Goal: Transaction & Acquisition: Purchase product/service

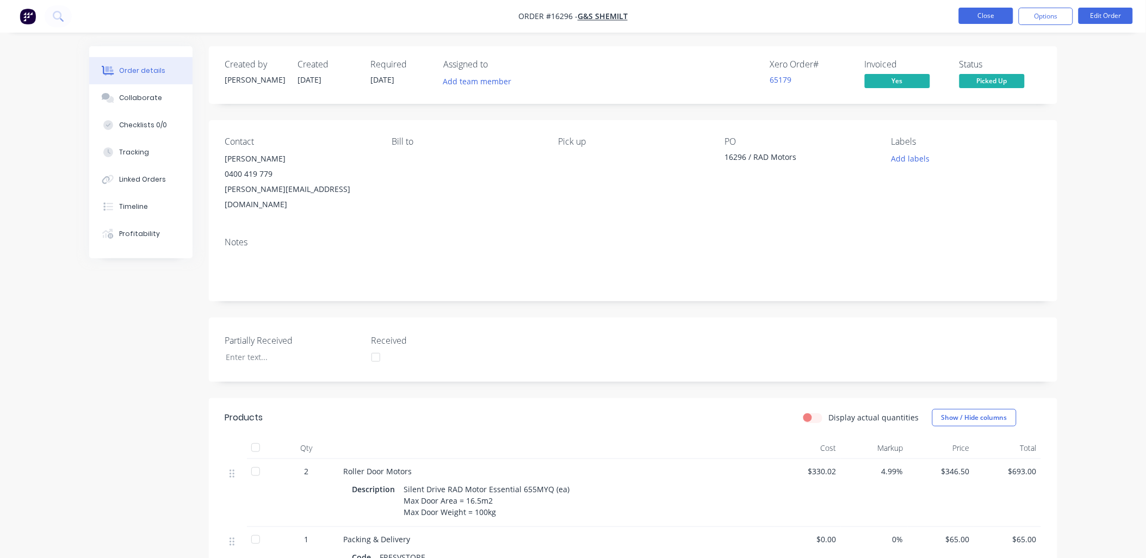
click at [989, 15] on button "Close" at bounding box center [986, 16] width 54 height 16
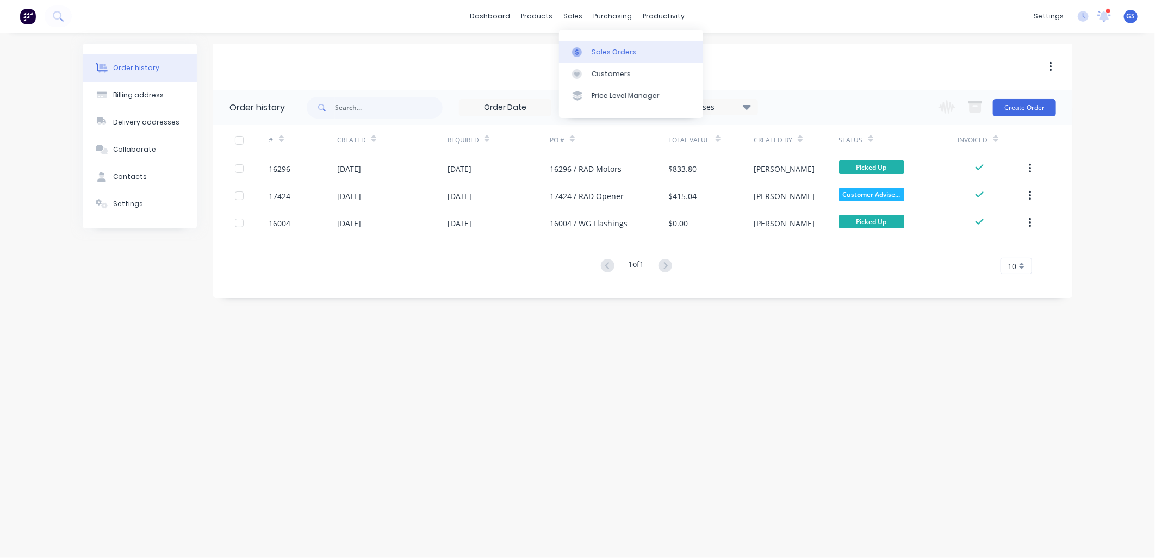
click at [597, 46] on link "Sales Orders" at bounding box center [631, 52] width 144 height 22
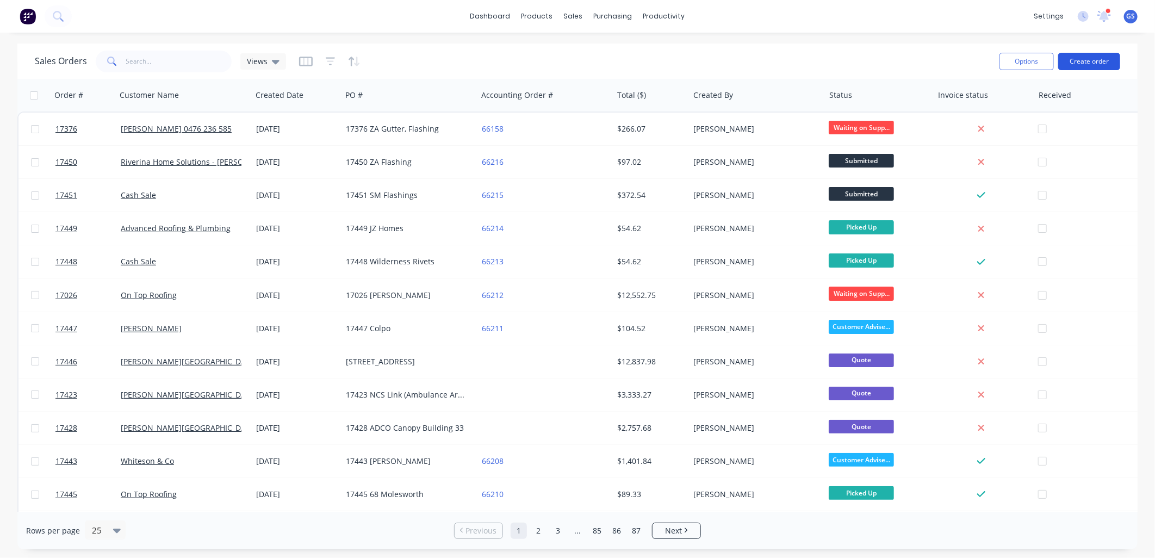
click at [1092, 53] on button "Create order" at bounding box center [1090, 61] width 62 height 17
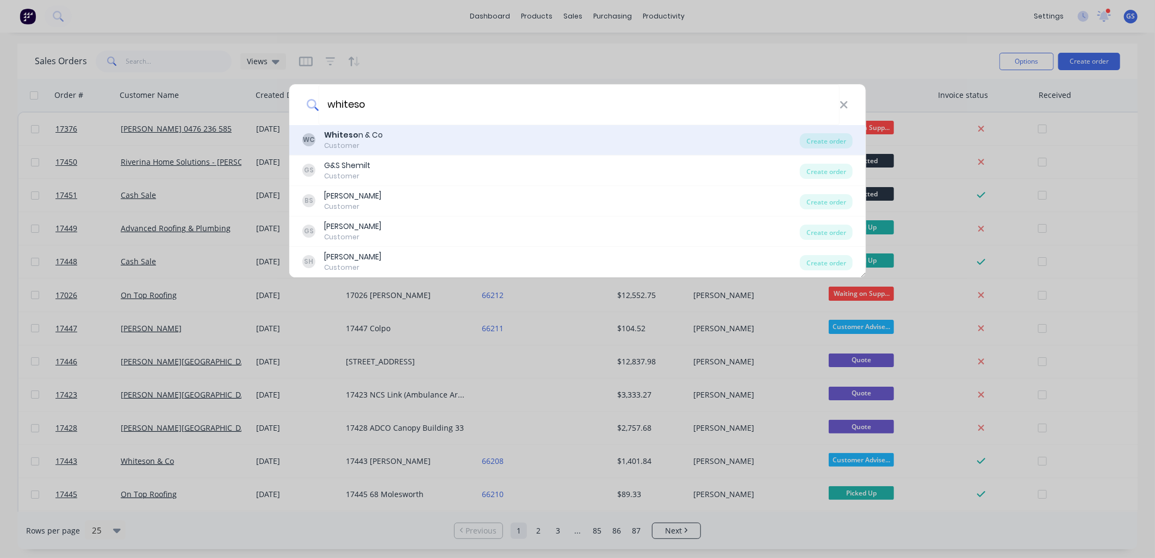
type input "whiteso"
click at [392, 147] on div "WC Whiteso n & Co Customer" at bounding box center [551, 139] width 498 height 21
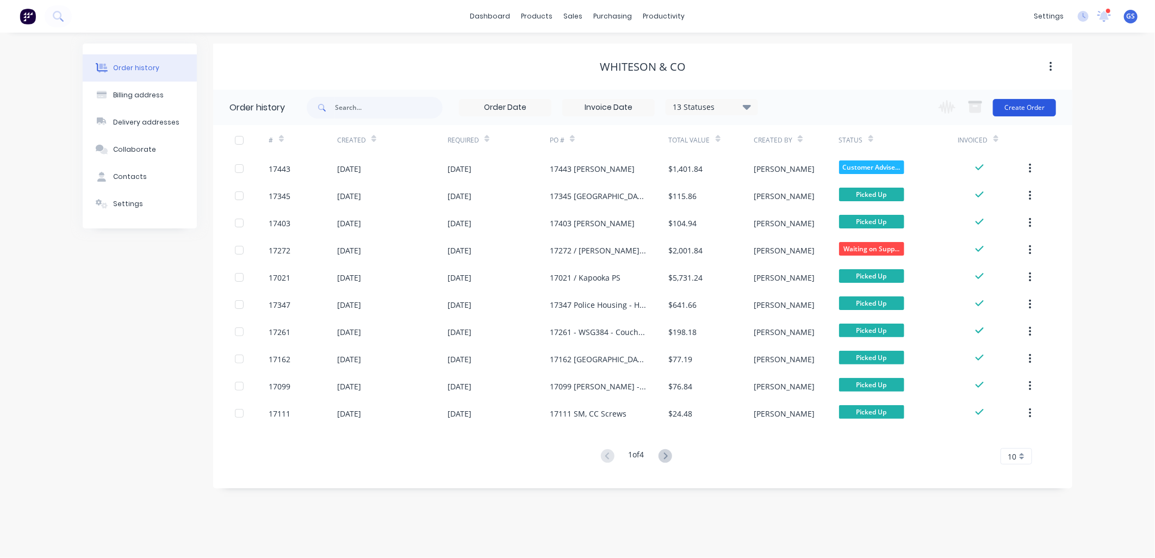
click at [1034, 104] on button "Create Order" at bounding box center [1024, 107] width 63 height 17
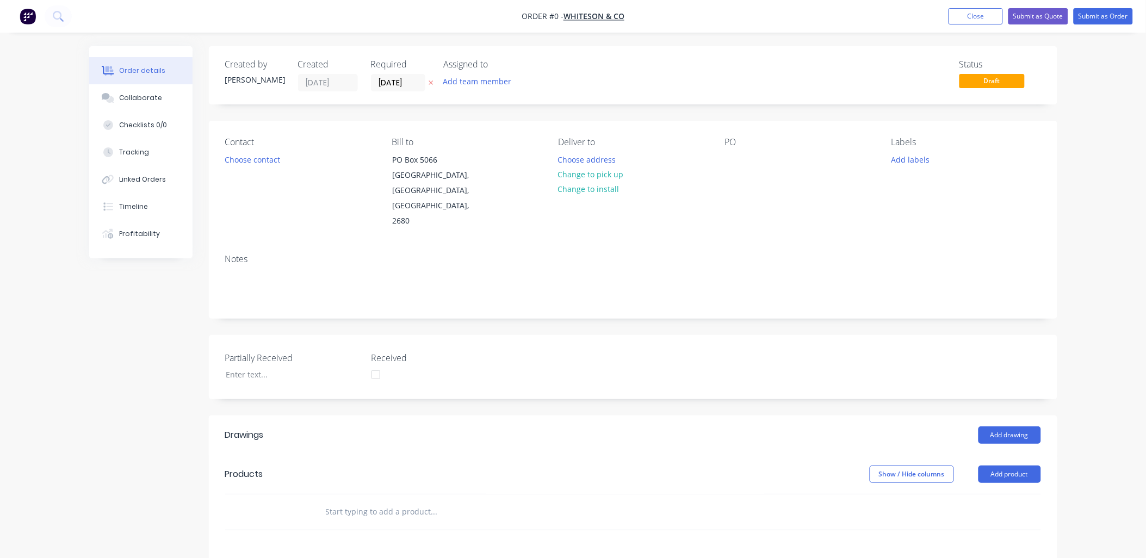
drag, startPoint x: 744, startPoint y: 153, endPoint x: 737, endPoint y: 170, distance: 18.6
click at [743, 153] on div "PO" at bounding box center [799, 183] width 149 height 92
click at [268, 158] on button "Choose contact" at bounding box center [252, 159] width 67 height 15
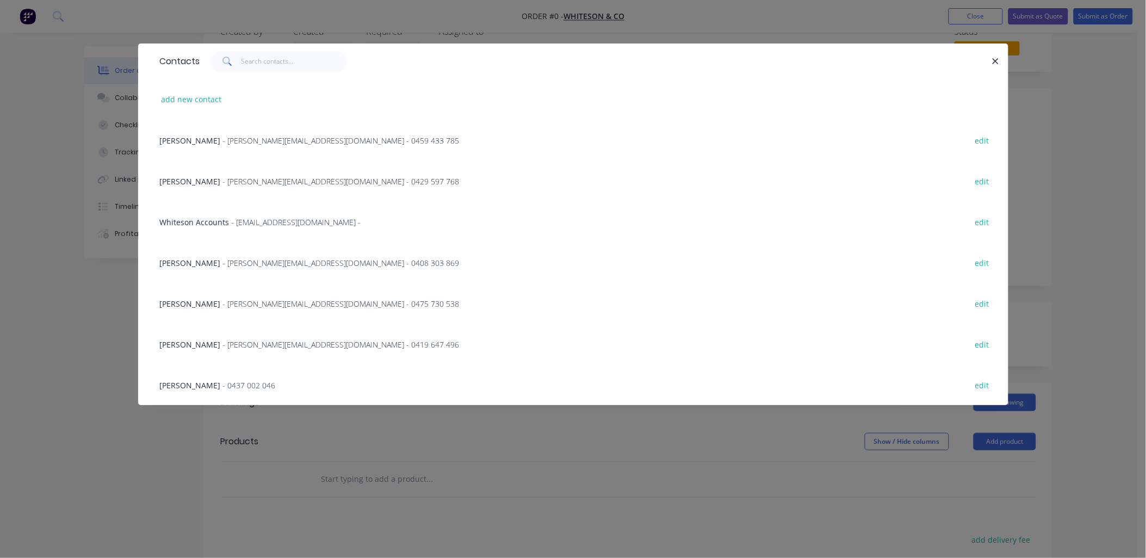
scroll to position [60, 0]
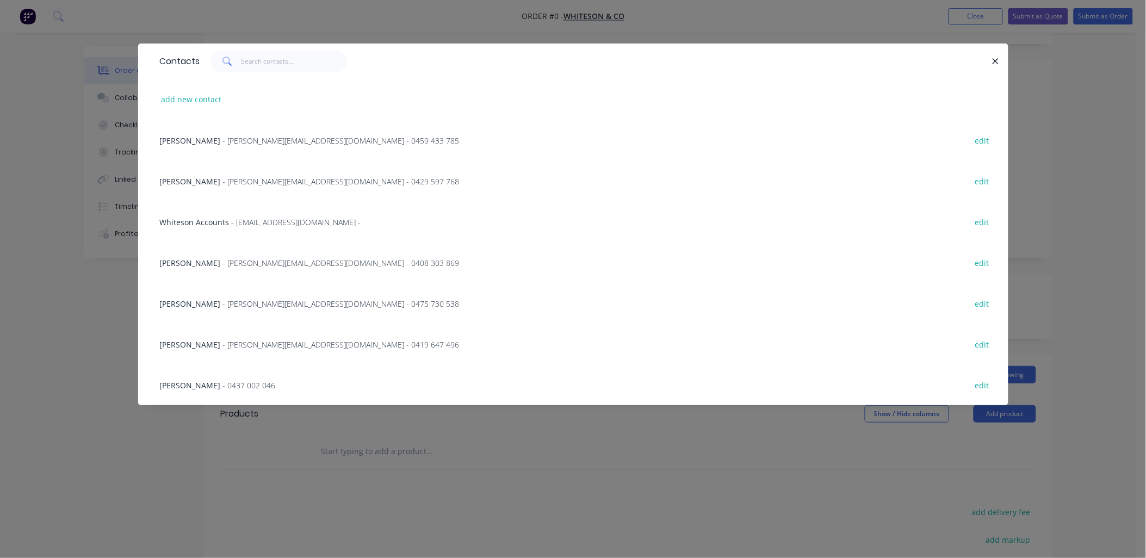
click at [258, 143] on span "- [PERSON_NAME][EMAIL_ADDRESS][DOMAIN_NAME] - 0459 433 785" at bounding box center [341, 140] width 237 height 10
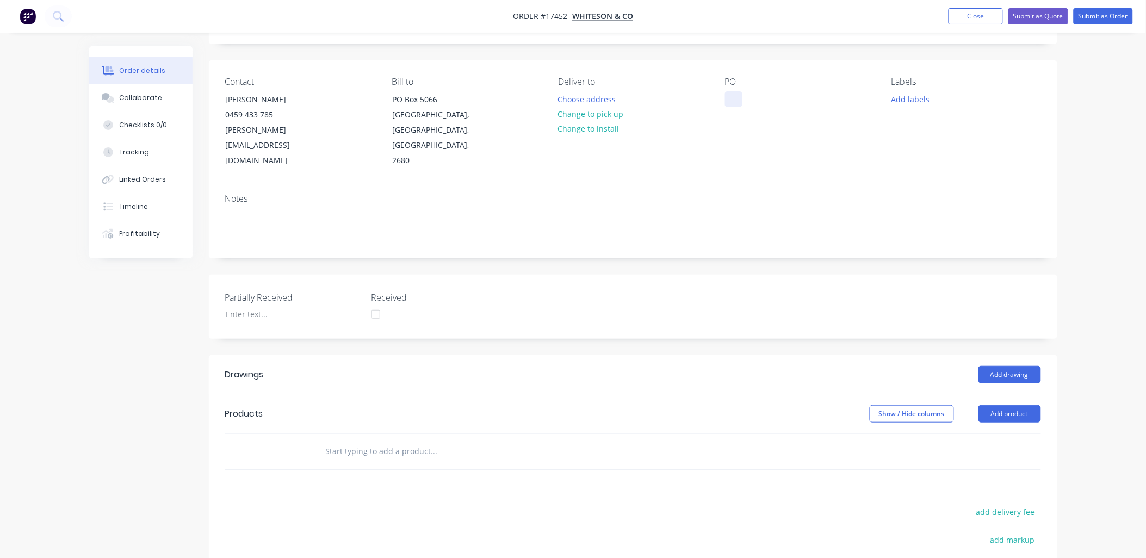
click at [731, 98] on div at bounding box center [733, 99] width 17 height 16
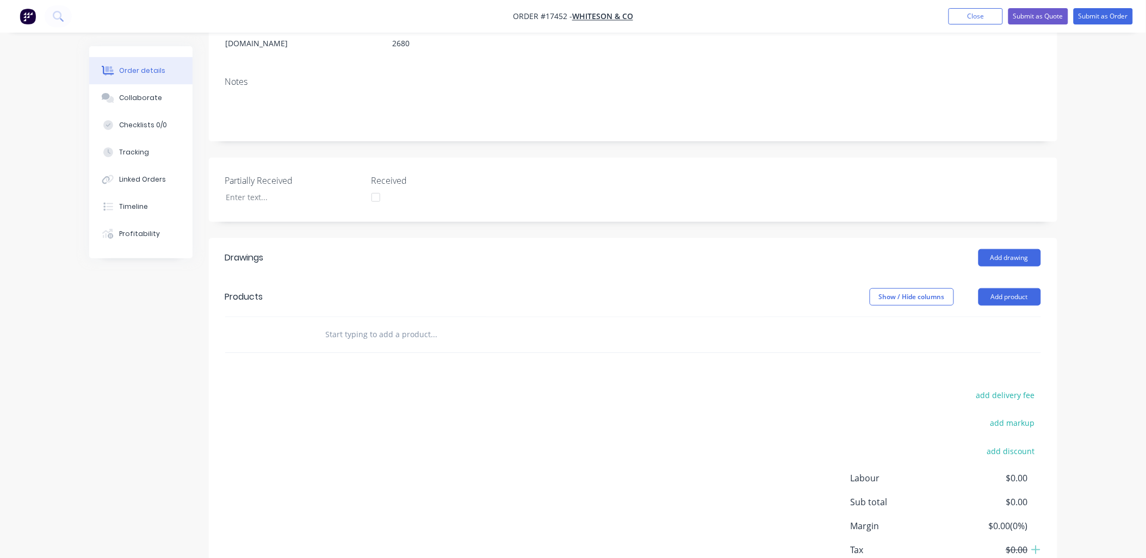
scroll to position [219, 0]
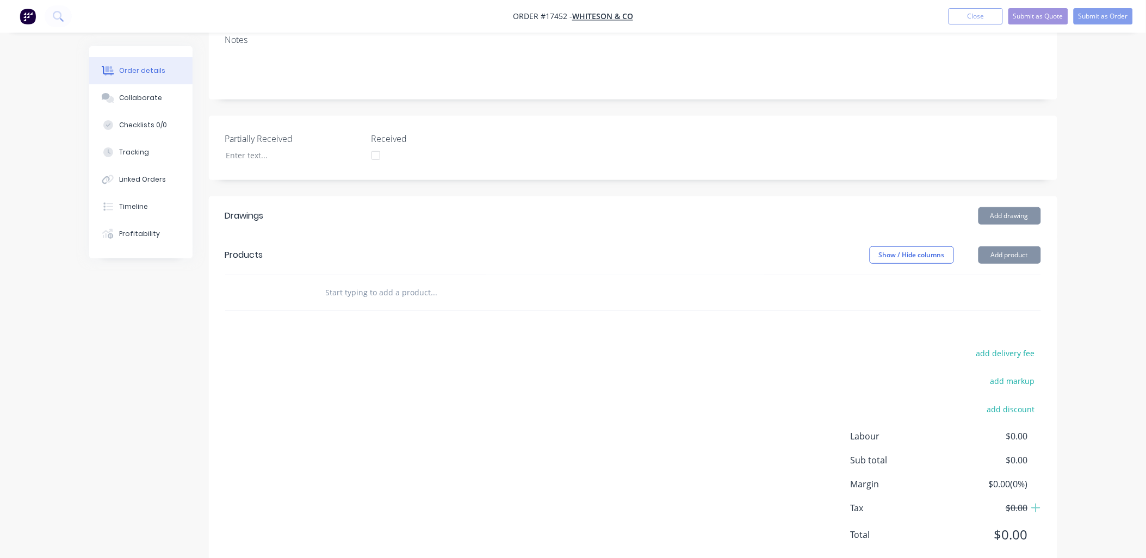
click at [398, 282] on input "text" at bounding box center [434, 293] width 218 height 22
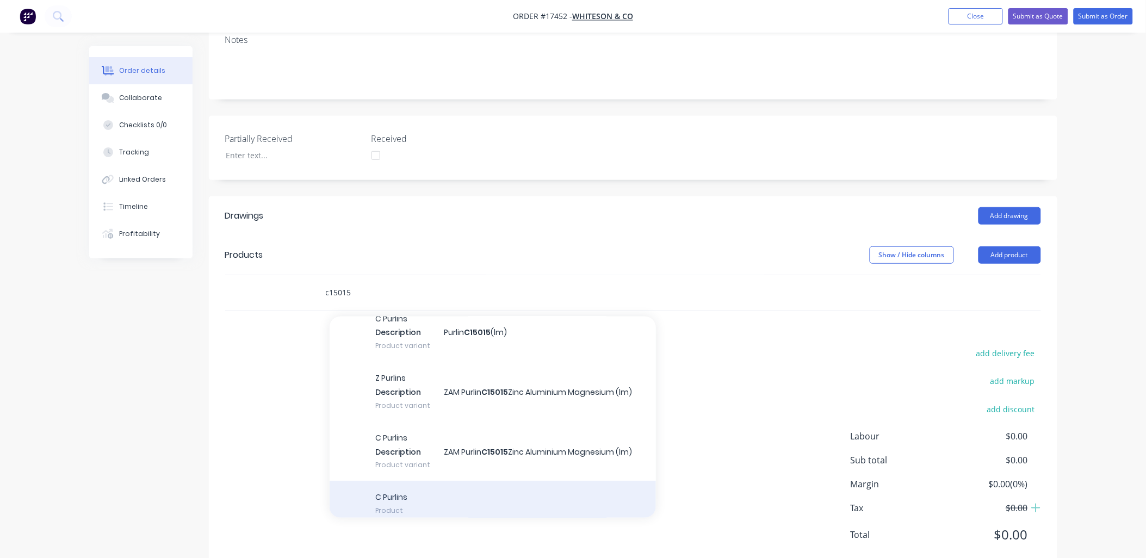
scroll to position [0, 0]
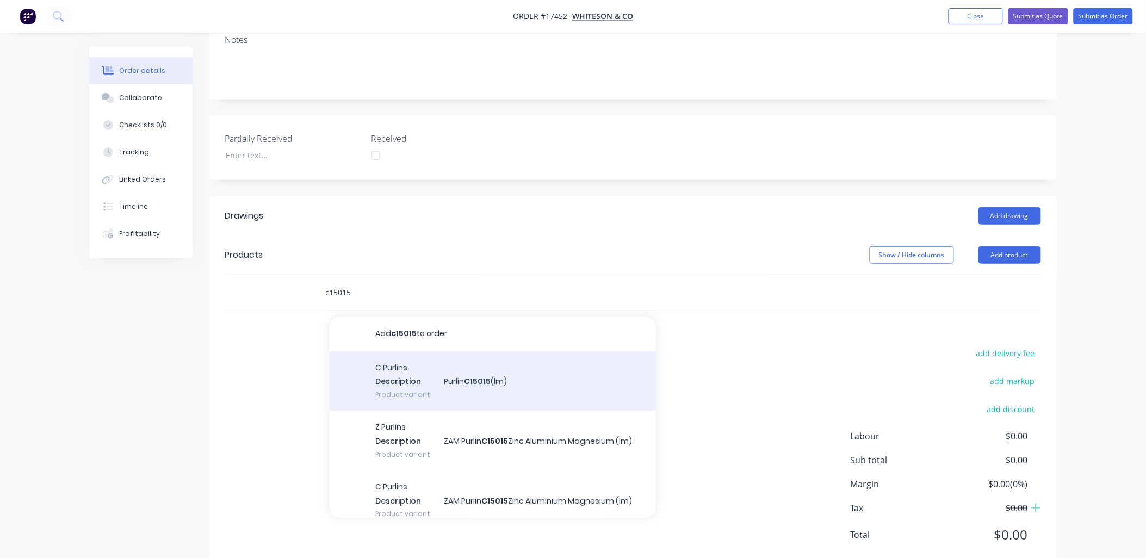
type input "c15015"
click at [455, 351] on div "C Purlins Description Purlin C15015 (lm) Product variant" at bounding box center [493, 381] width 326 height 60
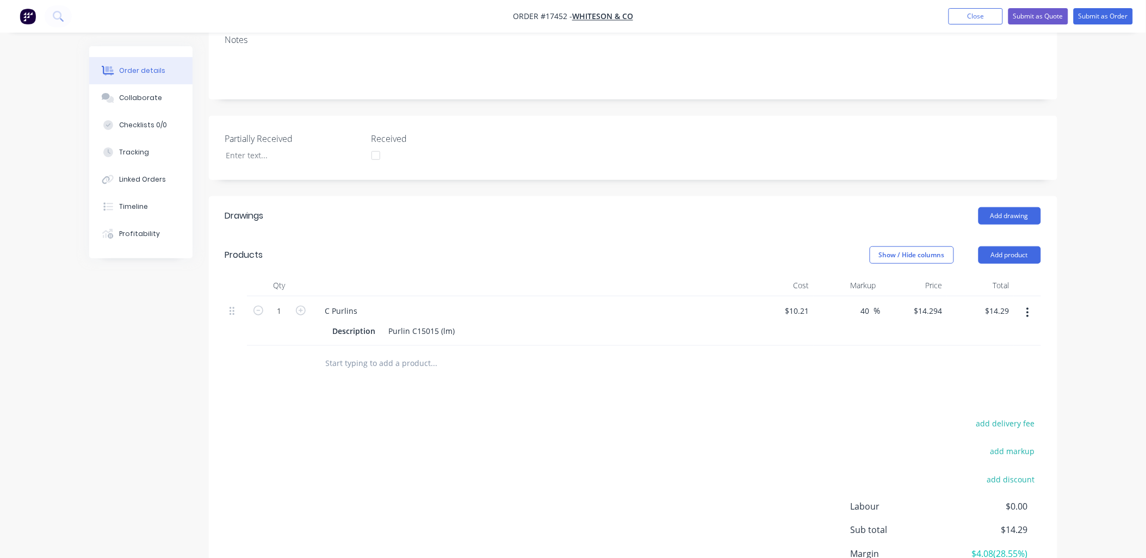
click at [401, 352] on input "text" at bounding box center [434, 363] width 218 height 22
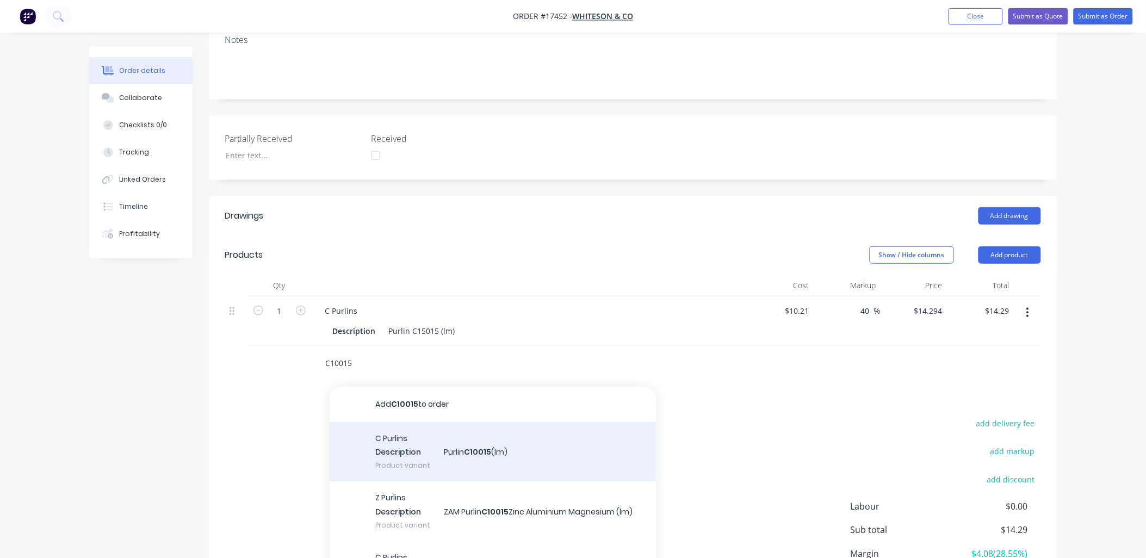
type input "C10015"
click at [457, 428] on div "C Purlins Description Purlin C10015 (lm) Product variant" at bounding box center [493, 452] width 326 height 60
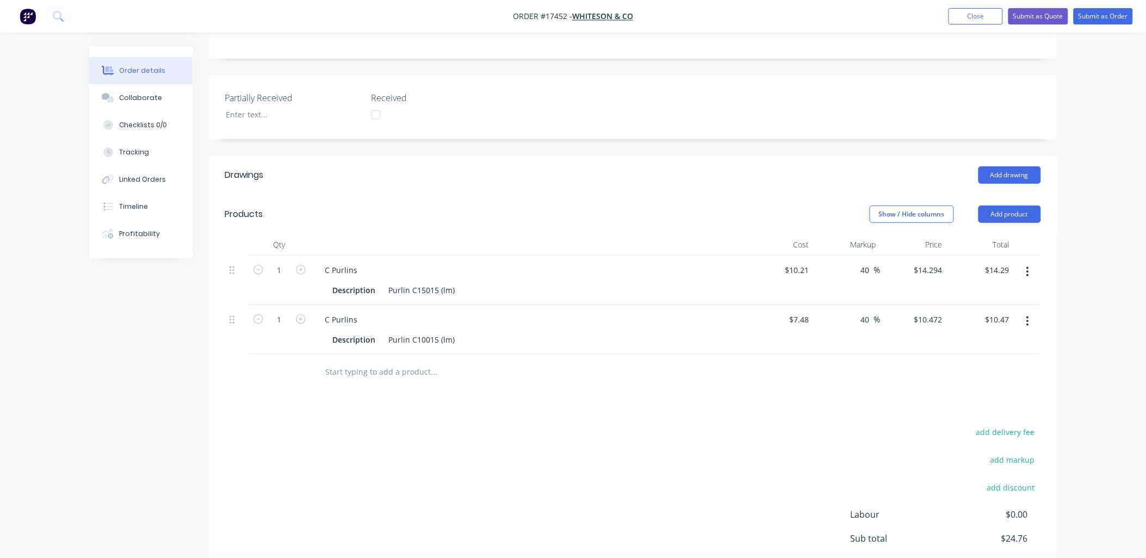
scroll to position [339, 0]
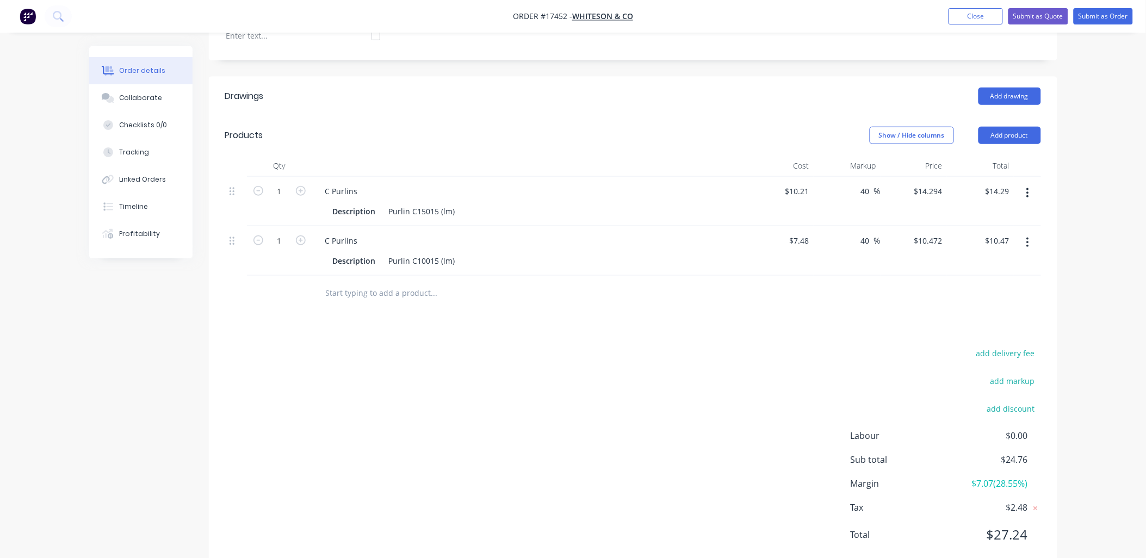
click at [382, 282] on input "text" at bounding box center [434, 293] width 218 height 22
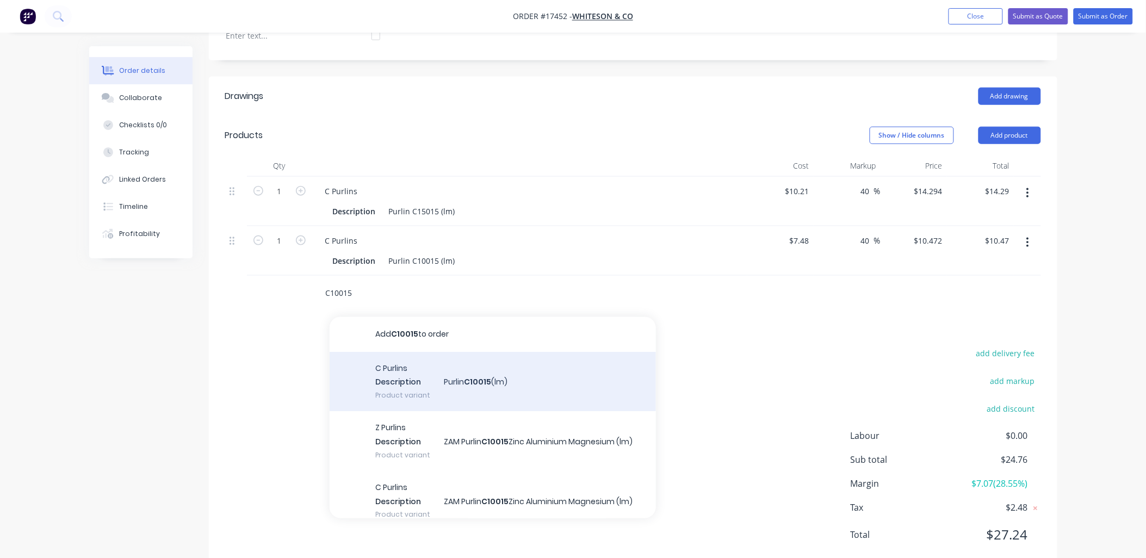
type input "C10015"
click at [472, 352] on div "C Purlins Description Purlin C10015 (lm) Product variant" at bounding box center [493, 382] width 326 height 60
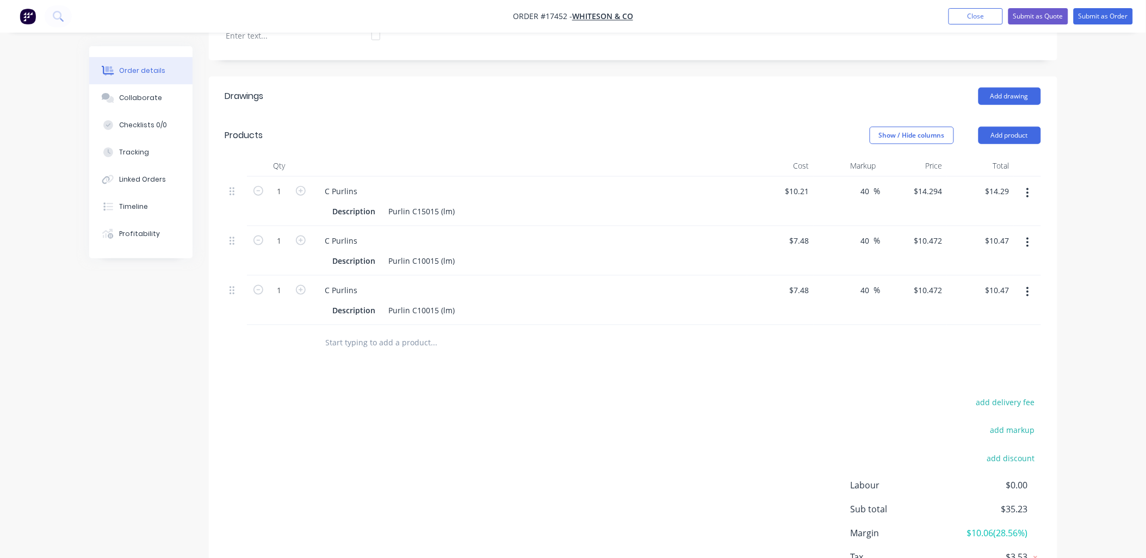
click at [418, 332] on input "text" at bounding box center [434, 343] width 218 height 22
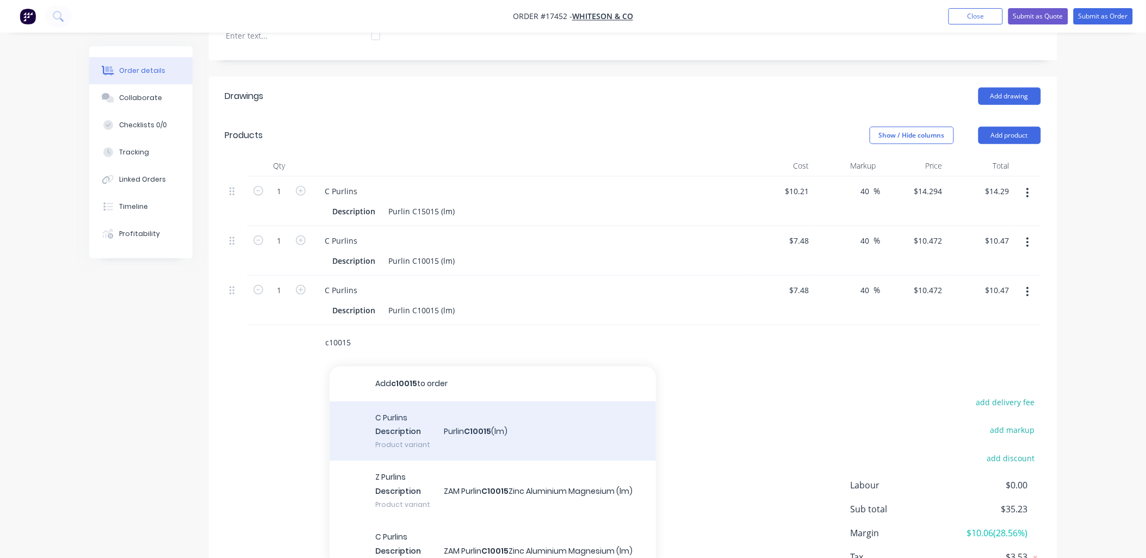
type input "c10015"
click at [480, 416] on div "C Purlins Description Purlin C10015 (lm) Product variant" at bounding box center [493, 431] width 326 height 60
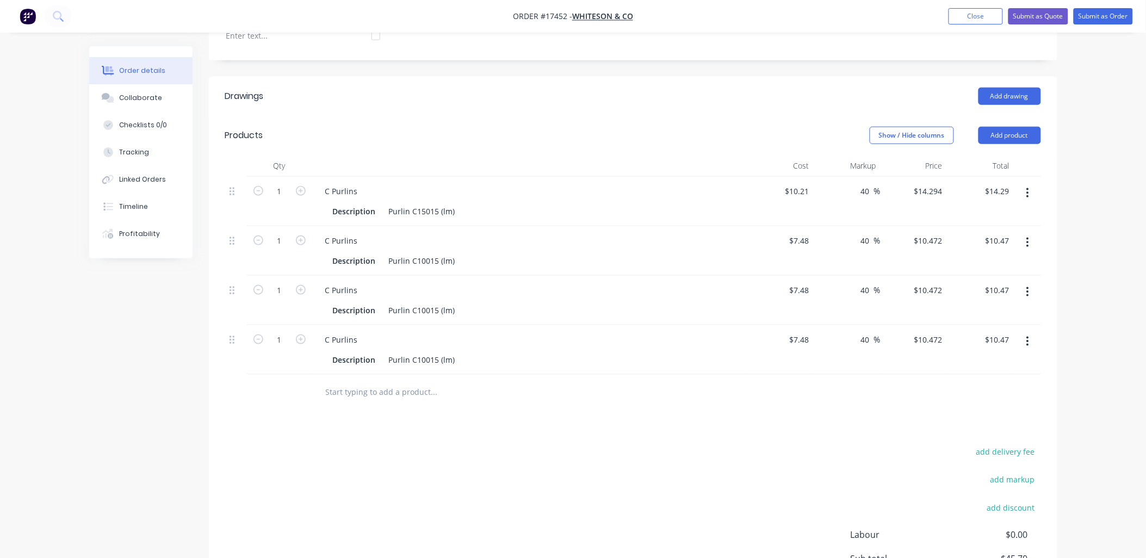
click at [389, 381] on input "text" at bounding box center [434, 392] width 218 height 22
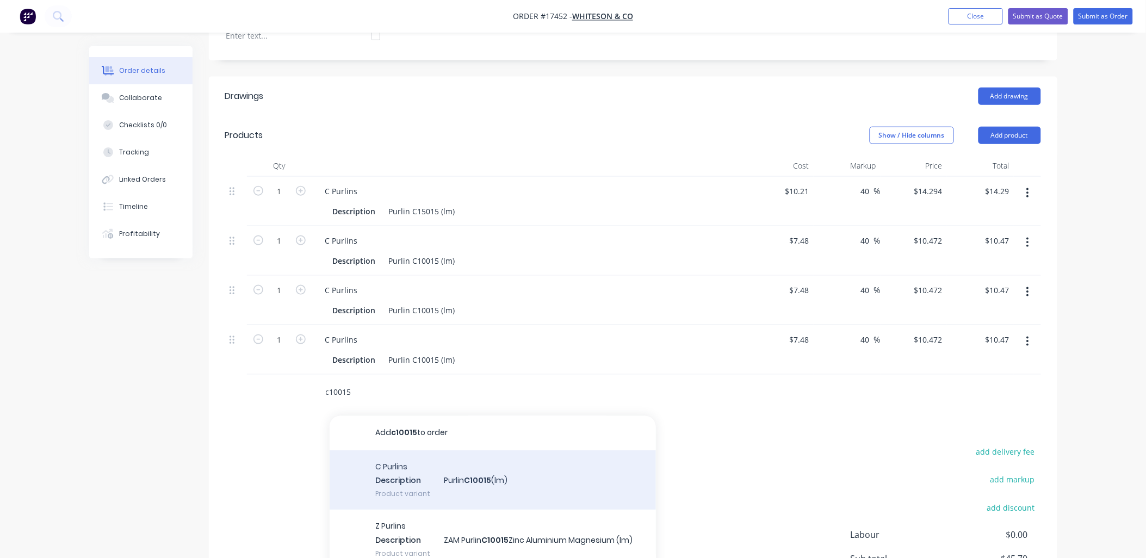
type input "c10015"
click at [454, 451] on div "C Purlins Description Purlin C10015 (lm) Product variant" at bounding box center [493, 481] width 326 height 60
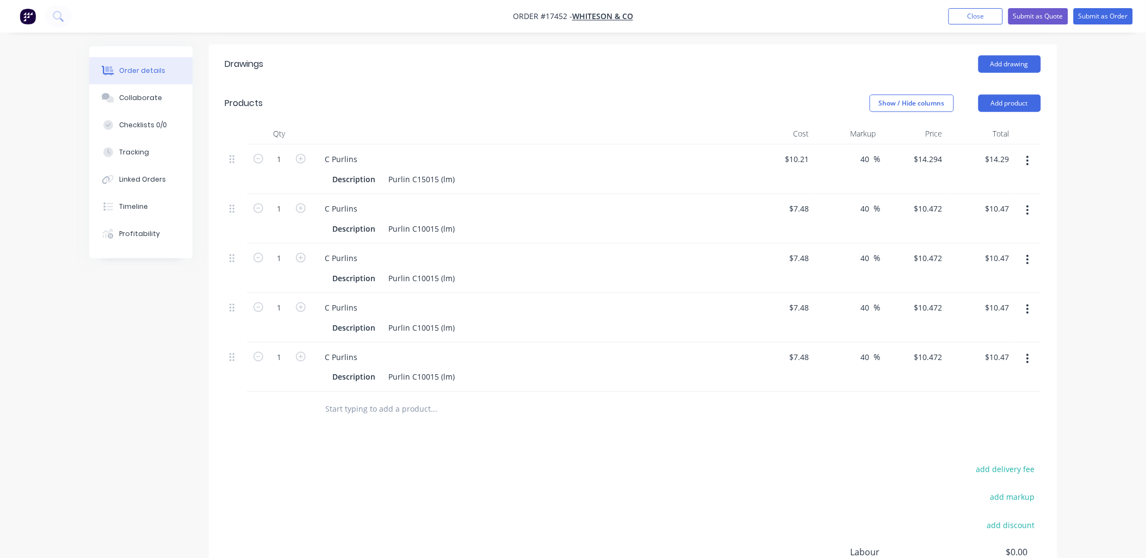
scroll to position [460, 0]
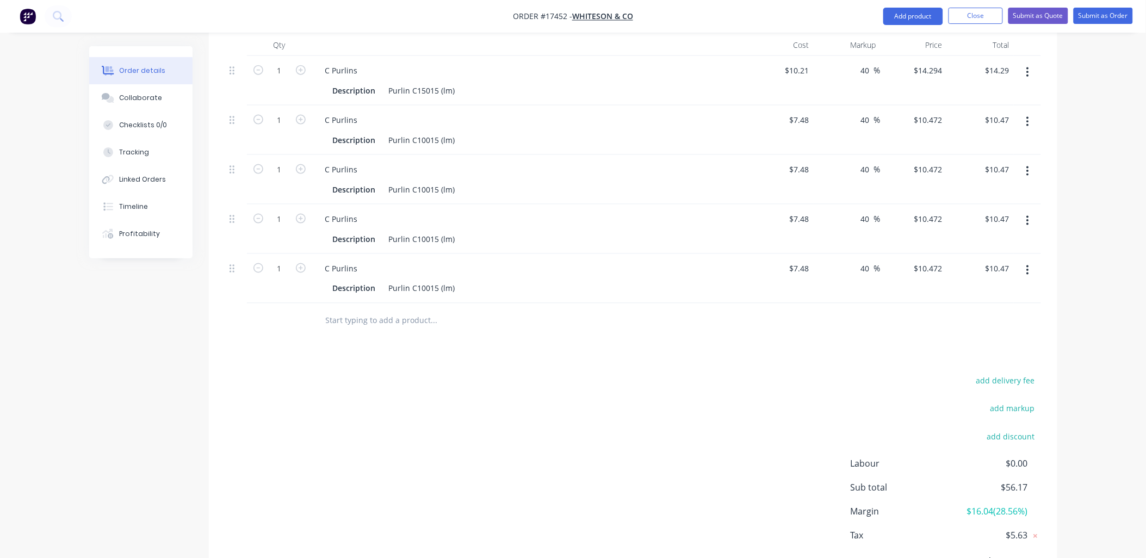
click at [385, 310] on input "text" at bounding box center [434, 321] width 218 height 22
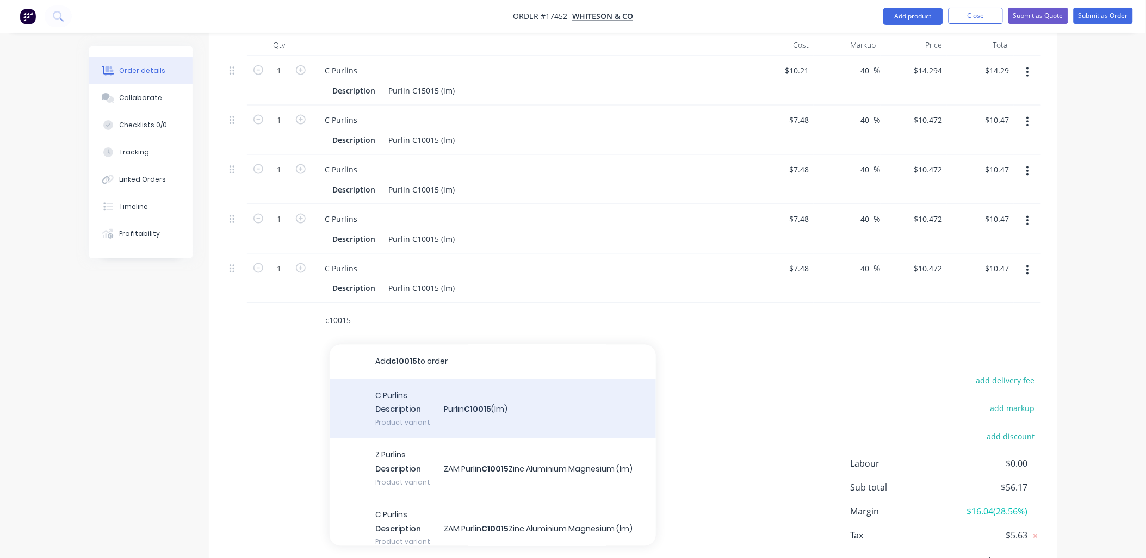
type input "c10015"
click at [462, 380] on div "C Purlins Description Purlin C10015 (lm) Product variant" at bounding box center [493, 410] width 326 height 60
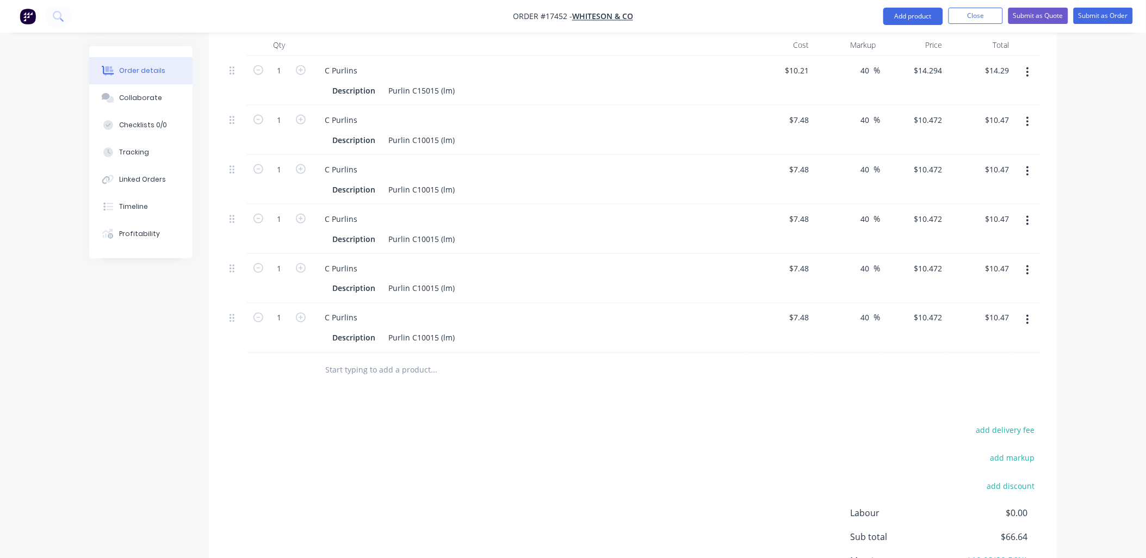
click at [441, 360] on input "text" at bounding box center [434, 371] width 218 height 22
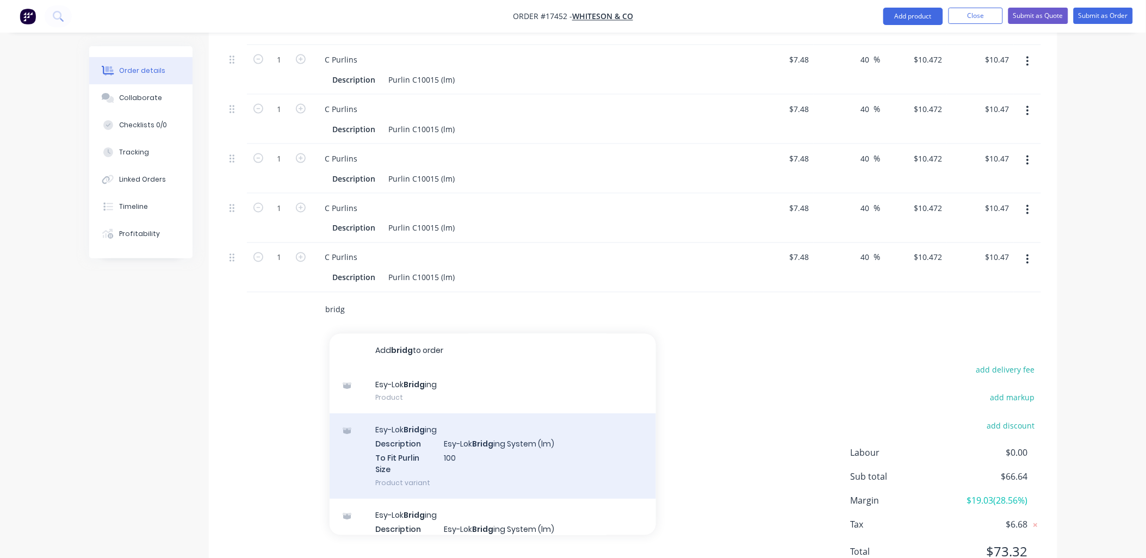
type input "bridg"
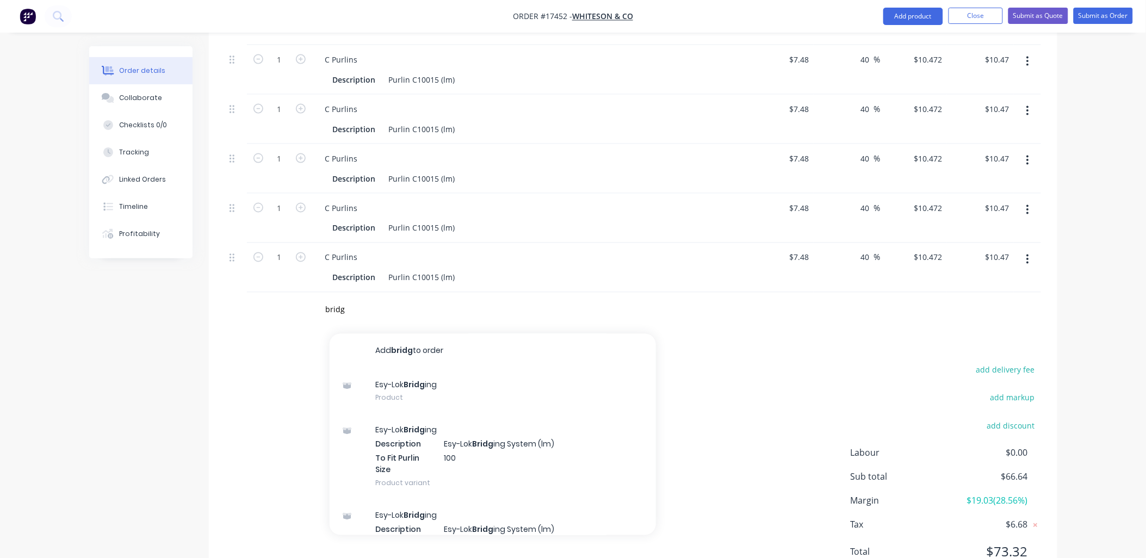
click at [409, 414] on div "Esy-Lok Bridg ing Description Esy-Lok Bridg ing System (lm) To Fit Purlin Size …" at bounding box center [493, 456] width 326 height 85
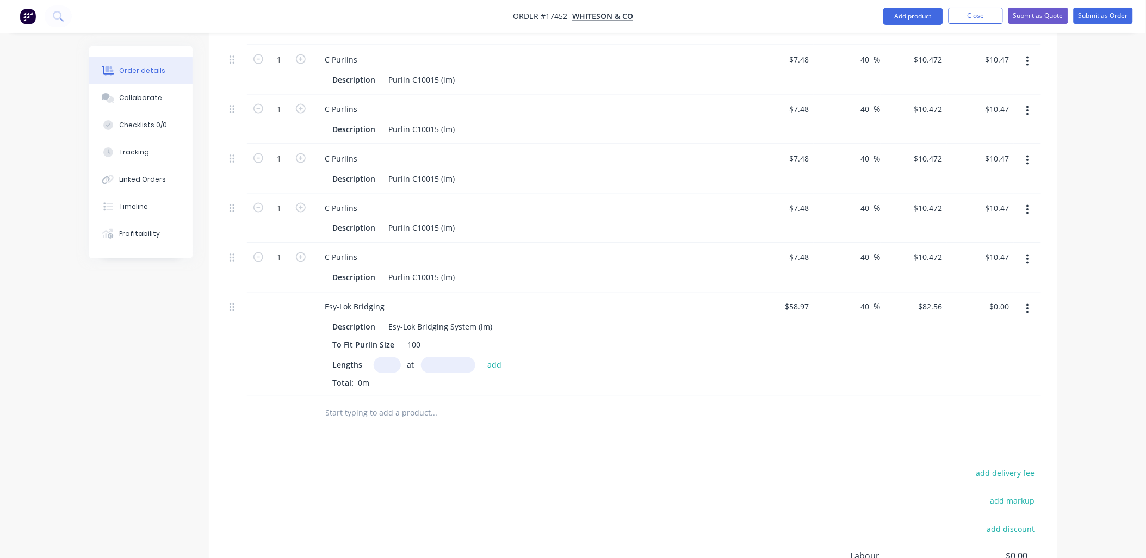
click at [425, 403] on input "text" at bounding box center [434, 414] width 218 height 22
type input "g"
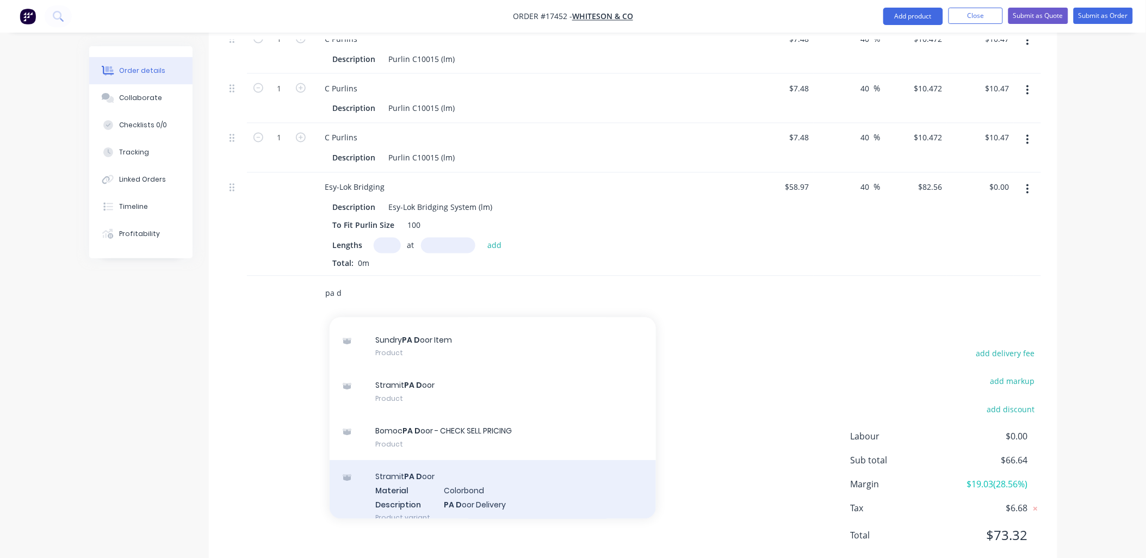
scroll to position [0, 0]
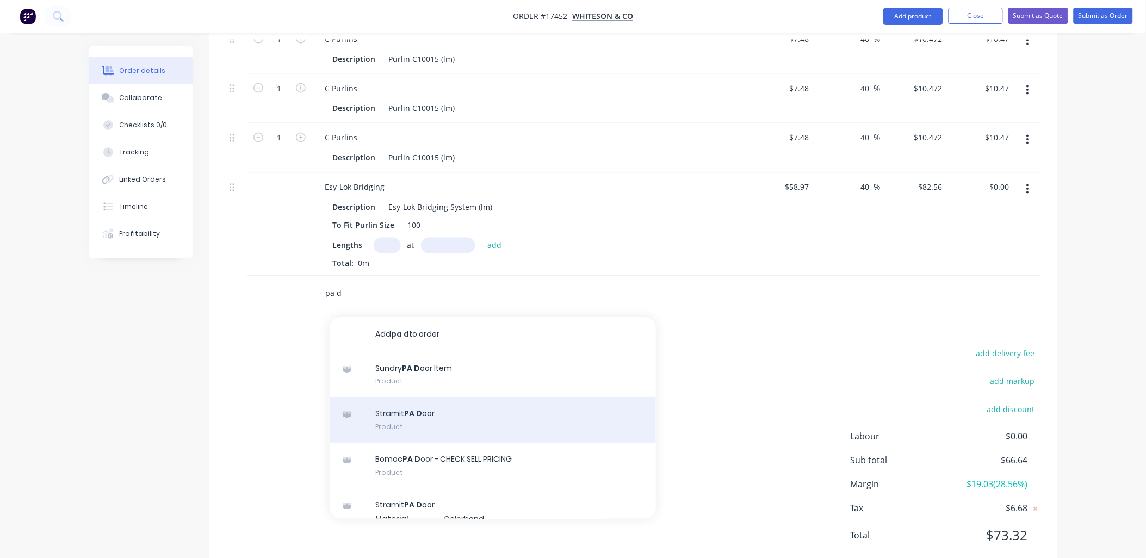
type input "pa d"
click at [447, 398] on div "Stramit PA D oor Product" at bounding box center [493, 421] width 326 height 46
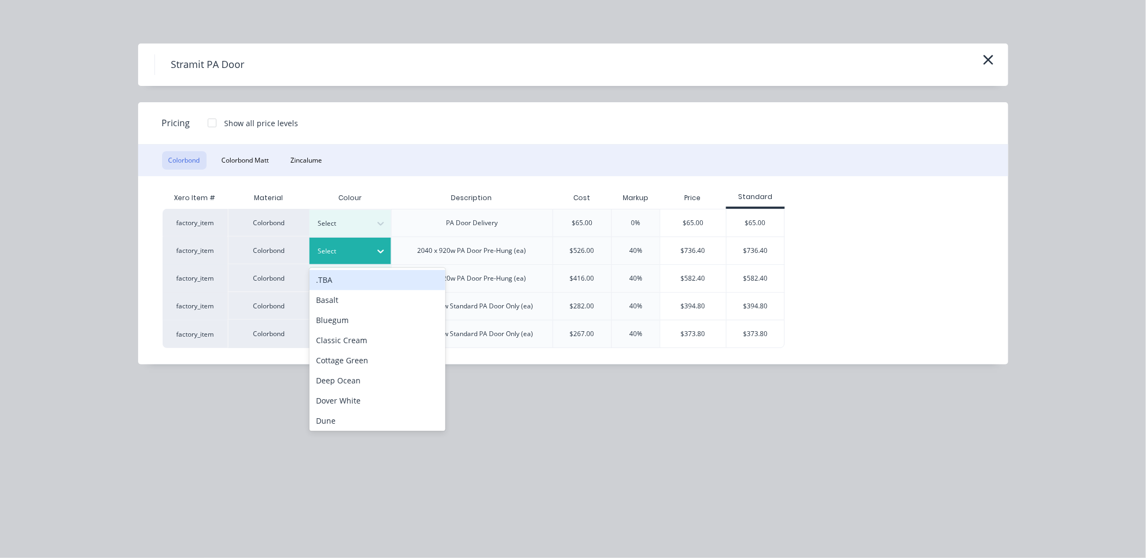
click at [382, 252] on icon at bounding box center [380, 251] width 11 height 11
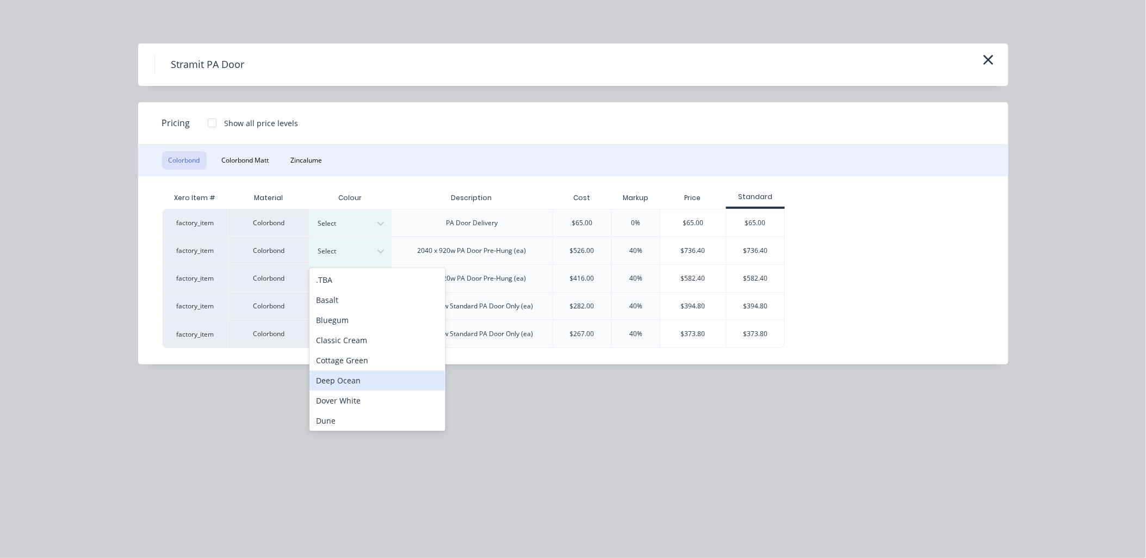
click at [356, 378] on div "Deep Ocean" at bounding box center [378, 381] width 136 height 20
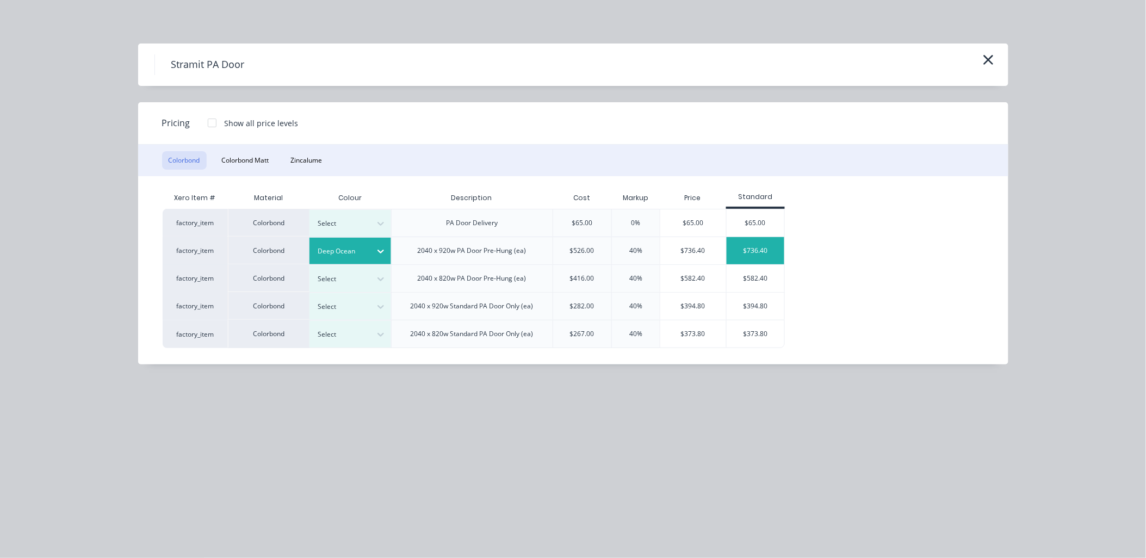
click at [762, 248] on div "$736.40" at bounding box center [756, 250] width 58 height 27
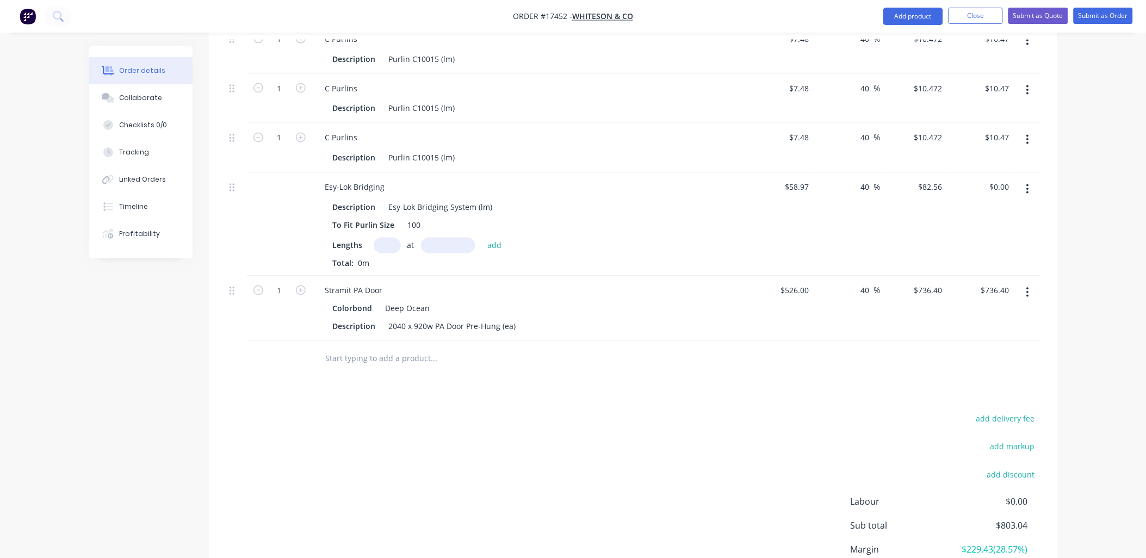
drag, startPoint x: 419, startPoint y: 329, endPoint x: 424, endPoint y: 324, distance: 6.6
click at [423, 348] on input "text" at bounding box center [434, 359] width 218 height 22
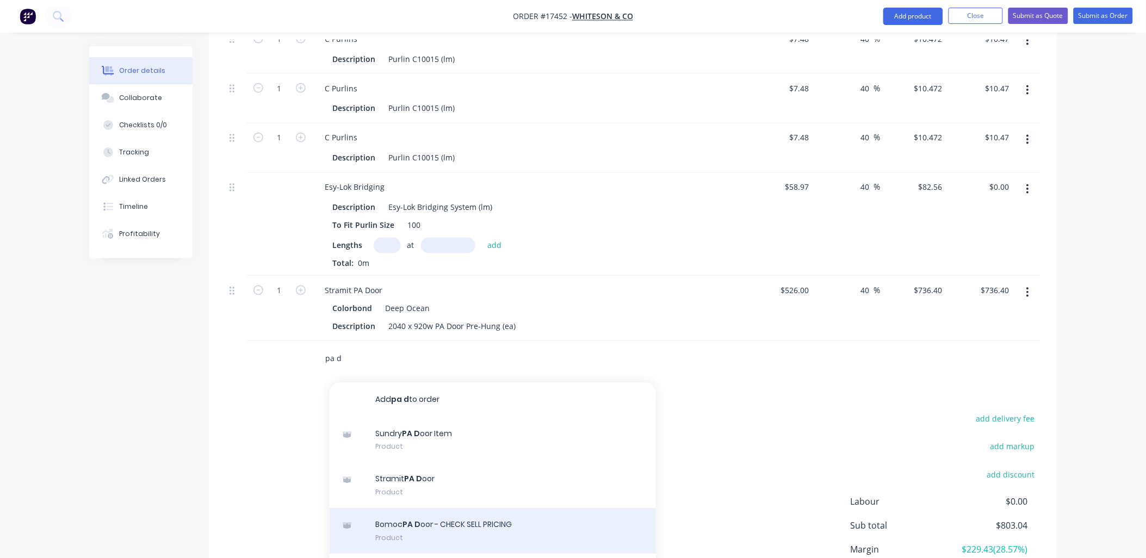
type input "pa d"
click at [429, 509] on div "Bomoc PA D oor - CHECK SELL PRICING Product" at bounding box center [493, 532] width 326 height 46
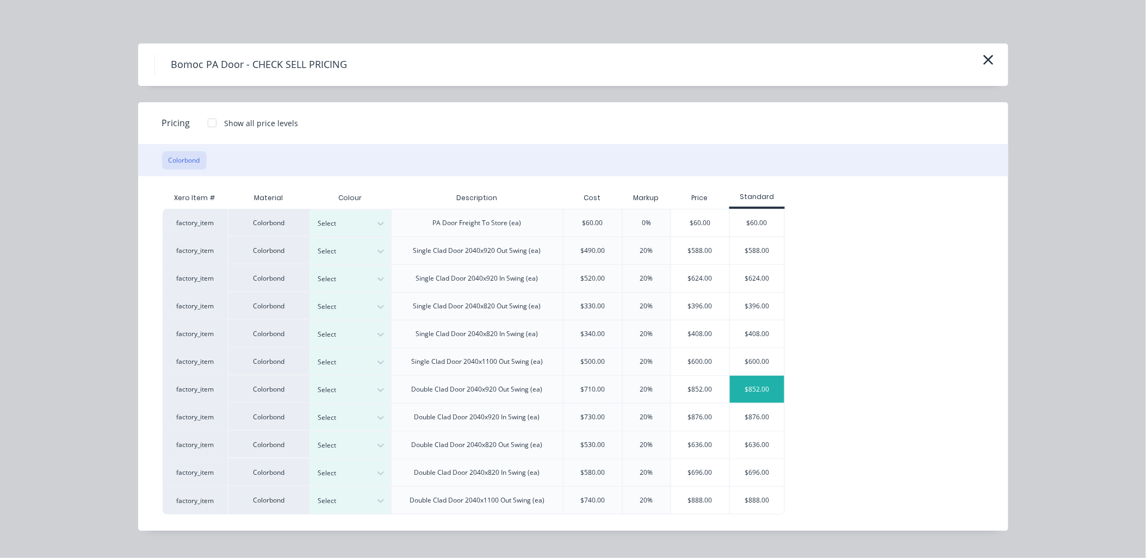
click at [772, 379] on div "$852.00" at bounding box center [757, 389] width 54 height 27
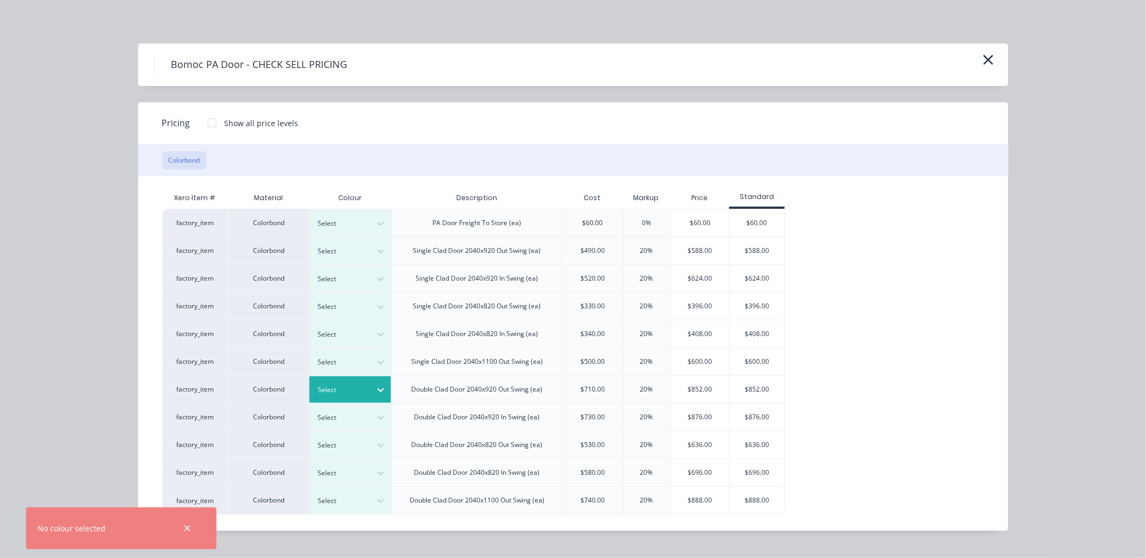
click at [383, 387] on icon at bounding box center [380, 390] width 11 height 11
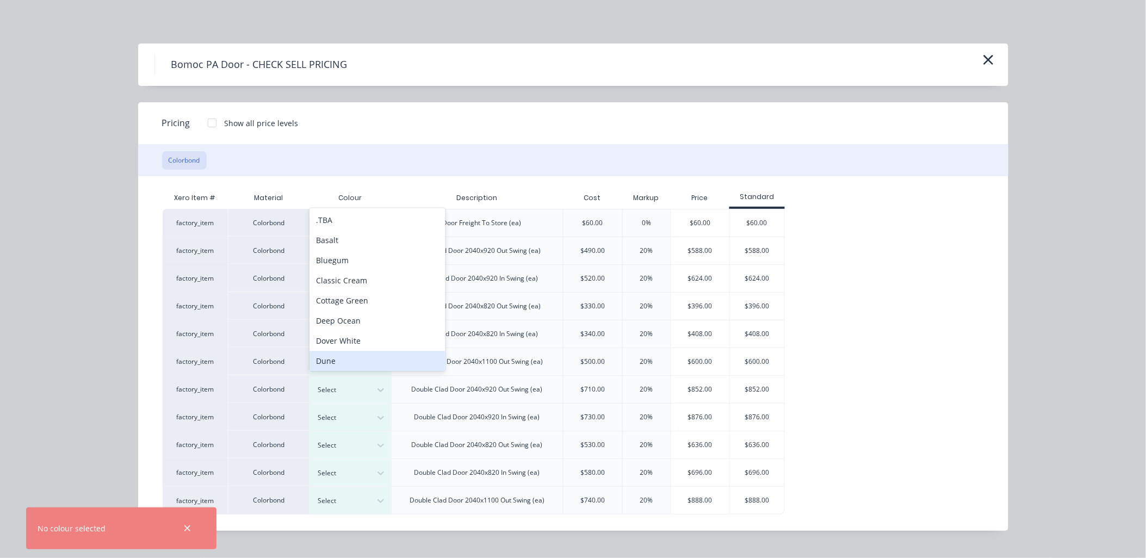
scroll to position [7, 0]
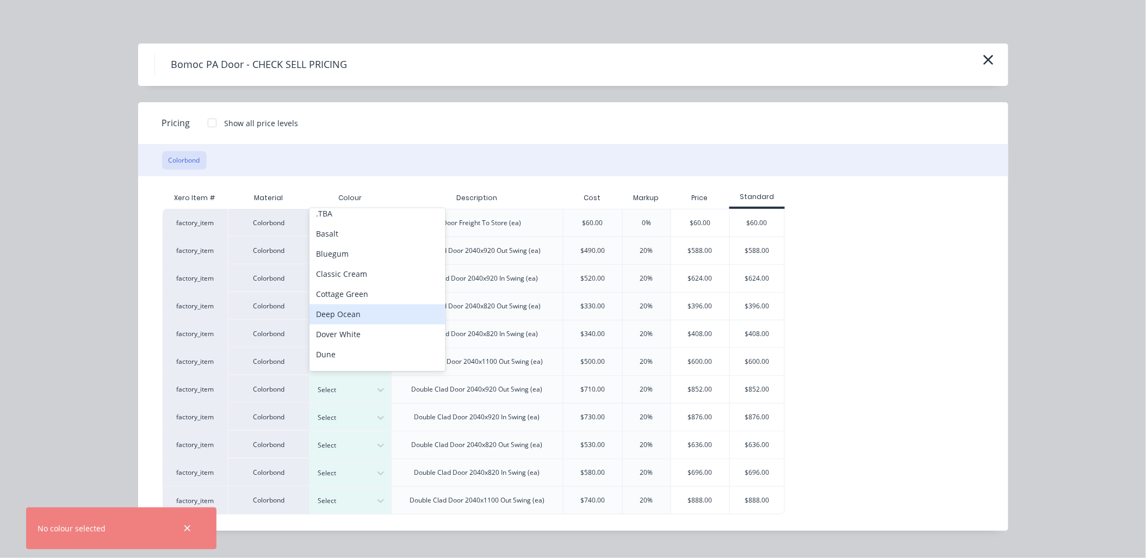
click at [348, 314] on div "Deep Ocean" at bounding box center [378, 315] width 136 height 20
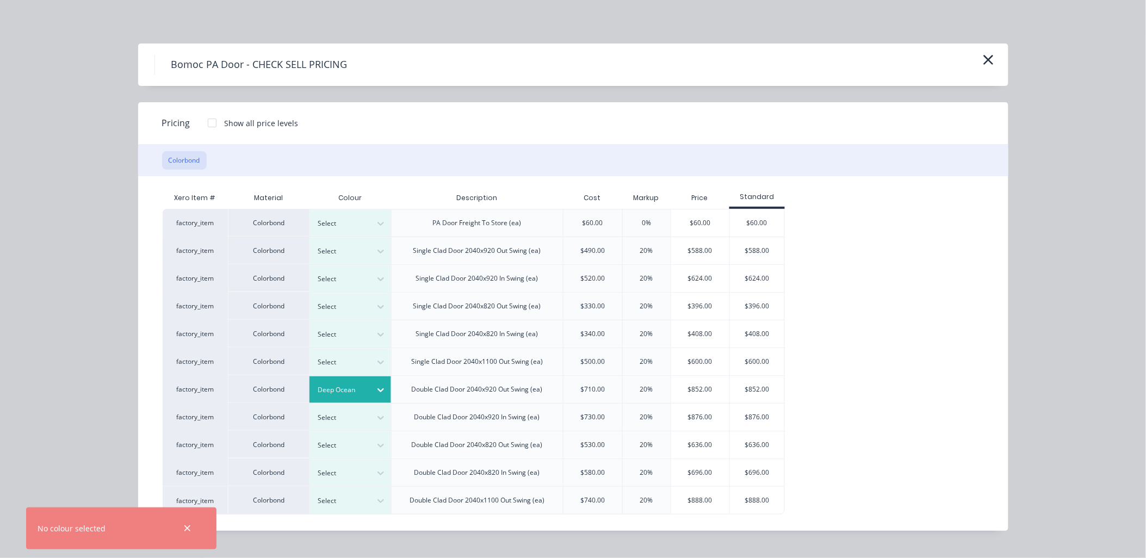
click at [186, 529] on icon "button" at bounding box center [187, 529] width 7 height 10
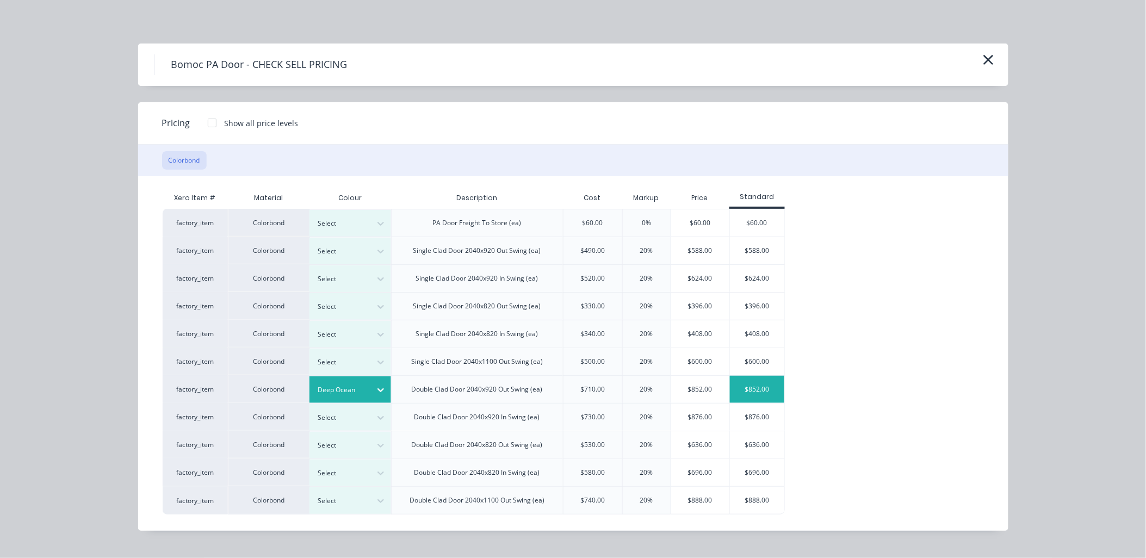
click at [760, 381] on div "$852.00" at bounding box center [757, 389] width 54 height 27
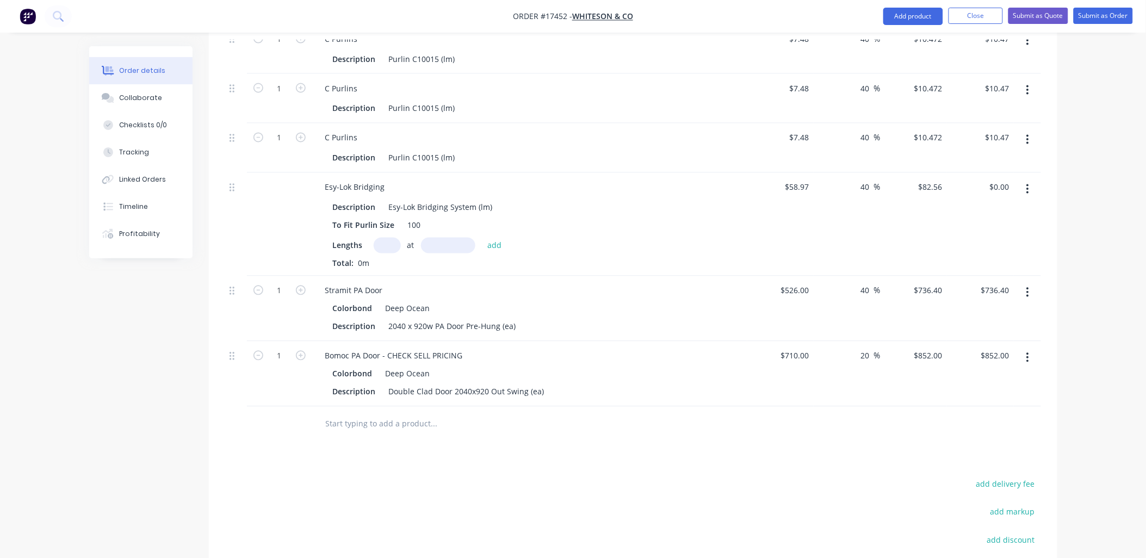
click at [1028, 287] on icon "button" at bounding box center [1027, 293] width 3 height 12
click at [953, 313] on div "Edit" at bounding box center [990, 321] width 84 height 16
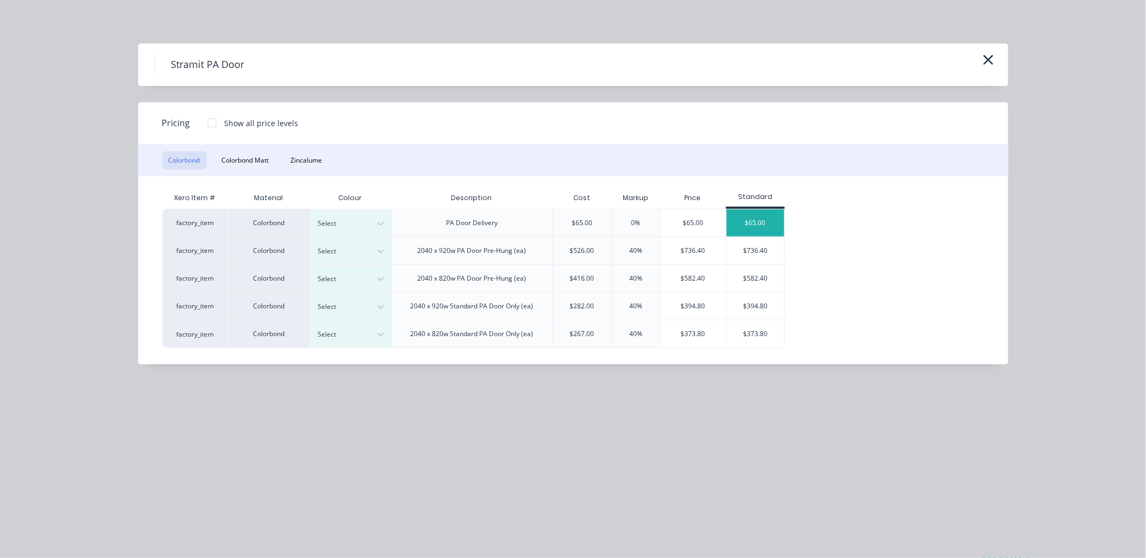
click at [753, 218] on div "$65.00" at bounding box center [756, 222] width 58 height 27
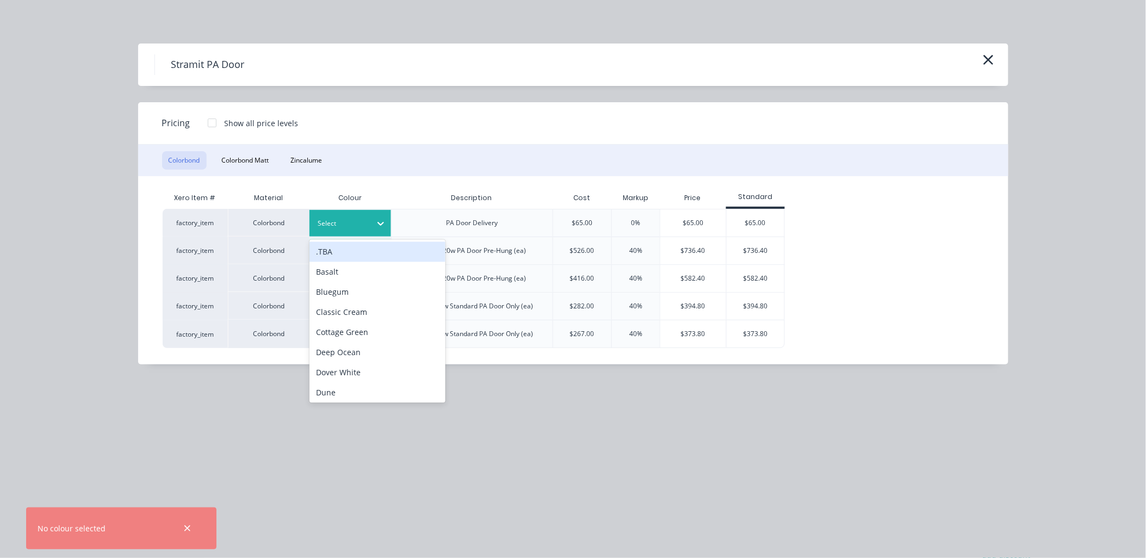
click at [382, 219] on icon at bounding box center [380, 223] width 11 height 11
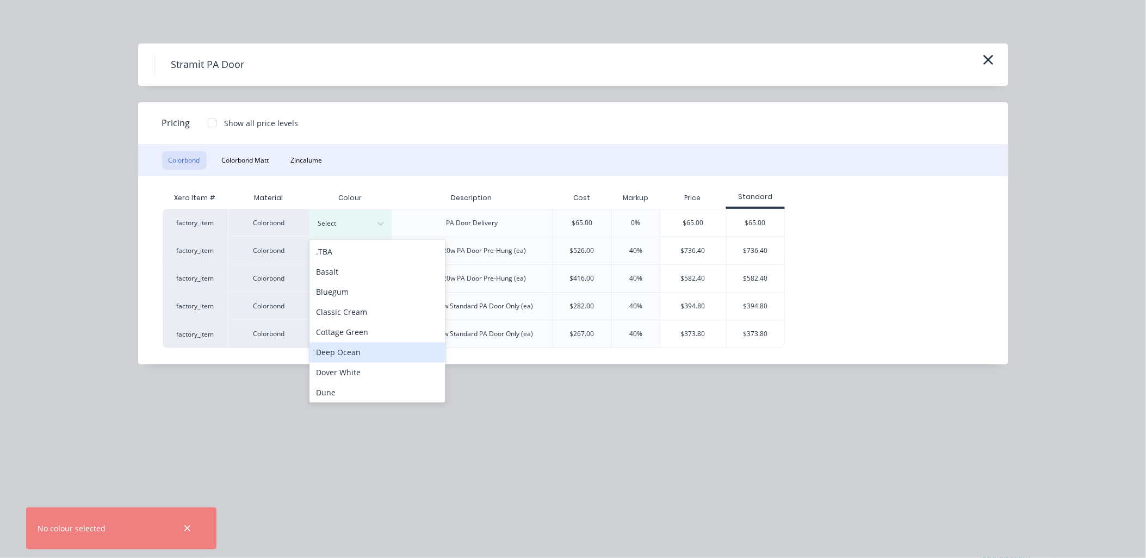
click at [349, 349] on div "Deep Ocean" at bounding box center [378, 353] width 136 height 20
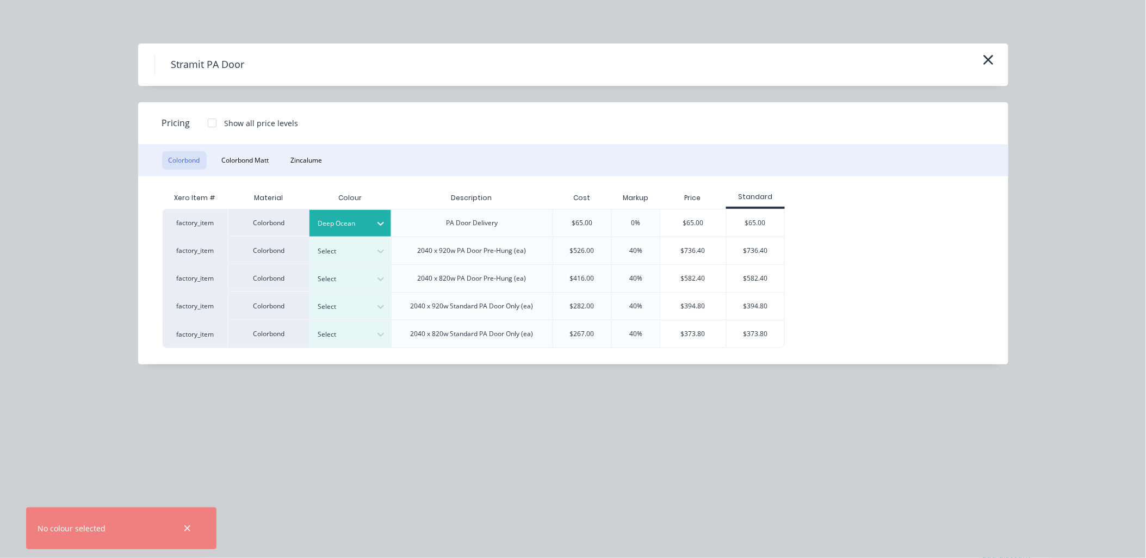
click at [188, 527] on icon "button" at bounding box center [187, 528] width 6 height 6
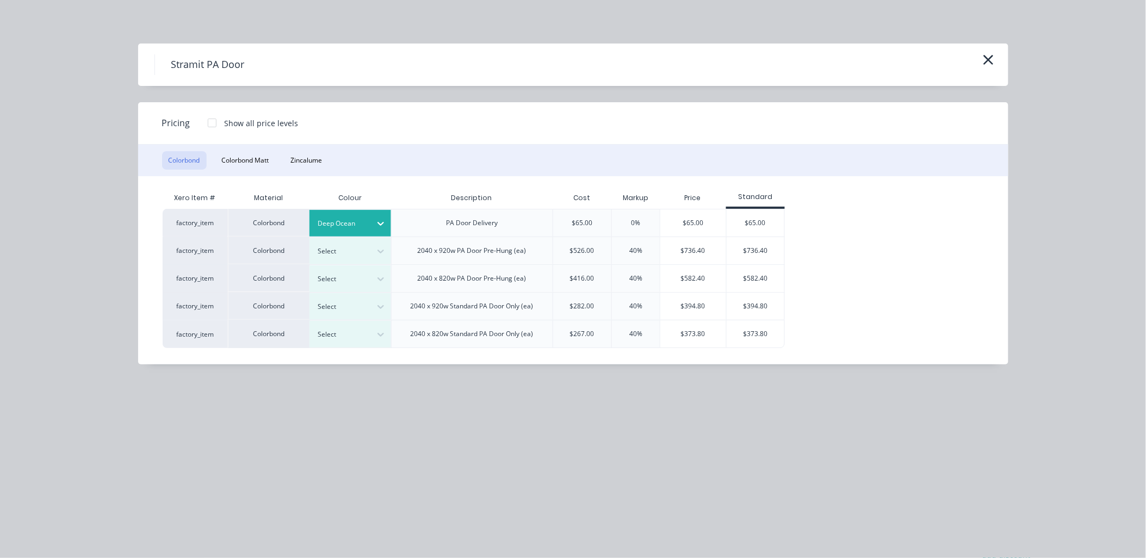
click at [754, 213] on div "$65.00" at bounding box center [756, 222] width 58 height 27
type input "-87.64"
type input "$65.00"
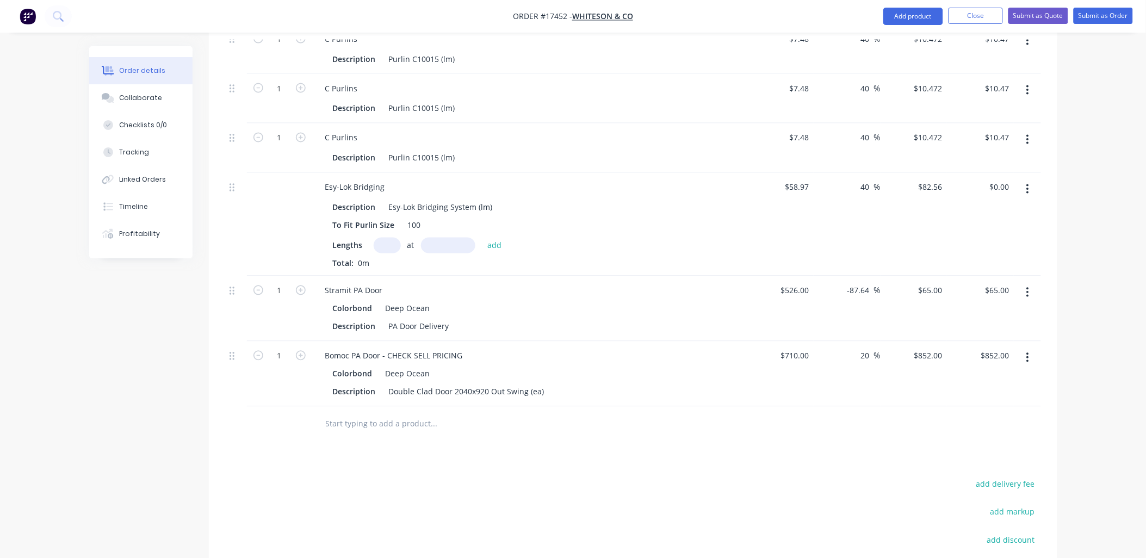
click at [401, 413] on input "text" at bounding box center [434, 424] width 218 height 22
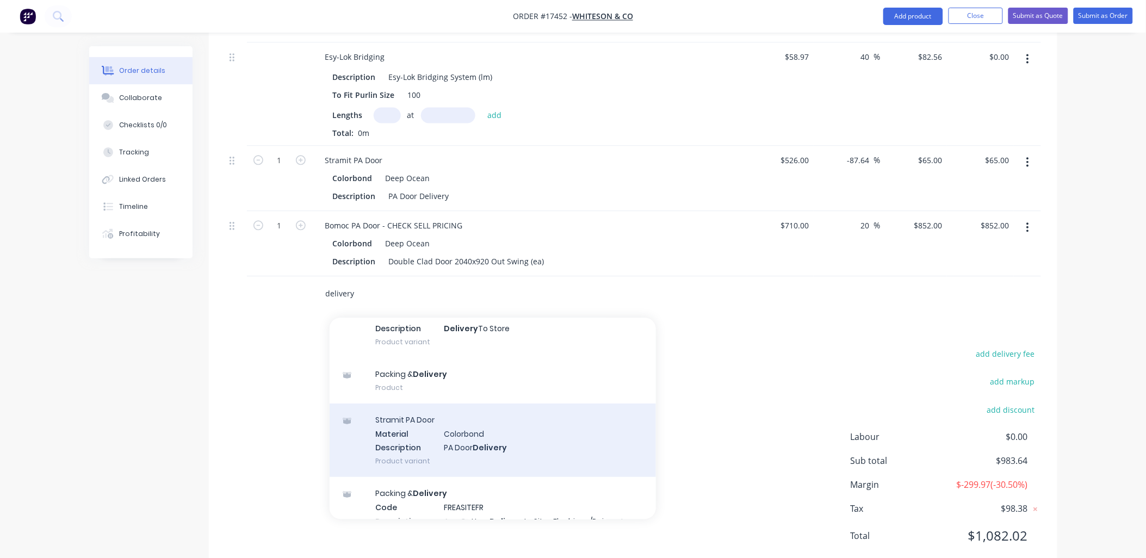
scroll to position [242, 0]
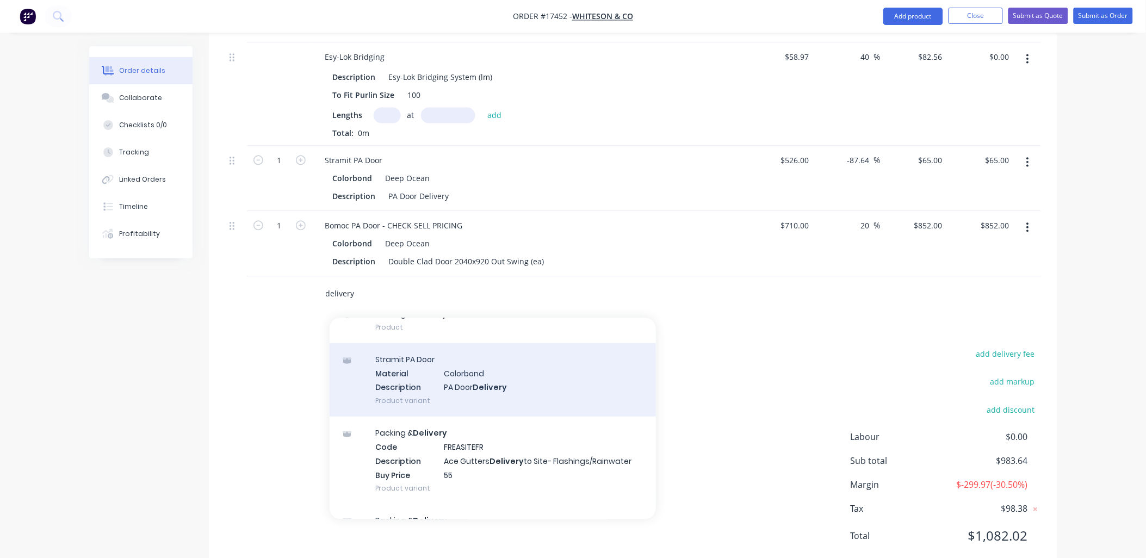
type input "delivery"
click at [492, 351] on div "Stramit PA Door Material Colorbond Description PA Door Delivery Product variant" at bounding box center [493, 379] width 326 height 73
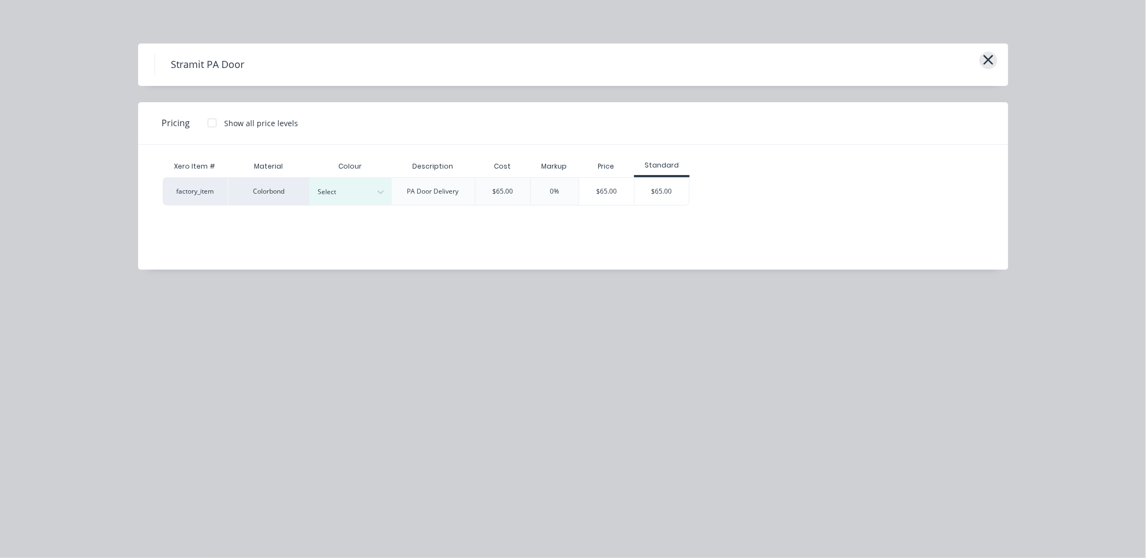
click at [990, 55] on icon "button" at bounding box center [988, 59] width 11 height 15
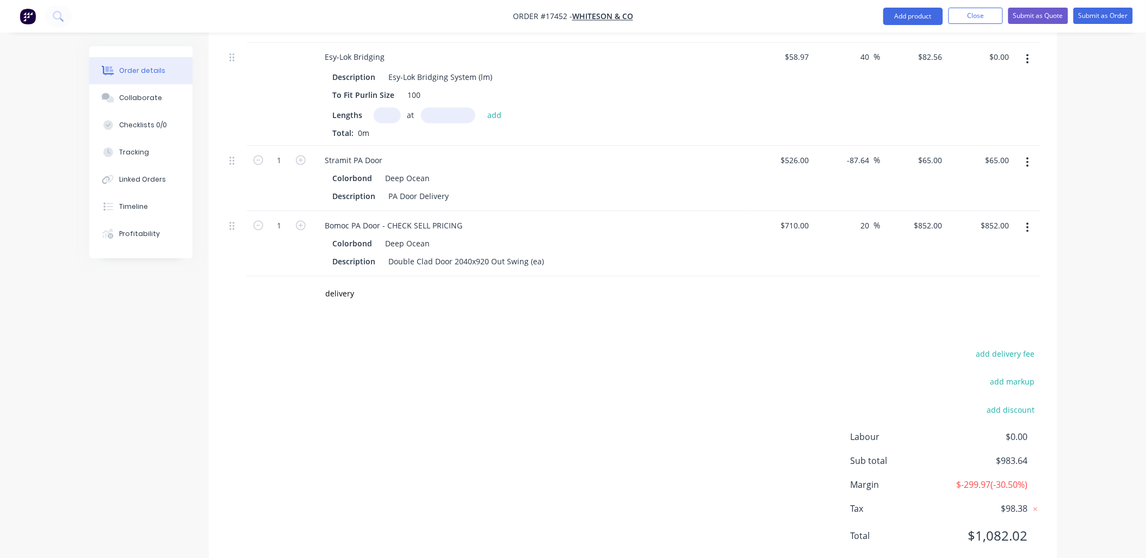
click at [383, 276] on div "delivery" at bounding box center [508, 293] width 392 height 35
click at [374, 283] on input "delivery" at bounding box center [434, 294] width 218 height 22
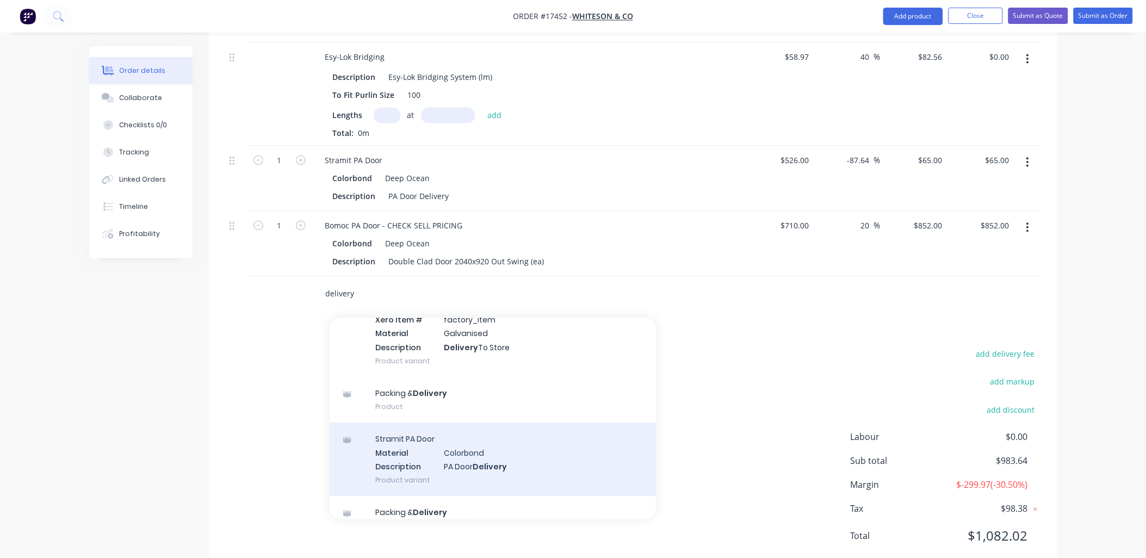
scroll to position [181, 0]
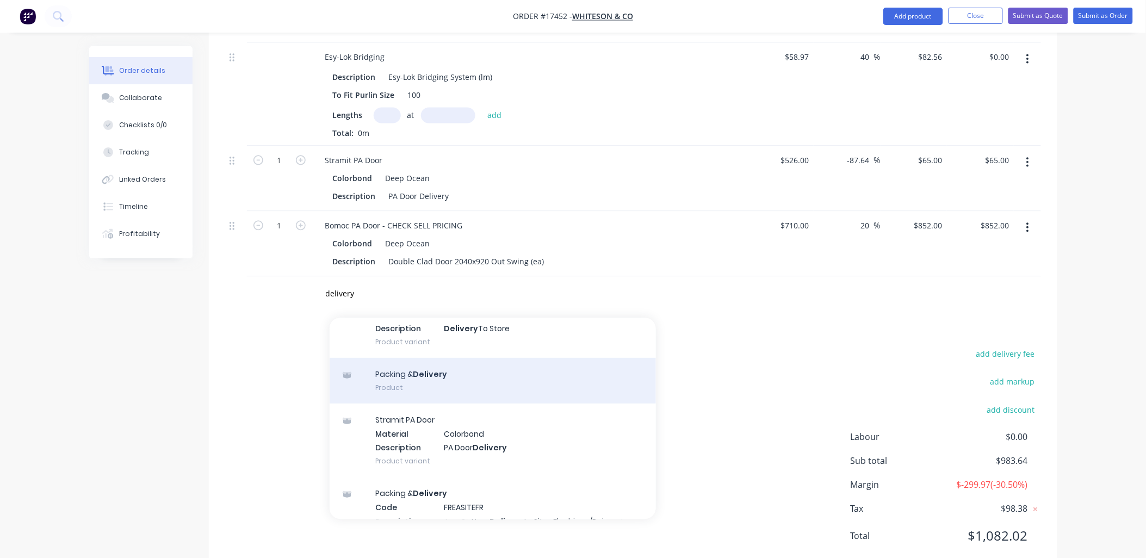
click at [425, 358] on div "Packing & Delivery Product" at bounding box center [493, 381] width 326 height 46
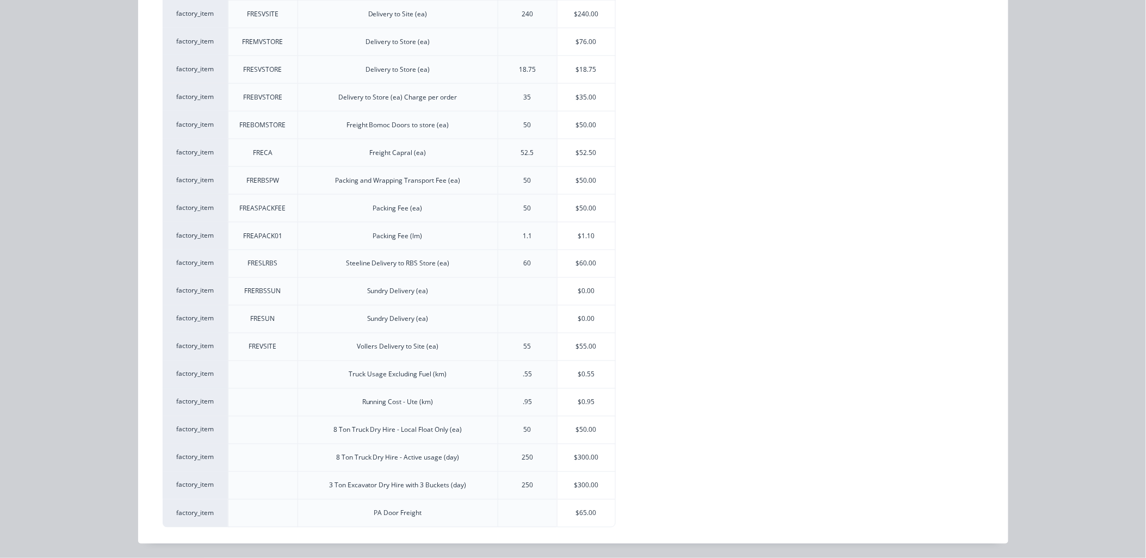
scroll to position [483, 0]
click at [586, 513] on div "$65.00" at bounding box center [587, 512] width 58 height 27
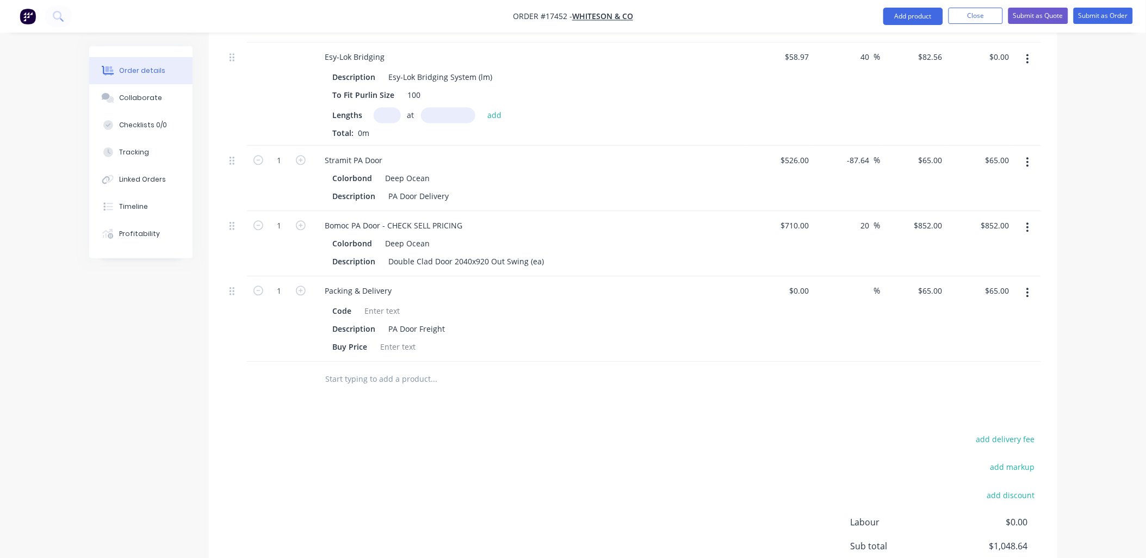
click at [1029, 157] on icon "button" at bounding box center [1028, 162] width 2 height 10
click at [960, 248] on div "Delete" at bounding box center [990, 256] width 84 height 16
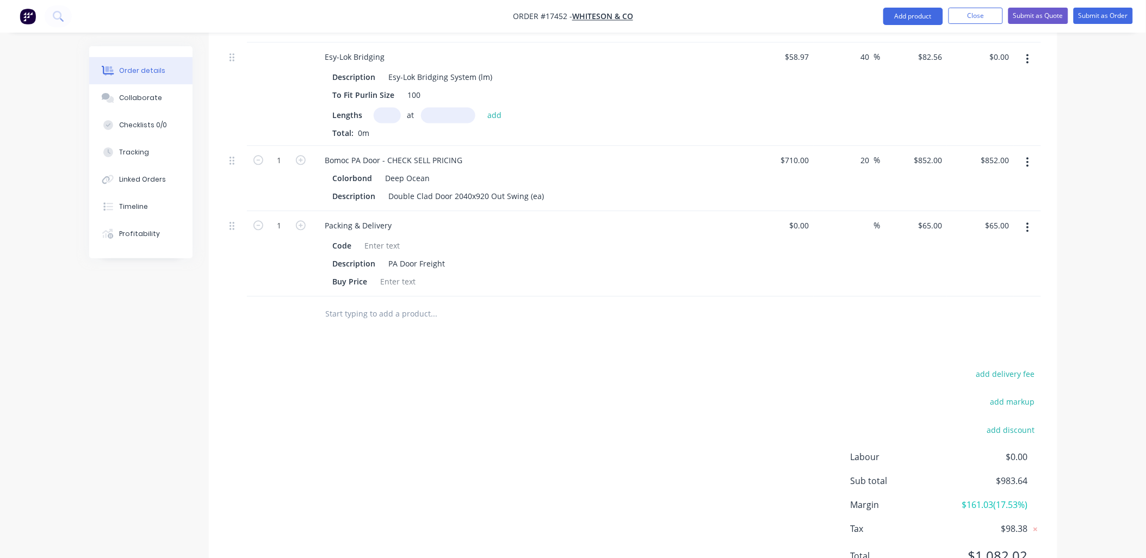
click at [416, 303] on input "text" at bounding box center [434, 314] width 218 height 22
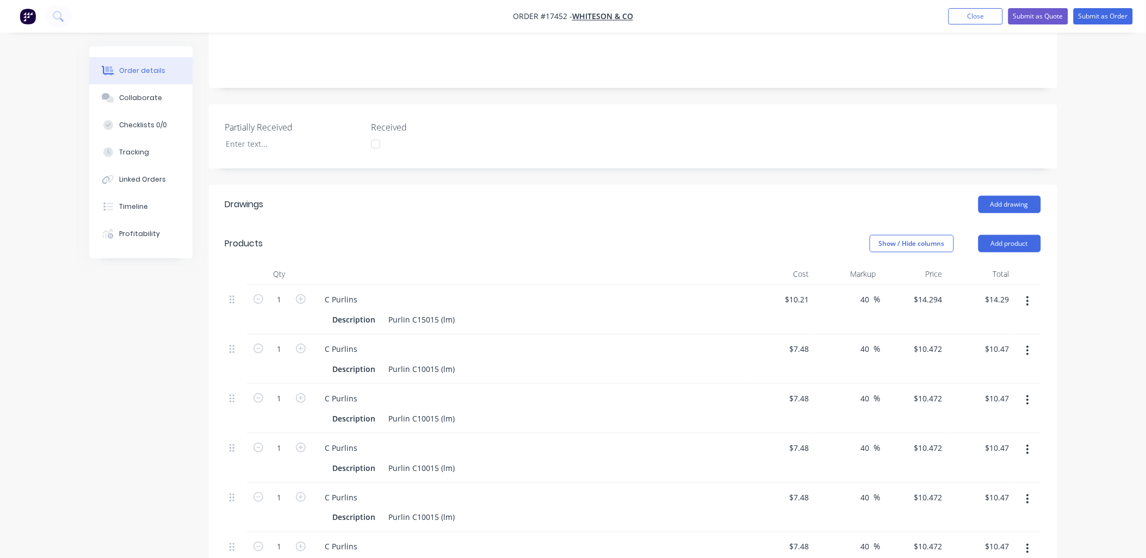
scroll to position [226, 0]
click at [1012, 200] on button "Add drawing" at bounding box center [1010, 208] width 63 height 17
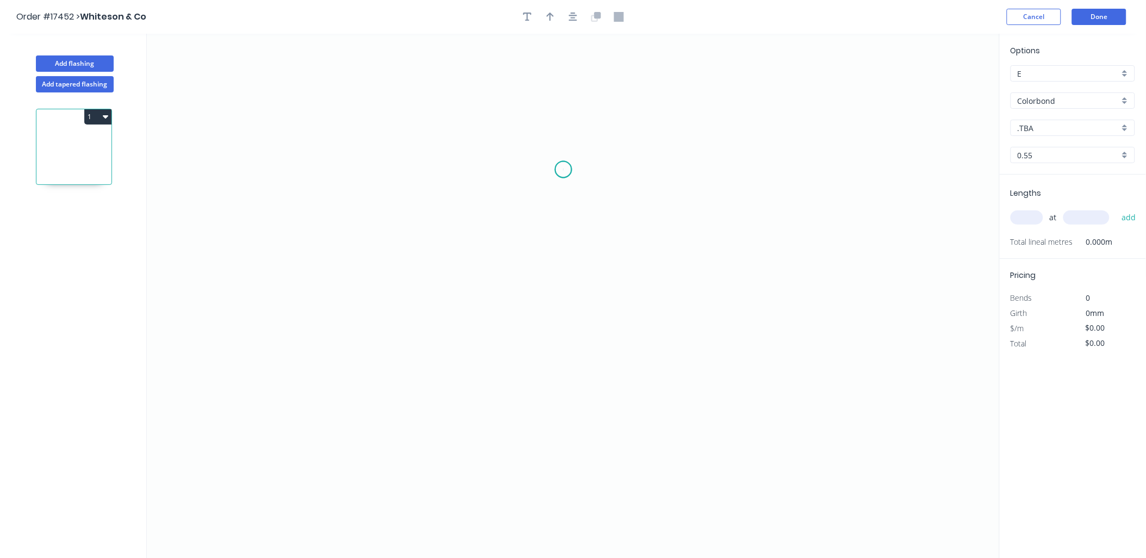
drag, startPoint x: 564, startPoint y: 170, endPoint x: 504, endPoint y: 171, distance: 59.9
click at [550, 172] on icon "0" at bounding box center [573, 296] width 853 height 525
click at [549, 234] on icon "0 ?" at bounding box center [573, 296] width 853 height 525
drag, startPoint x: 563, startPoint y: 170, endPoint x: 621, endPoint y: 171, distance: 57.7
click at [621, 171] on circle at bounding box center [620, 172] width 16 height 16
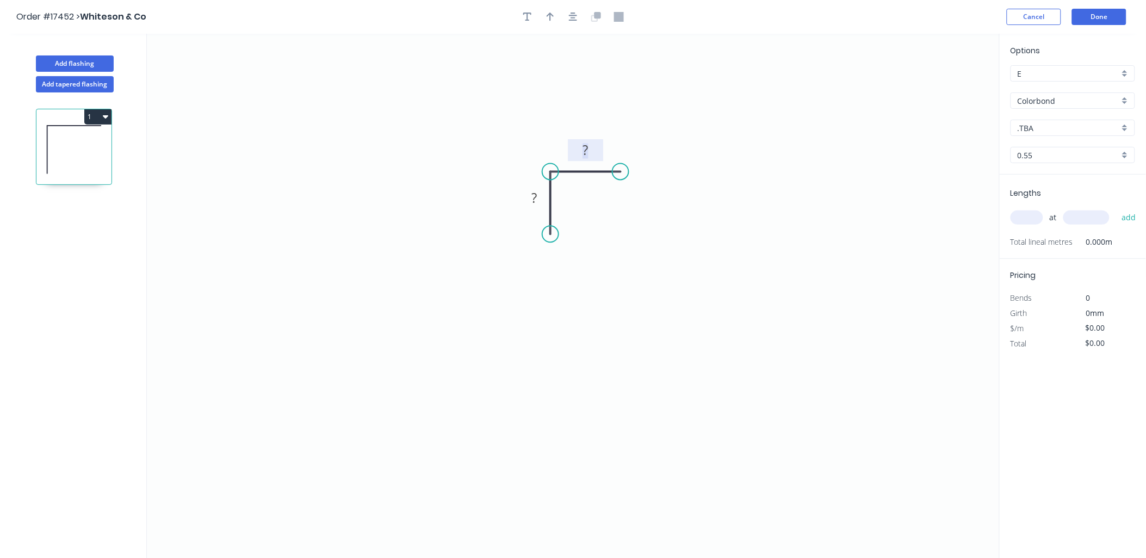
drag, startPoint x: 591, startPoint y: 152, endPoint x: 584, endPoint y: 154, distance: 6.9
click at [589, 151] on rect at bounding box center [585, 151] width 22 height 15
type input "$9.70"
click at [1126, 101] on div "Colorbond" at bounding box center [1073, 100] width 125 height 16
click at [1041, 196] on div "Zincalume" at bounding box center [1072, 197] width 123 height 19
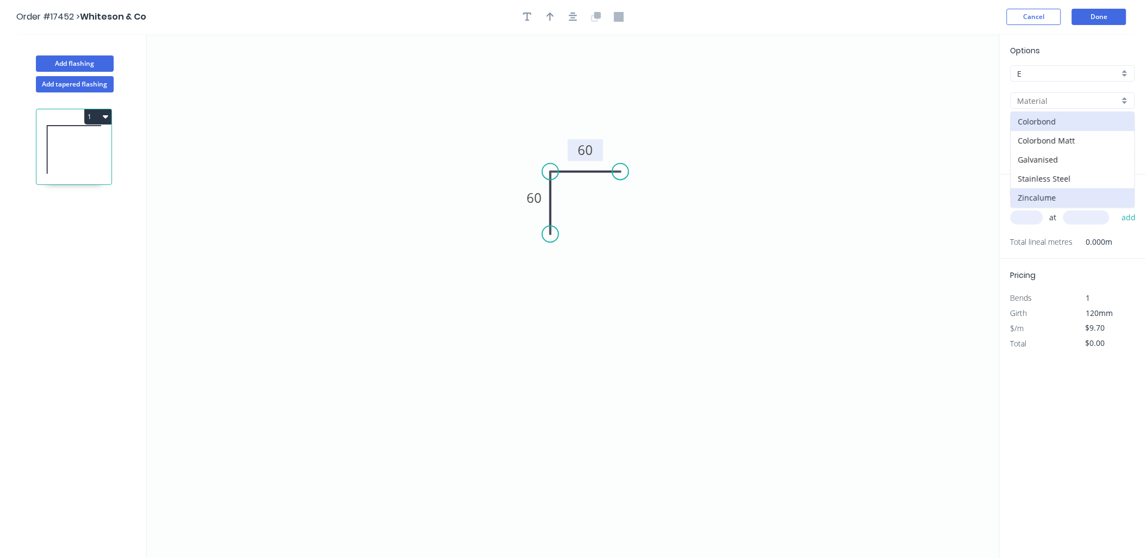
type input "Zincalume"
type input "$7.14"
click at [1126, 154] on div "0.55" at bounding box center [1073, 155] width 125 height 16
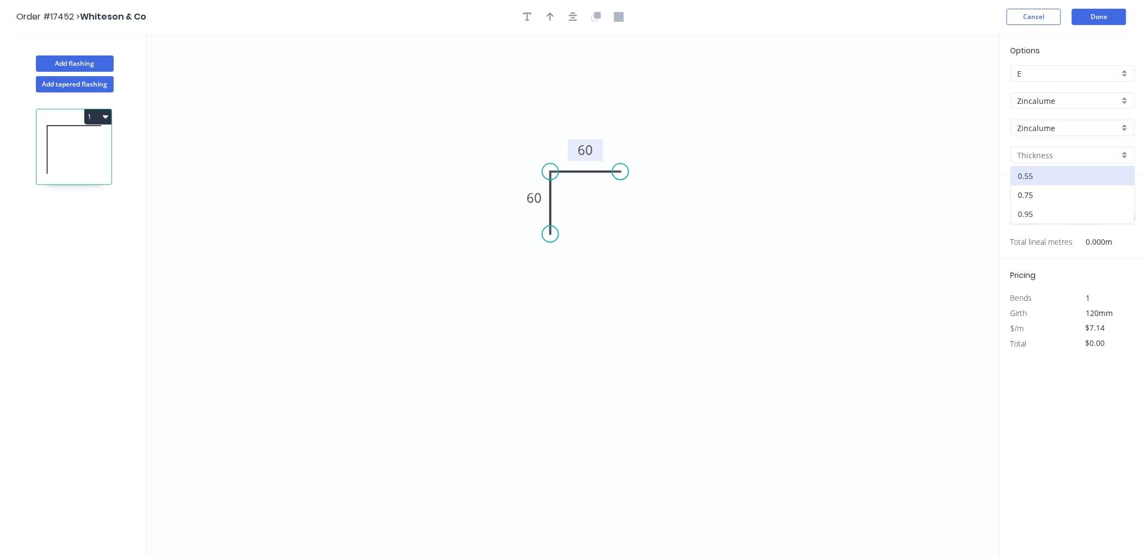
click at [1041, 211] on div "0.95" at bounding box center [1072, 214] width 123 height 19
type input "0.95"
type input "$13.42"
click at [1023, 214] on input "text" at bounding box center [1027, 218] width 33 height 14
type input "2"
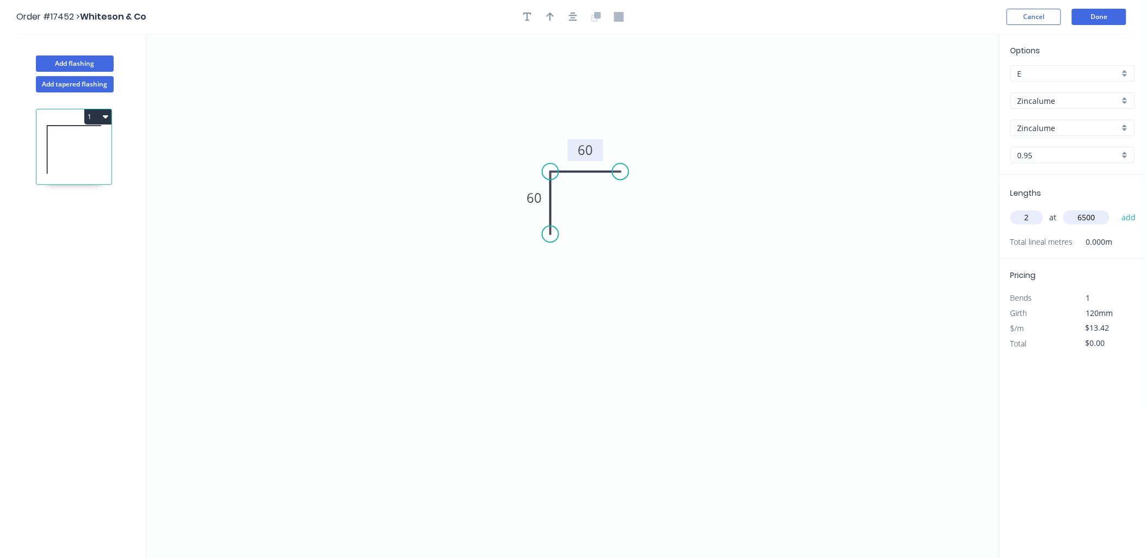
type input "6500"
click at [1116, 208] on button "add" at bounding box center [1129, 217] width 26 height 18
type input "$174.46"
click at [532, 192] on tspan "60" at bounding box center [534, 198] width 15 height 18
type input "$11.05"
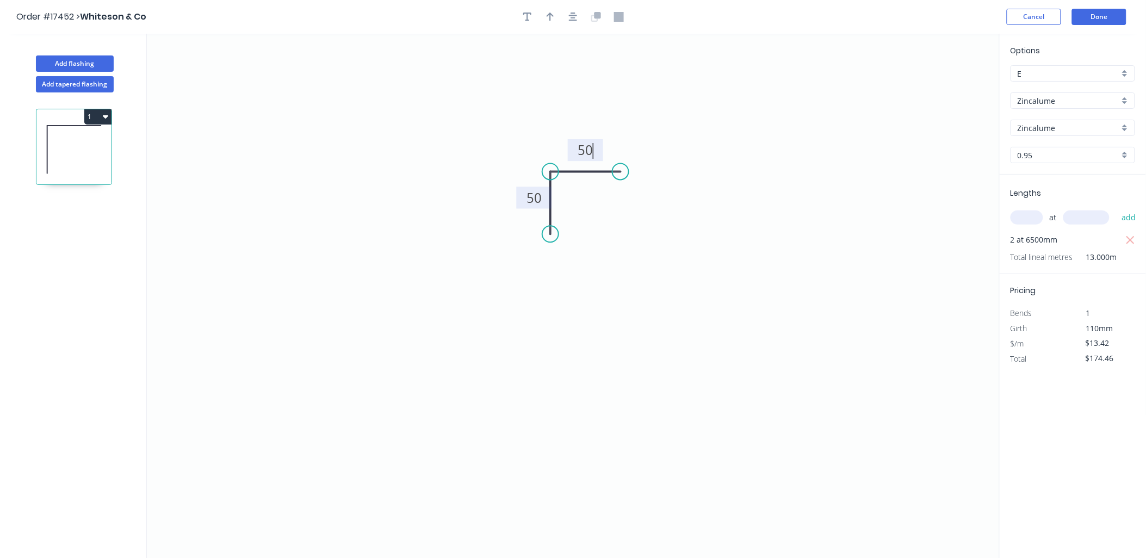
type input "$143.65"
click at [1124, 73] on div "E" at bounding box center [1073, 73] width 125 height 16
click at [1053, 147] on div "G" at bounding box center [1072, 148] width 123 height 19
type input "G"
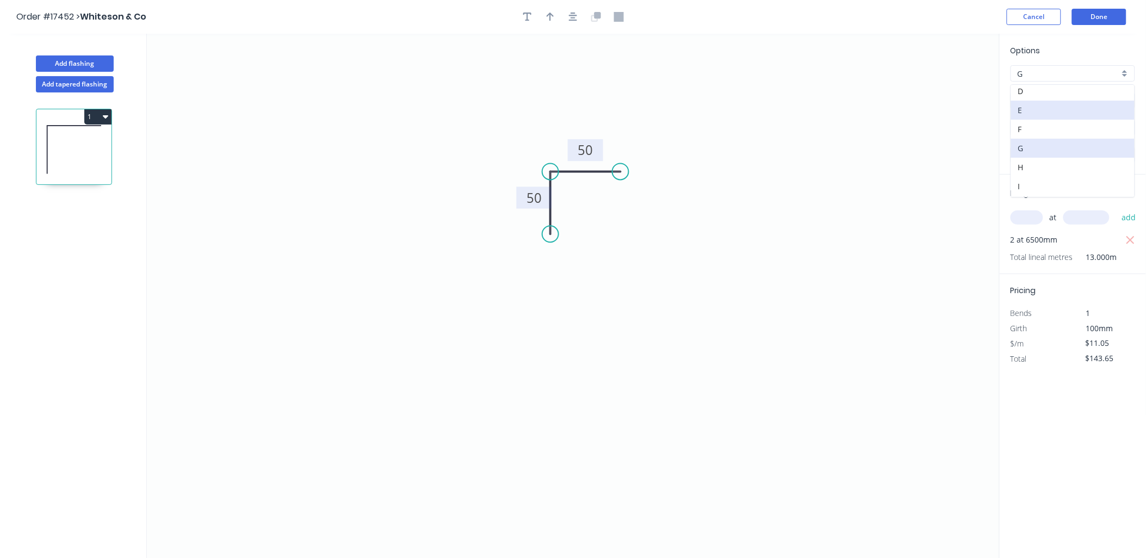
type input "$9.67"
type input "$125.71"
click at [1124, 72] on div "G" at bounding box center [1073, 73] width 125 height 16
click at [1052, 150] on div "H" at bounding box center [1072, 149] width 123 height 19
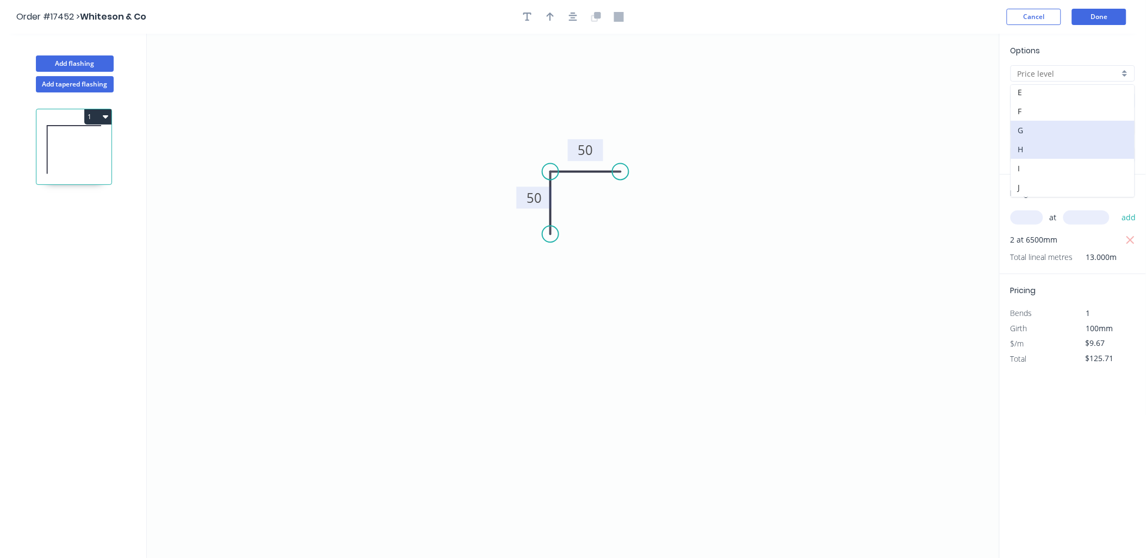
type input "H"
type input "$9.39"
type input "$122.07"
click at [1123, 77] on div "H" at bounding box center [1073, 73] width 125 height 16
click at [1066, 169] on div "I" at bounding box center [1072, 168] width 123 height 19
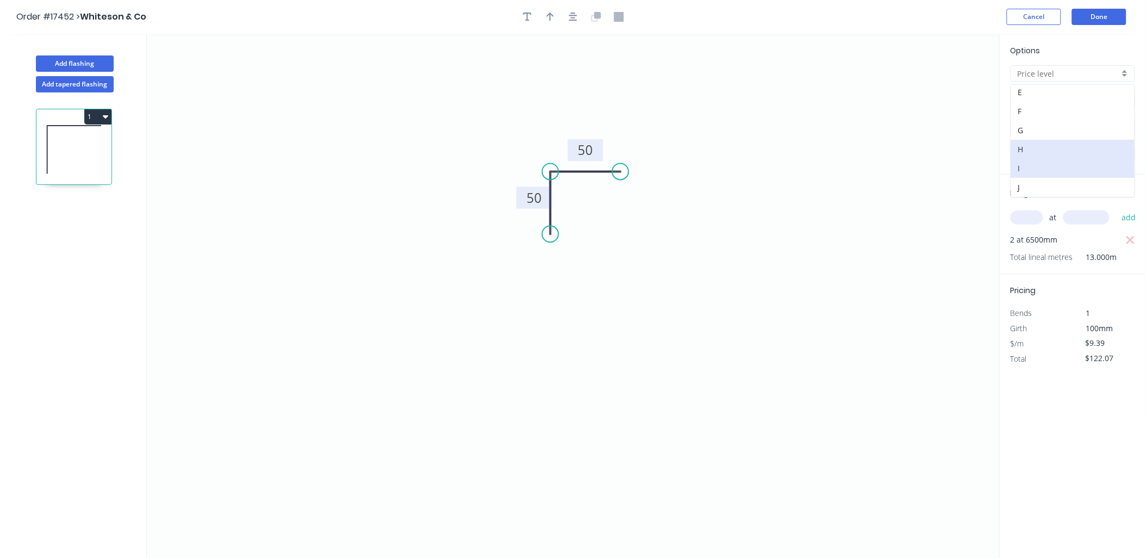
type input "I"
type input "$10.36"
type input "$134.68"
click at [1124, 73] on div "I" at bounding box center [1073, 73] width 125 height 16
click at [1051, 186] on div "J" at bounding box center [1072, 187] width 123 height 19
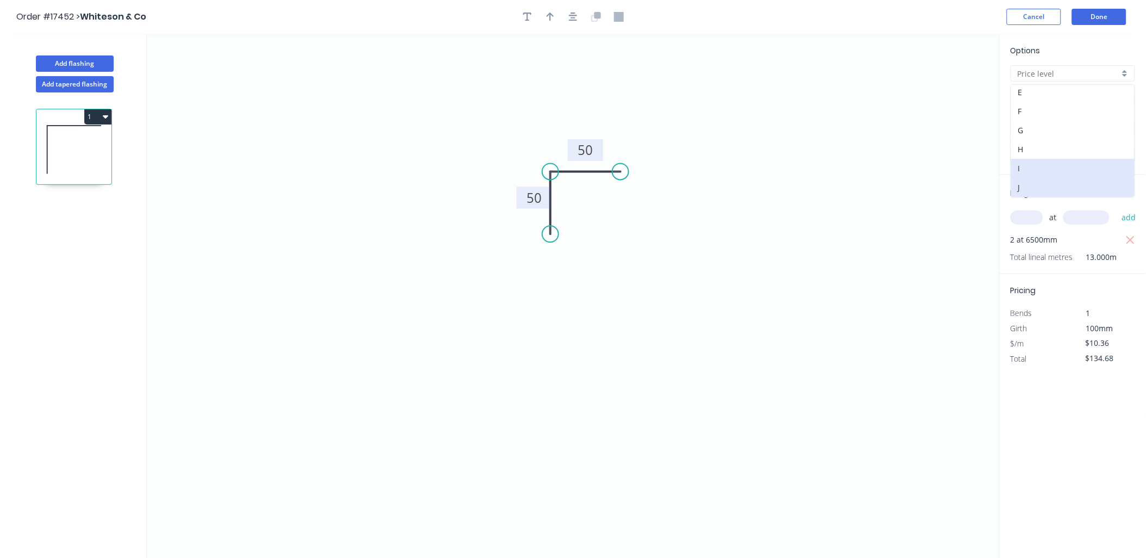
type input "J"
type input "$8.92"
type input "$115.96"
click at [1126, 75] on div "J" at bounding box center [1073, 73] width 125 height 16
click at [1048, 148] on div "H" at bounding box center [1072, 149] width 123 height 19
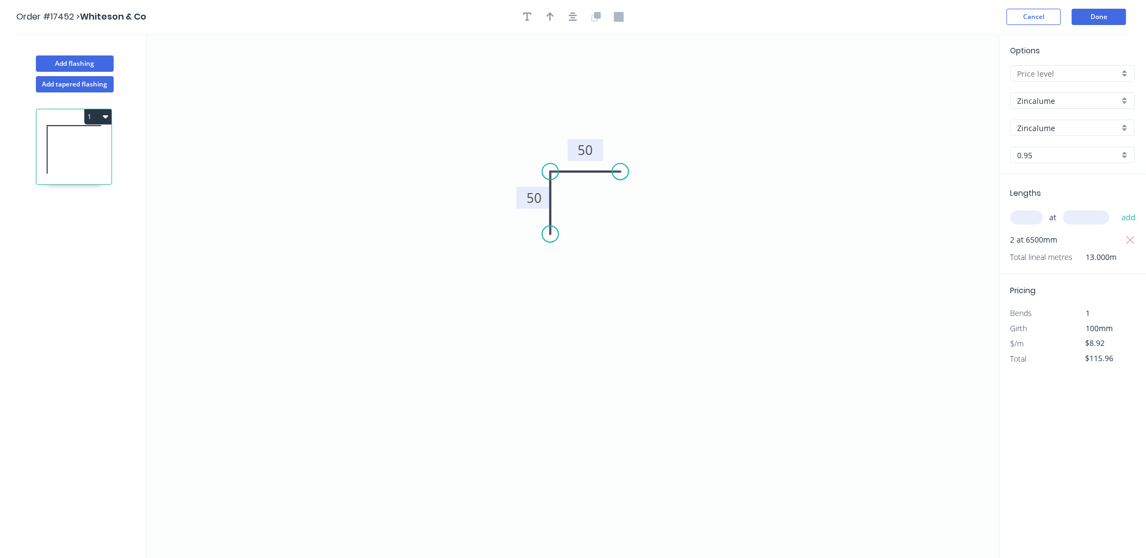
type input "H"
type input "$9.39"
type input "$122.07"
click at [1116, 9] on button "Done" at bounding box center [1099, 17] width 54 height 16
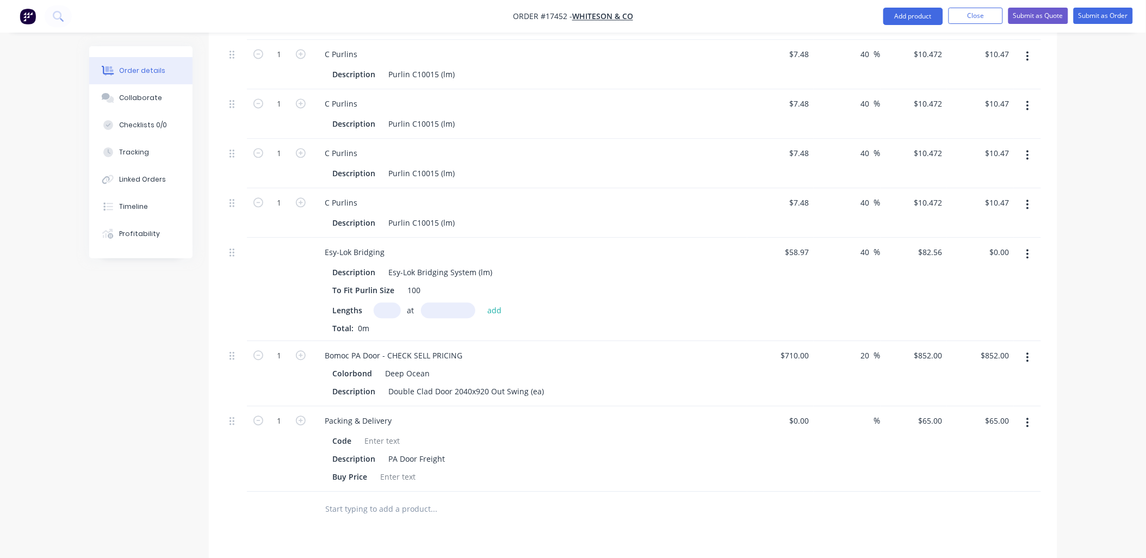
scroll to position [785, 0]
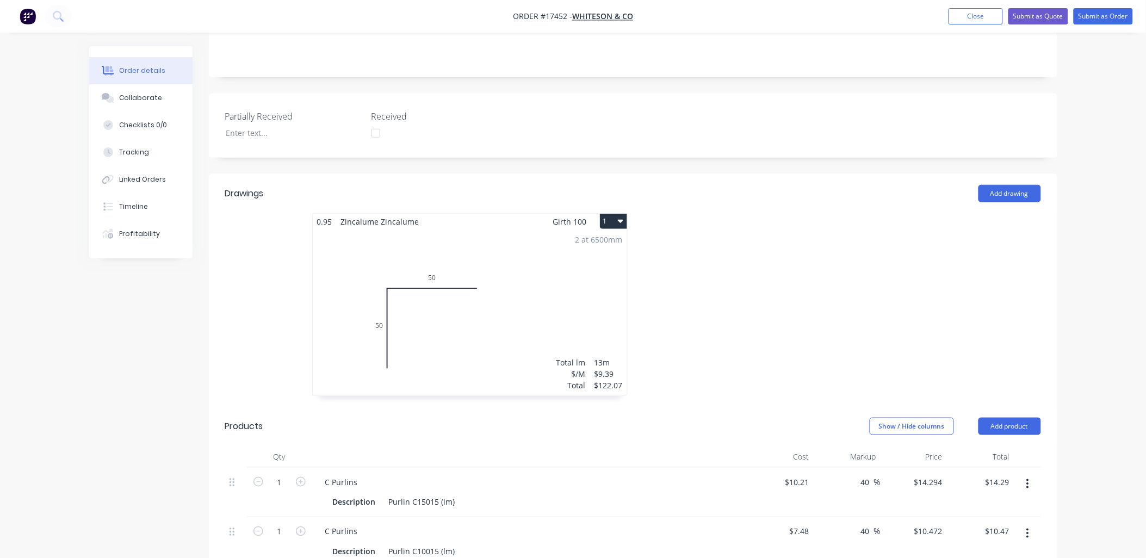
click at [474, 274] on div "2 at 6500mm Total lm $/M Total 13m $9.39 $122.07" at bounding box center [470, 313] width 314 height 166
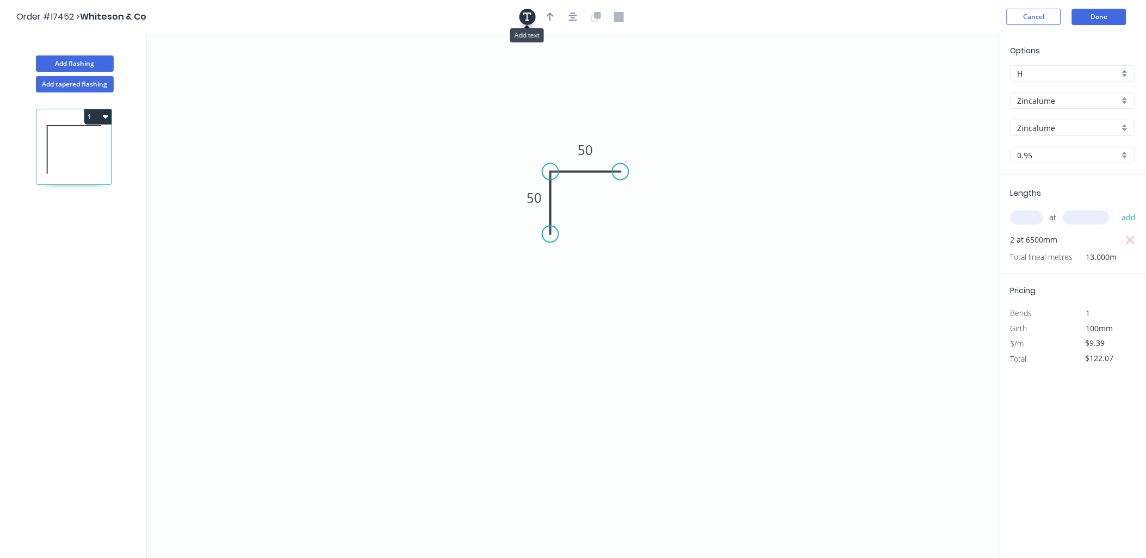
click at [529, 15] on icon "button" at bounding box center [527, 17] width 9 height 10
click at [232, 73] on textarea at bounding box center [217, 77] width 88 height 40
type textarea "RAKING ANGLE"
drag, startPoint x: 268, startPoint y: 78, endPoint x: 335, endPoint y: 101, distance: 70.7
click at [335, 101] on rect at bounding box center [288, 100] width 99 height 51
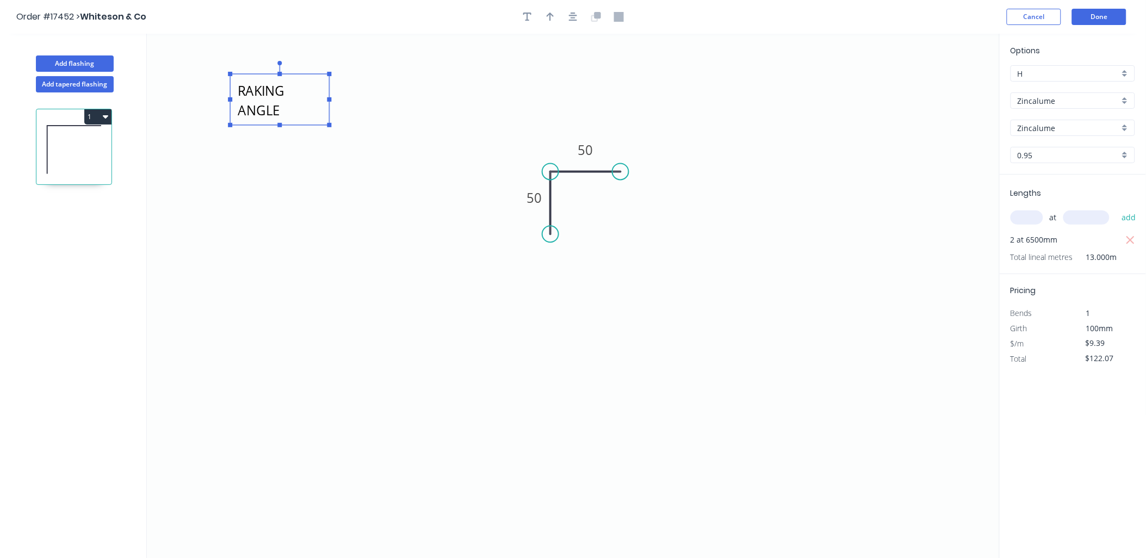
drag, startPoint x: 336, startPoint y: 98, endPoint x: 328, endPoint y: 97, distance: 8.2
click at [328, 97] on rect at bounding box center [279, 99] width 99 height 51
drag, startPoint x: 342, startPoint y: 101, endPoint x: 365, endPoint y: 96, distance: 23.9
click at [366, 98] on icon "RAKING ANGLE 50 50" at bounding box center [573, 296] width 853 height 525
click at [327, 95] on rect at bounding box center [279, 99] width 99 height 51
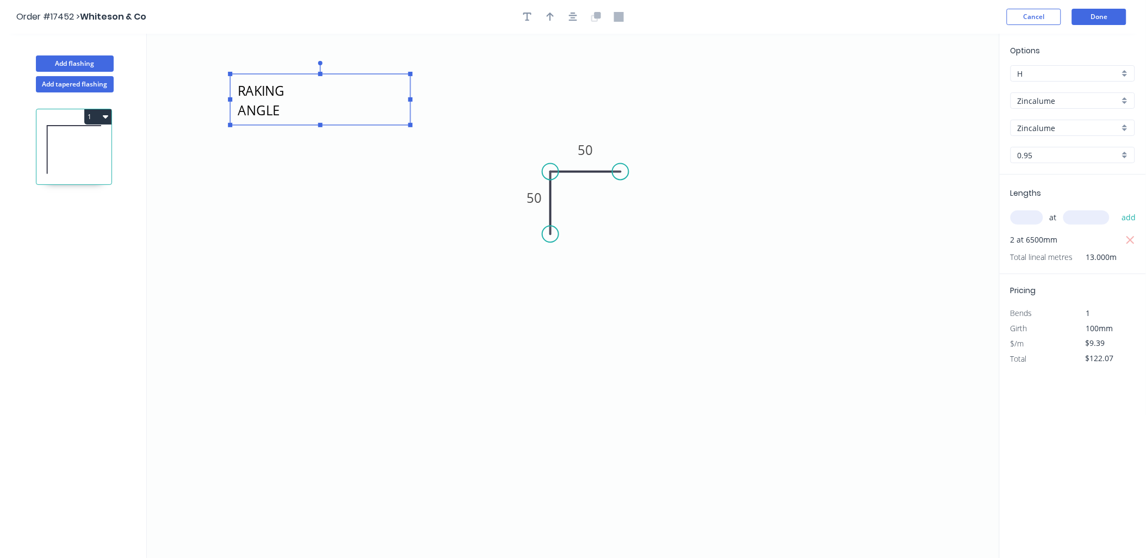
drag, startPoint x: 329, startPoint y: 98, endPoint x: 404, endPoint y: 94, distance: 75.7
click at [405, 94] on icon "RAKING ANGLE 50 50" at bounding box center [573, 296] width 853 height 525
click at [447, 249] on icon "RAKING ANGLE 50 50" at bounding box center [573, 296] width 853 height 525
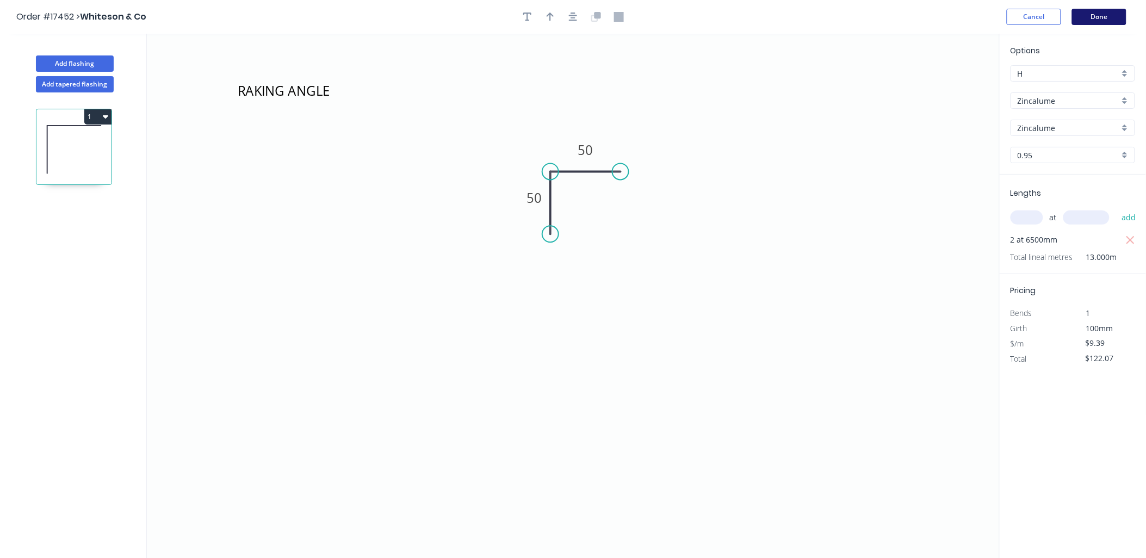
click at [1105, 15] on button "Done" at bounding box center [1099, 17] width 54 height 16
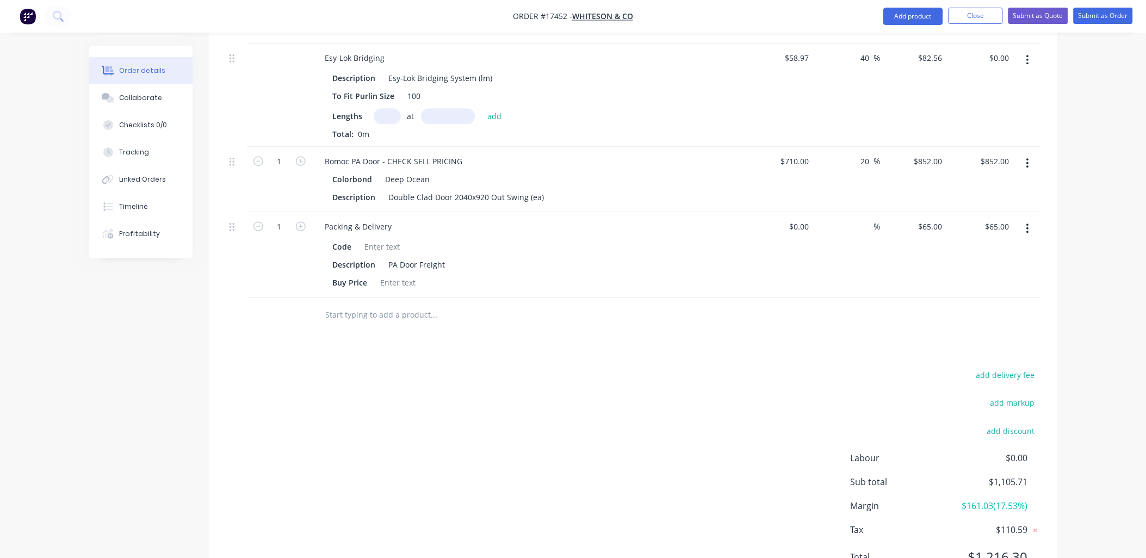
scroll to position [967, 0]
click at [370, 300] on input "text" at bounding box center [434, 311] width 218 height 22
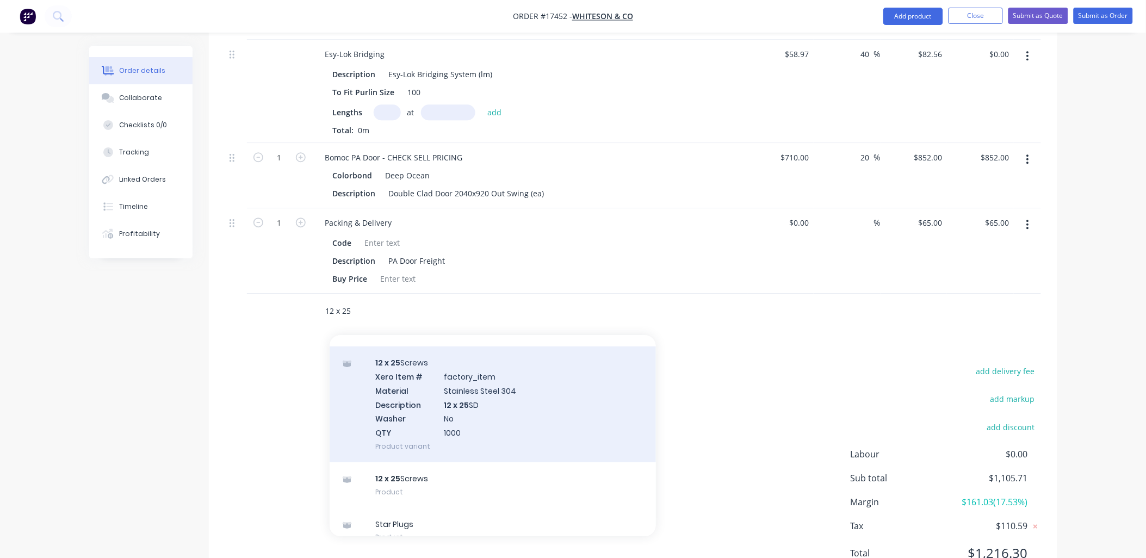
scroll to position [1618, 0]
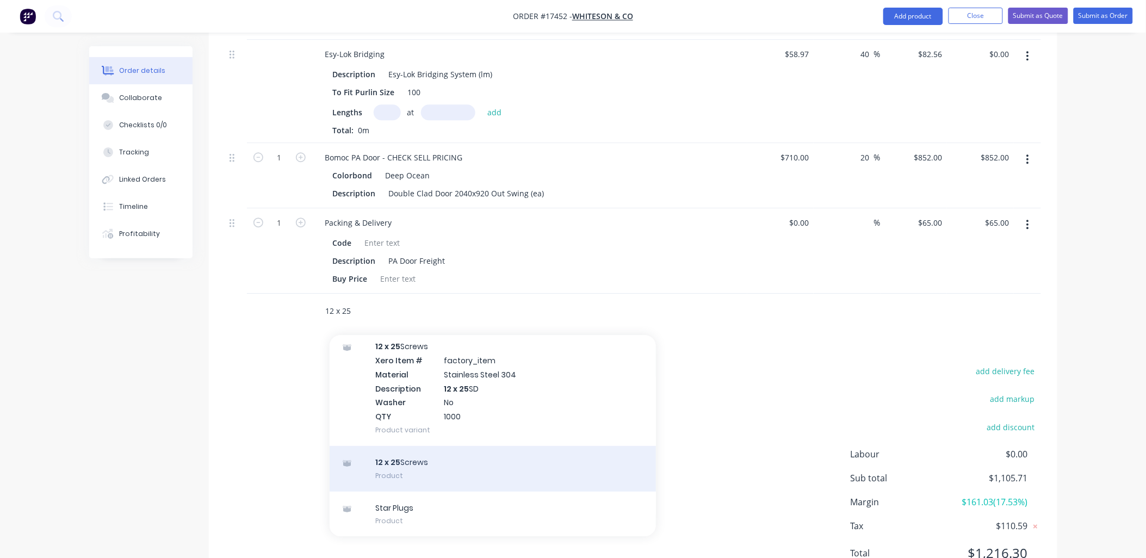
type input "12 x 25"
click at [429, 446] on div "12 x 25 Screws Product" at bounding box center [493, 469] width 326 height 46
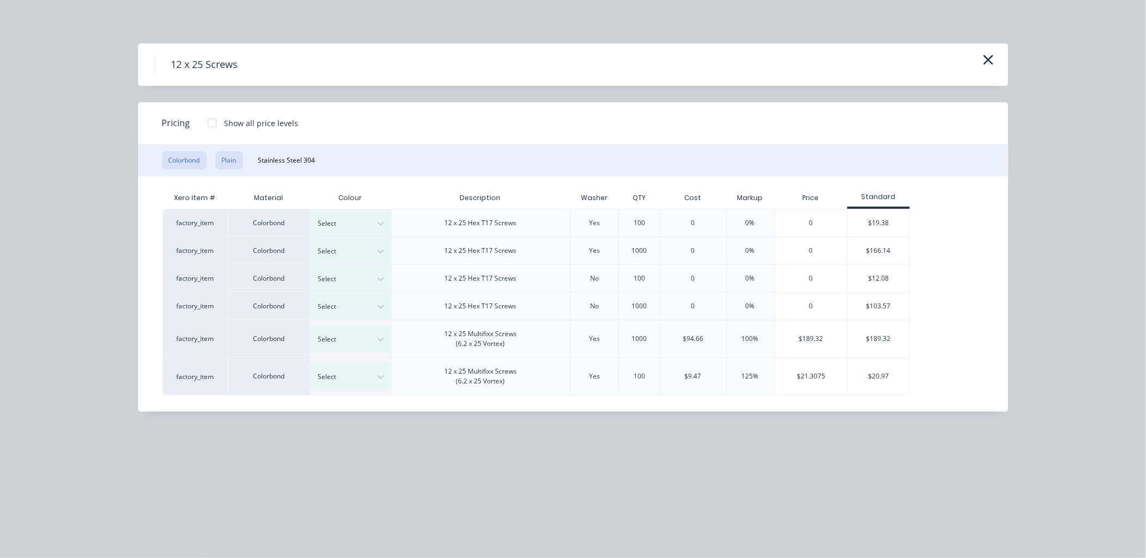
click at [229, 159] on button "Plain" at bounding box center [229, 160] width 28 height 18
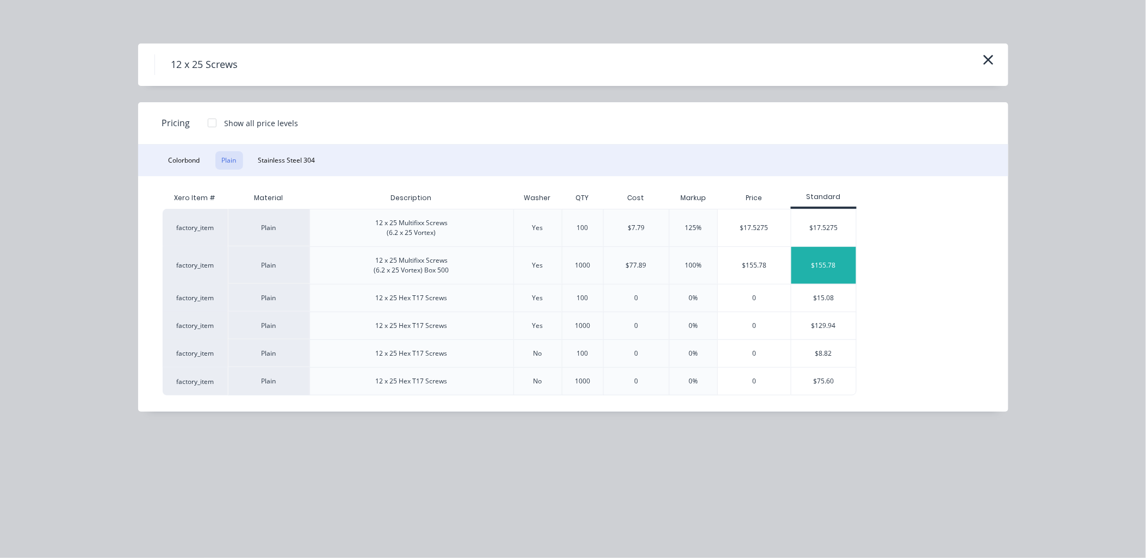
click at [838, 257] on div "$155.78" at bounding box center [823, 265] width 65 height 37
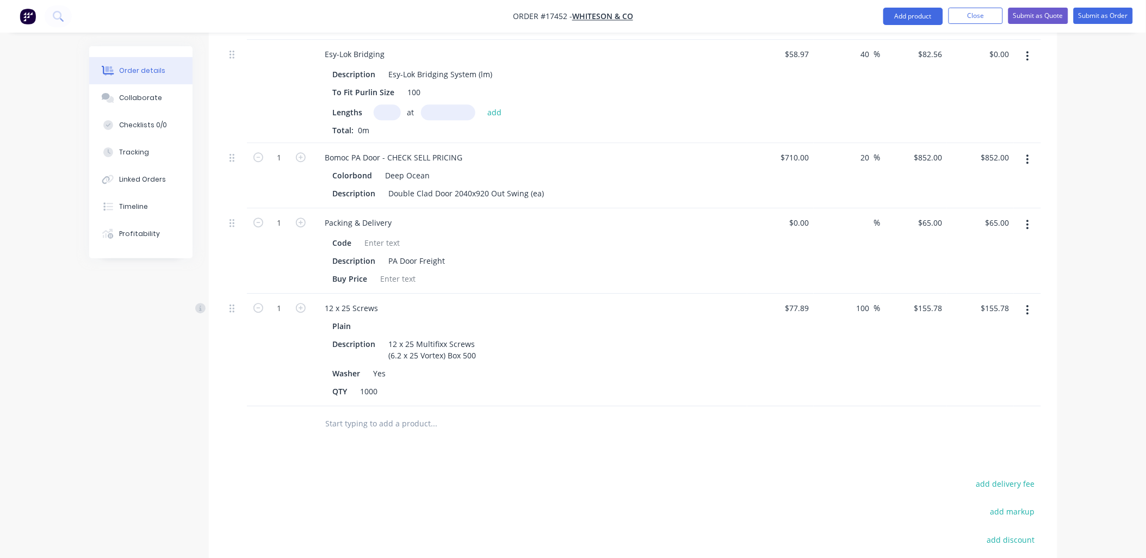
click at [417, 413] on input "text" at bounding box center [434, 424] width 218 height 22
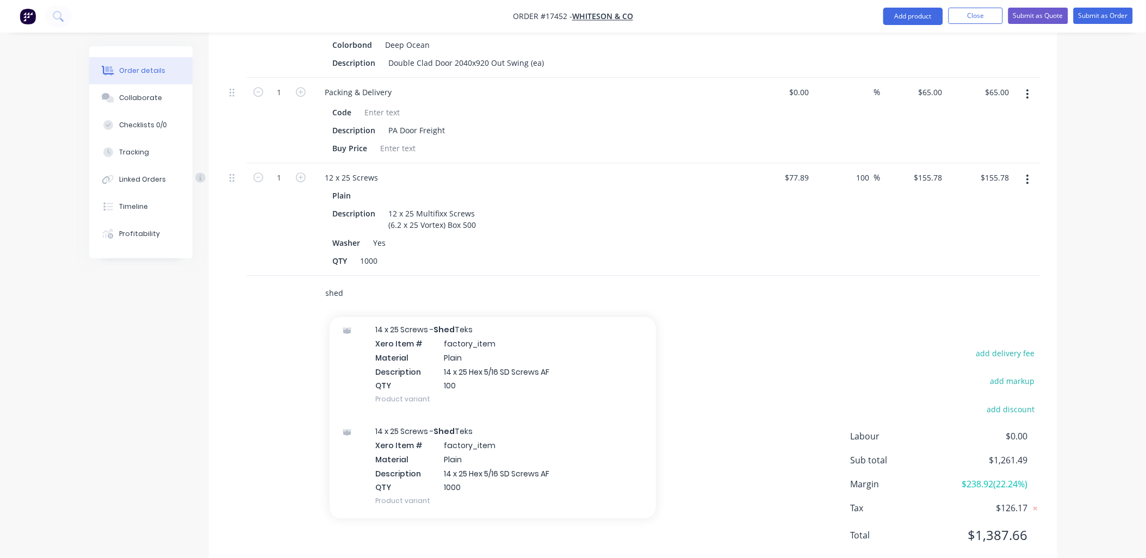
scroll to position [302, 0]
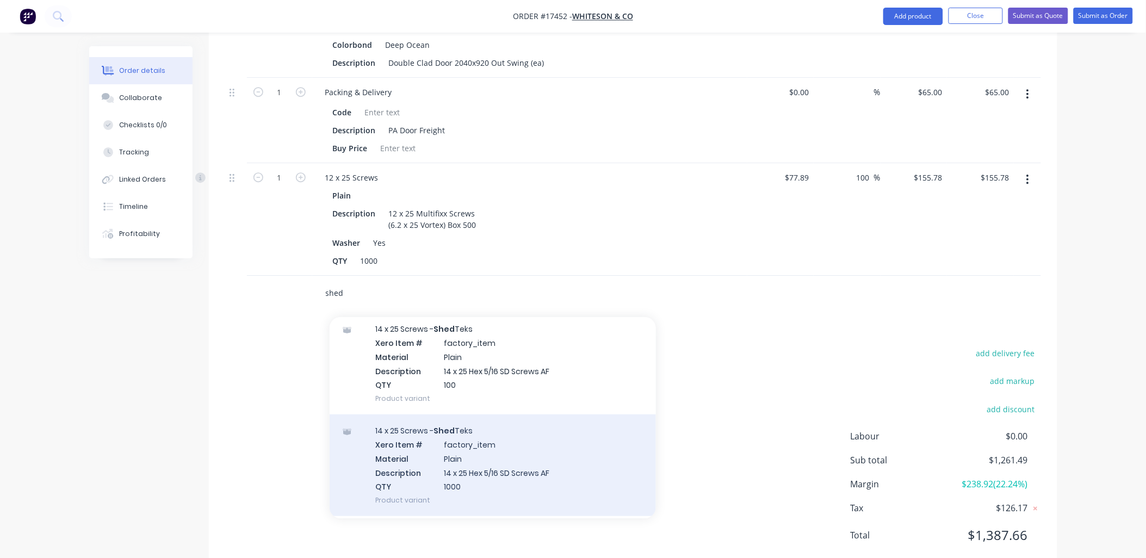
type input "shed"
click at [502, 445] on div "14 x 25 Screws - Shed Teks Xero Item # factory_item Material Plain Description …" at bounding box center [493, 465] width 326 height 102
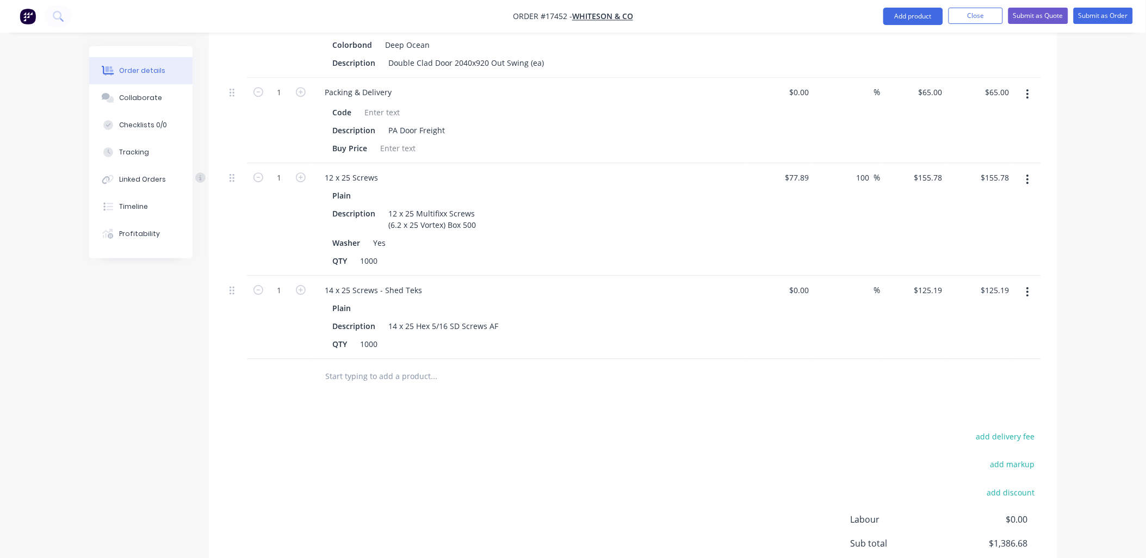
click at [1026, 174] on icon "button" at bounding box center [1027, 180] width 3 height 12
click at [961, 265] on div "Delete" at bounding box center [990, 273] width 84 height 16
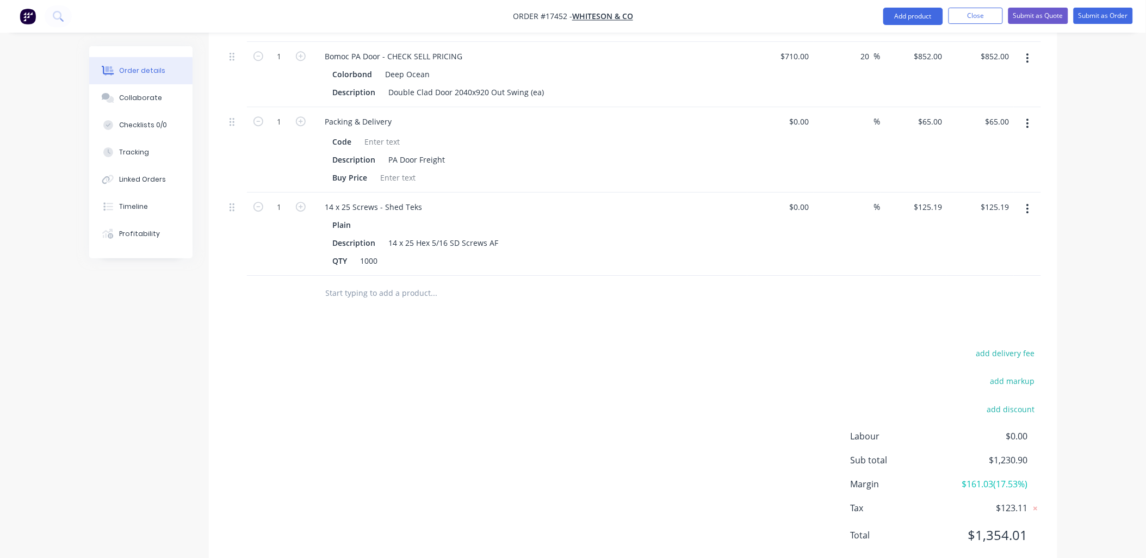
click at [428, 282] on input "text" at bounding box center [434, 293] width 218 height 22
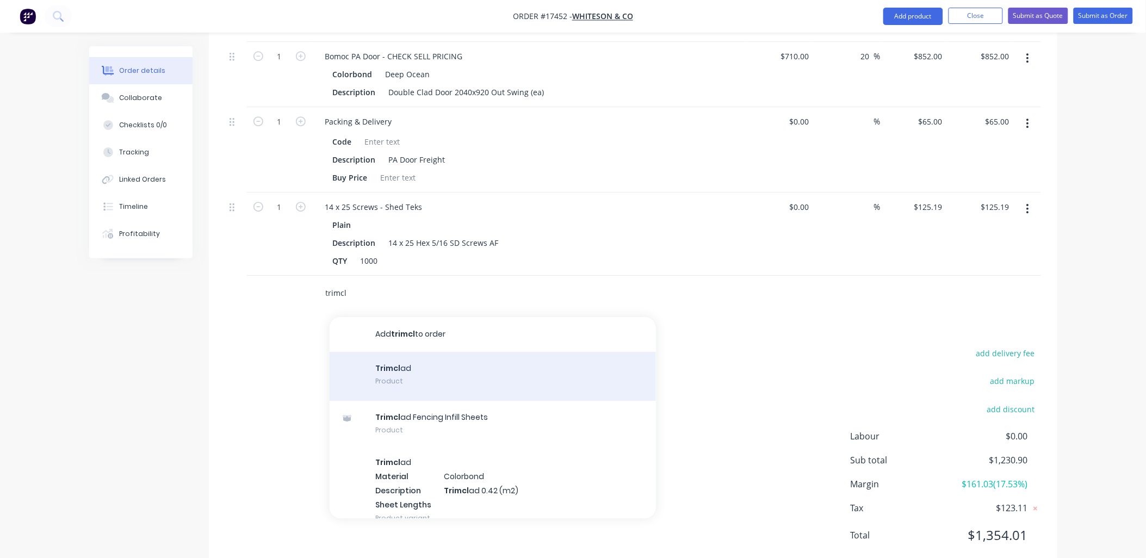
type input "trimcl"
click at [432, 352] on div "Trimcl ad Product" at bounding box center [493, 376] width 326 height 49
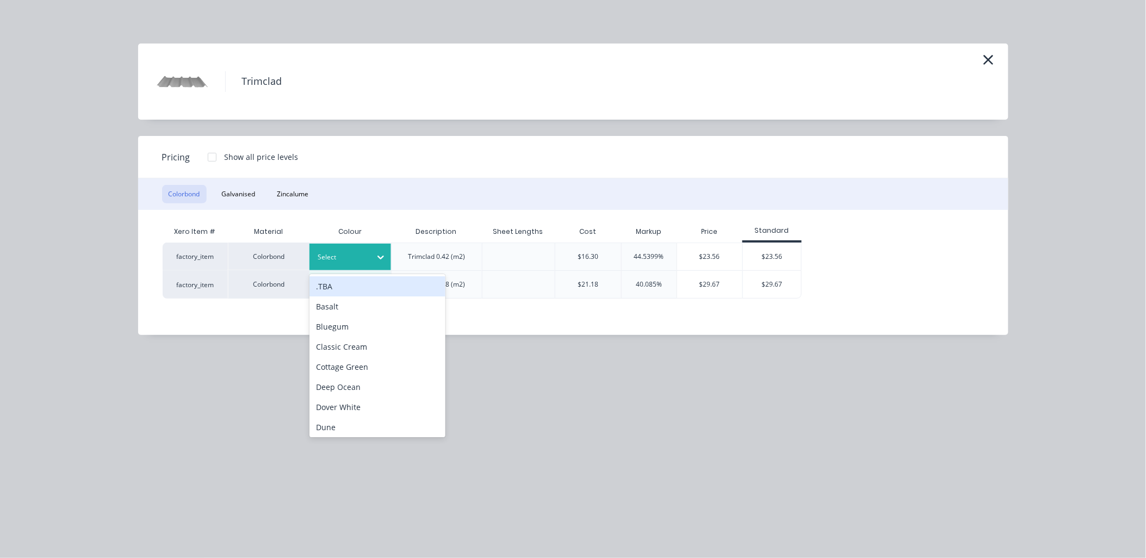
click at [382, 257] on icon at bounding box center [381, 258] width 7 height 4
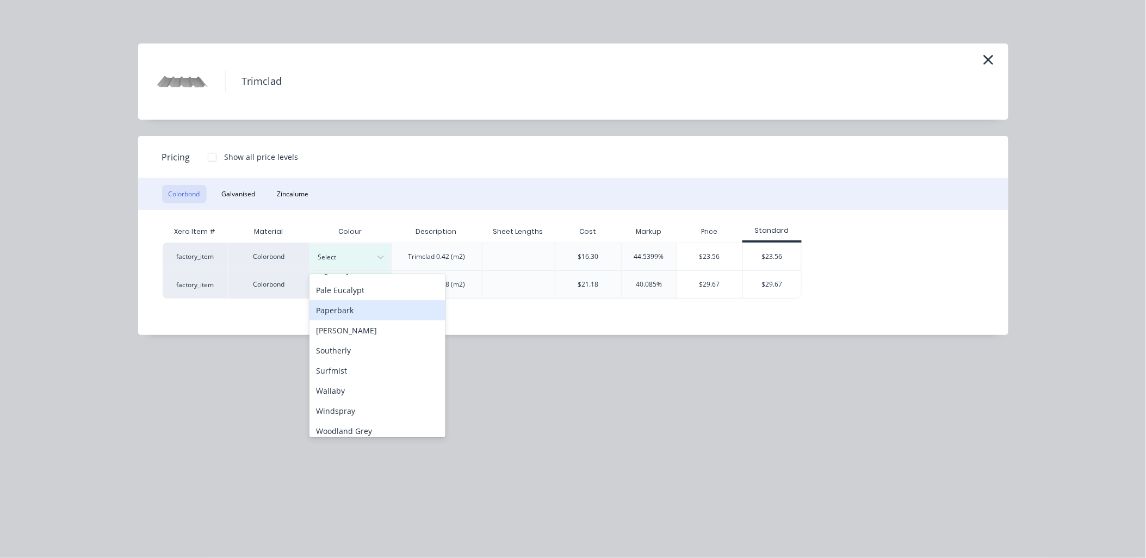
scroll to position [302, 0]
click at [351, 327] on div "[PERSON_NAME]" at bounding box center [378, 327] width 136 height 20
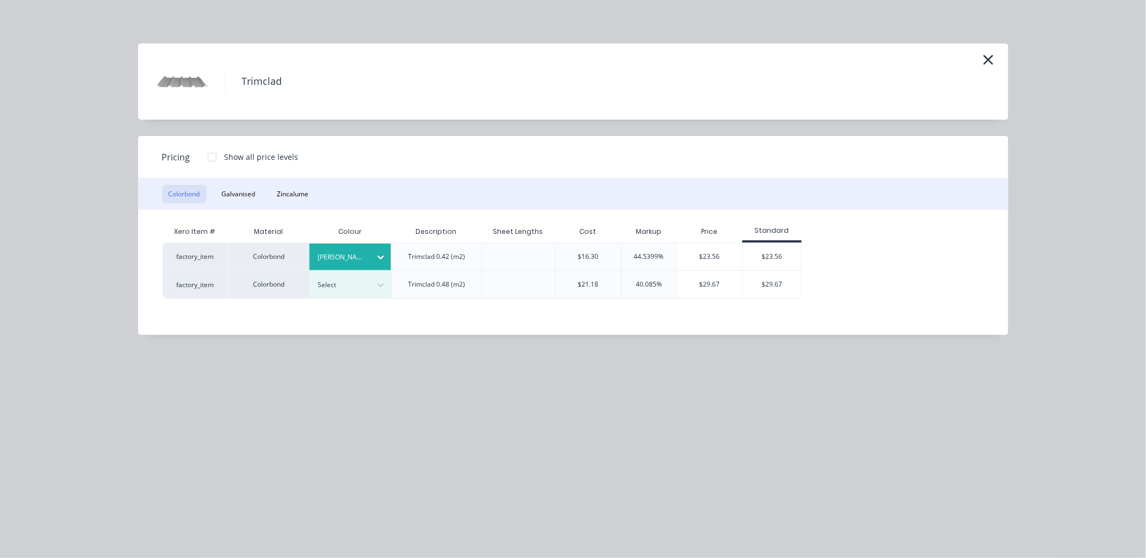
click at [215, 157] on div at bounding box center [212, 157] width 22 height 22
click at [896, 253] on div "$20.03" at bounding box center [887, 256] width 59 height 27
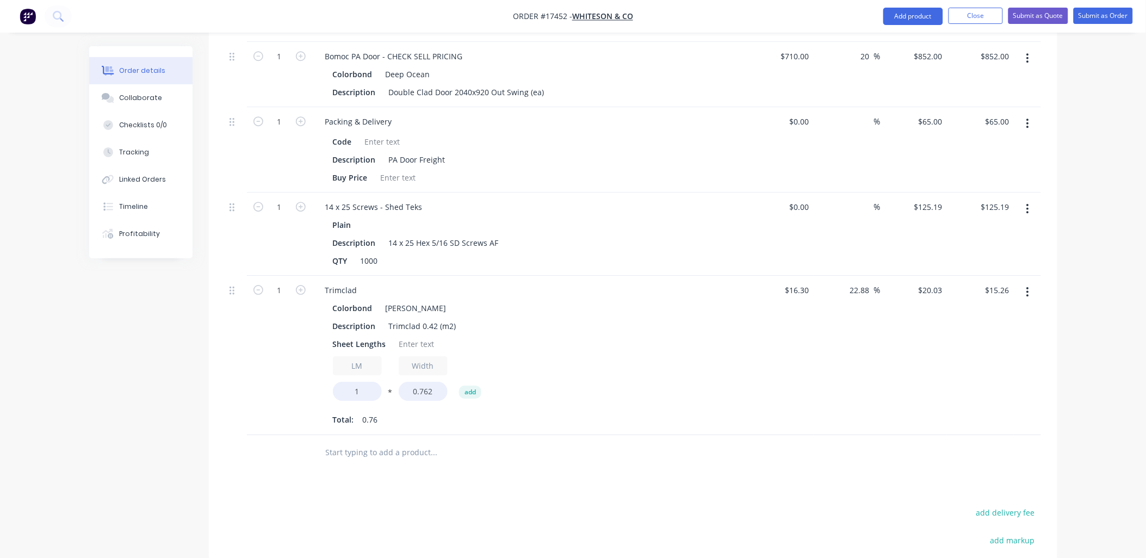
click at [376, 442] on input "text" at bounding box center [434, 453] width 218 height 22
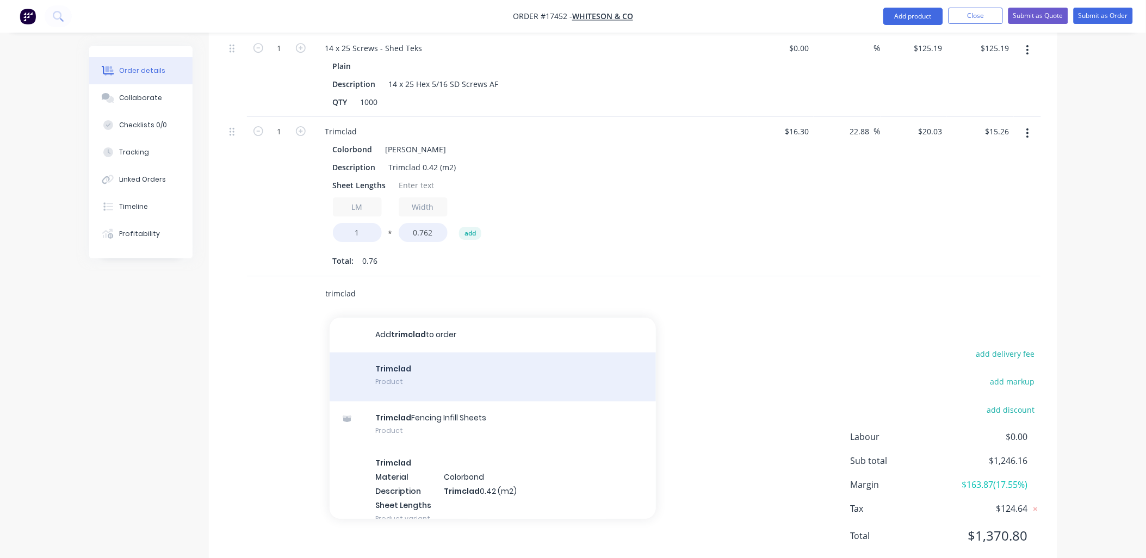
scroll to position [1227, 0]
type input "trimclad"
click at [443, 352] on div "Trimclad Product" at bounding box center [493, 376] width 326 height 49
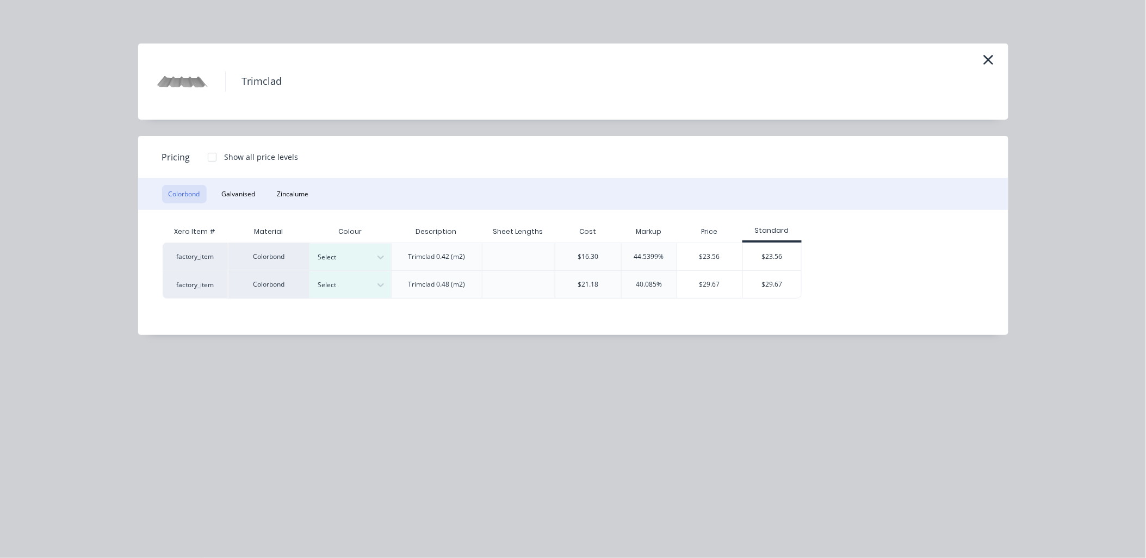
click at [206, 155] on div at bounding box center [212, 157] width 22 height 22
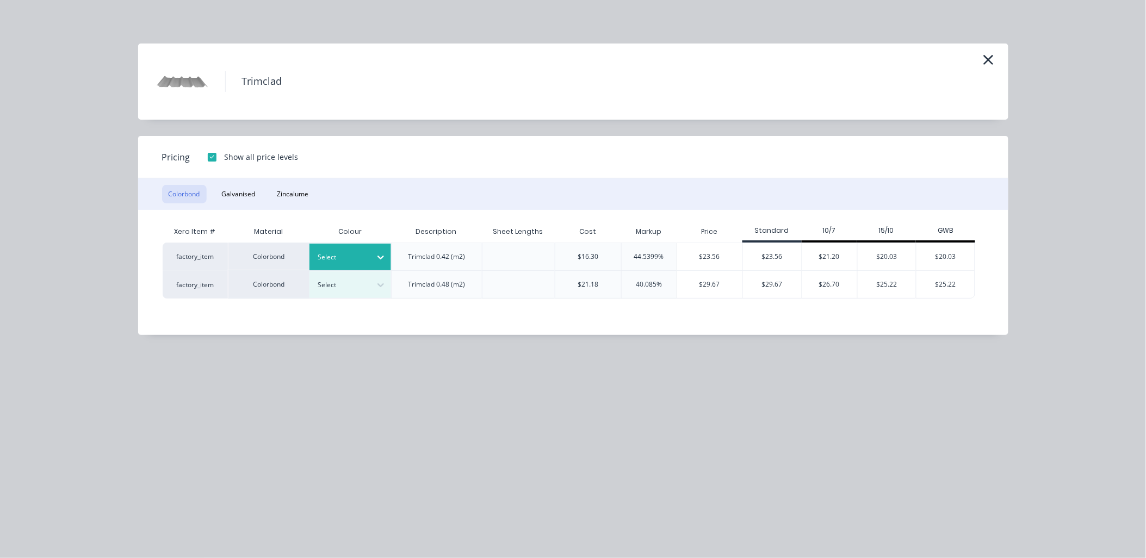
click at [381, 255] on icon at bounding box center [380, 257] width 11 height 11
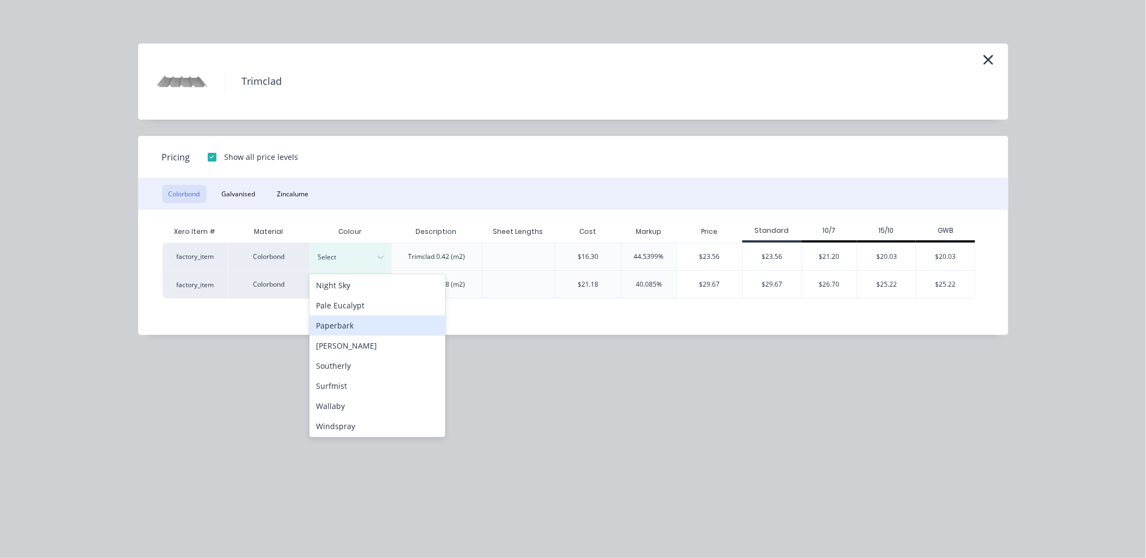
scroll to position [303, 0]
click at [343, 344] on div "Southerly" at bounding box center [378, 346] width 136 height 20
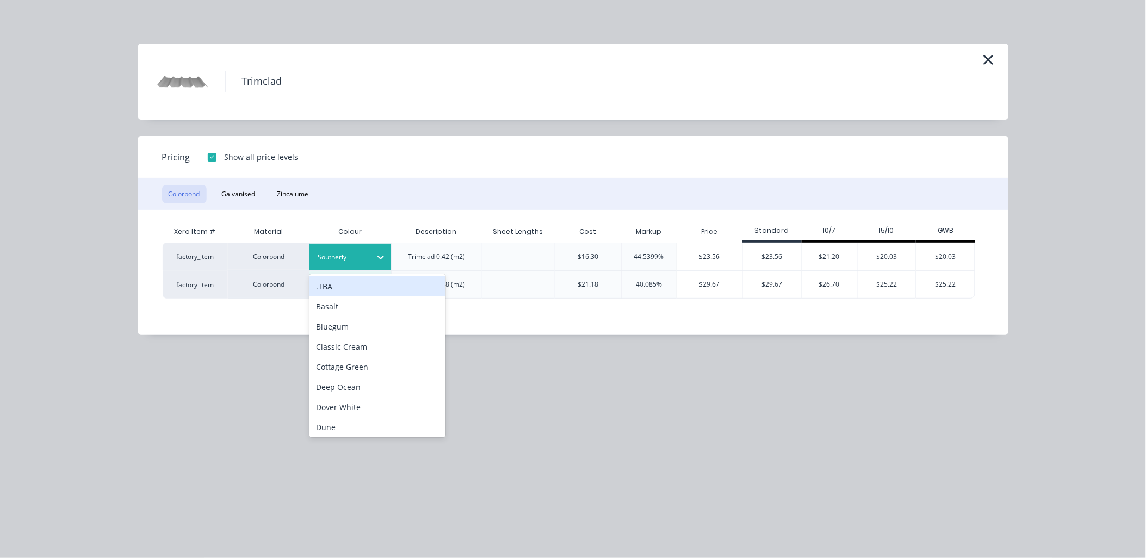
click at [385, 253] on icon at bounding box center [380, 257] width 11 height 11
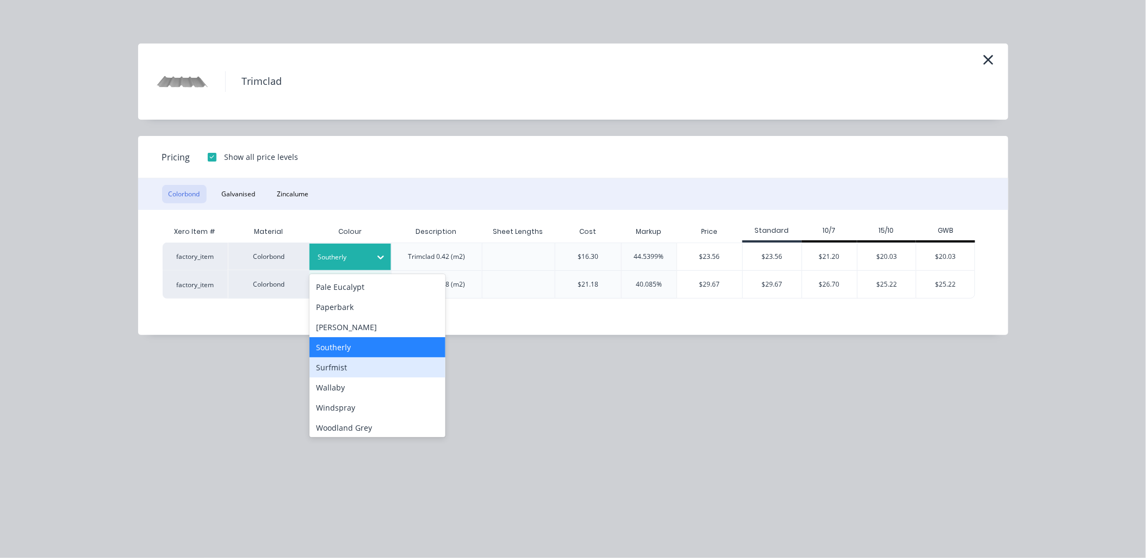
scroll to position [302, 0]
click at [365, 321] on div "[PERSON_NAME]" at bounding box center [378, 327] width 136 height 20
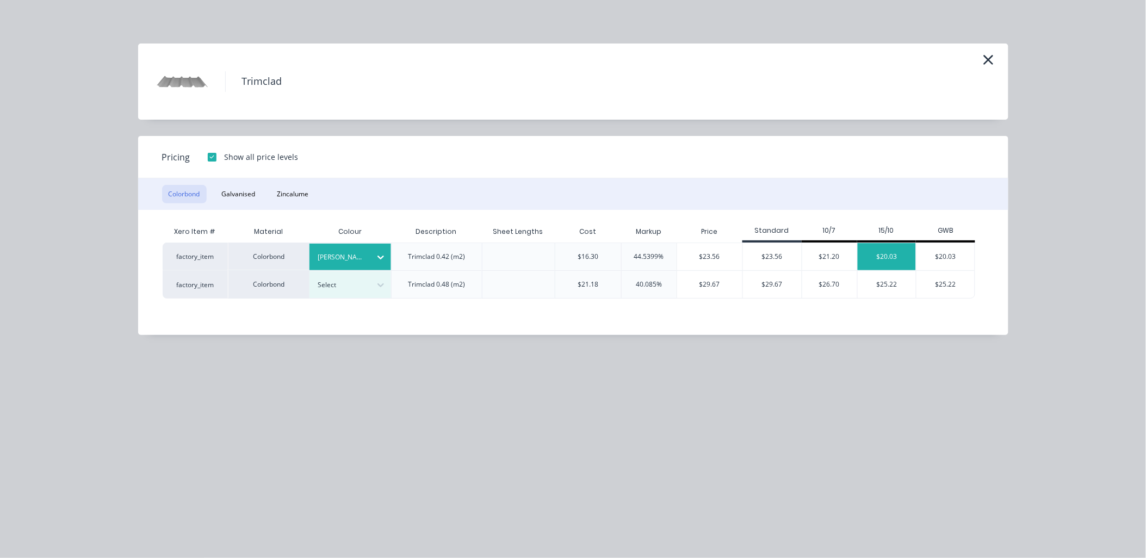
click at [903, 256] on div "$20.03" at bounding box center [887, 256] width 59 height 27
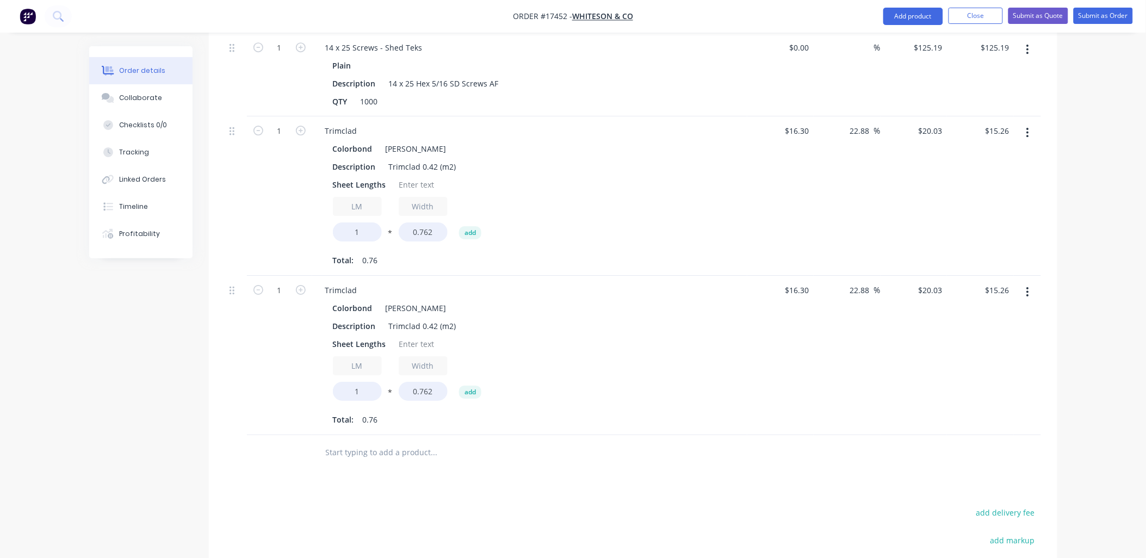
click at [399, 435] on div at bounding box center [508, 452] width 392 height 35
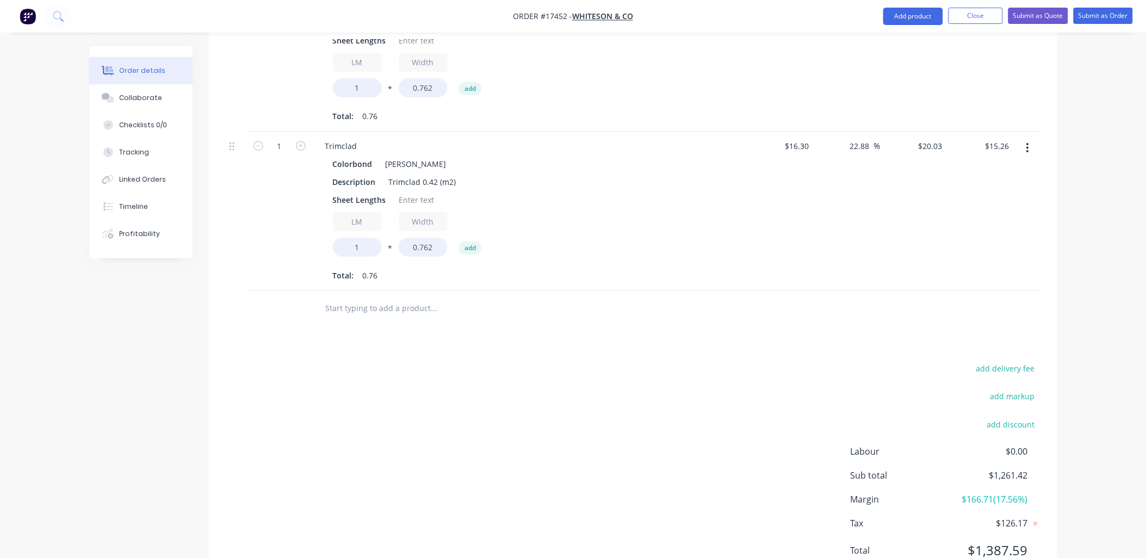
scroll to position [1386, 0]
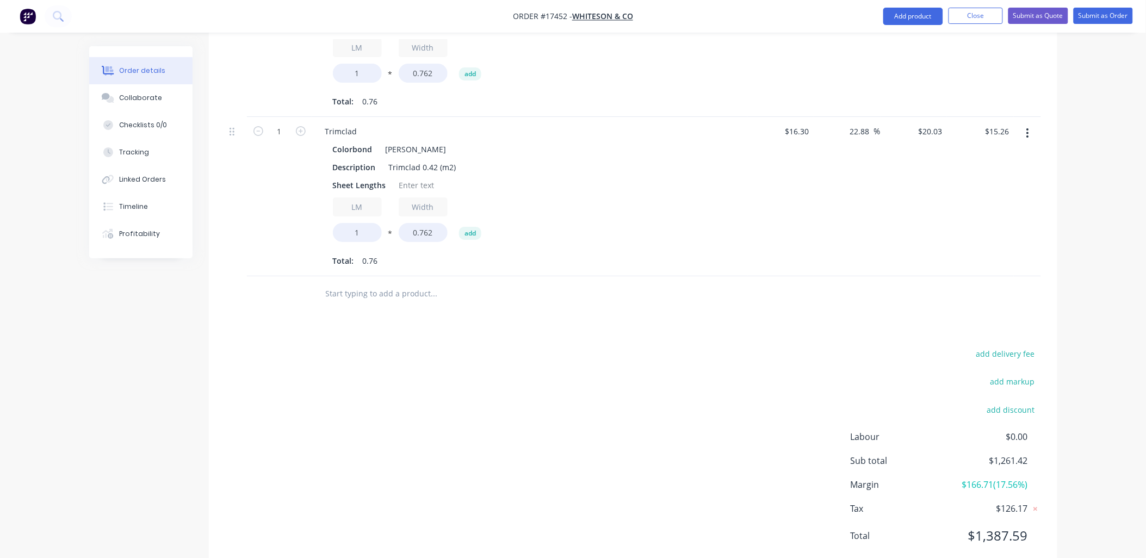
click at [386, 283] on input "text" at bounding box center [434, 294] width 218 height 22
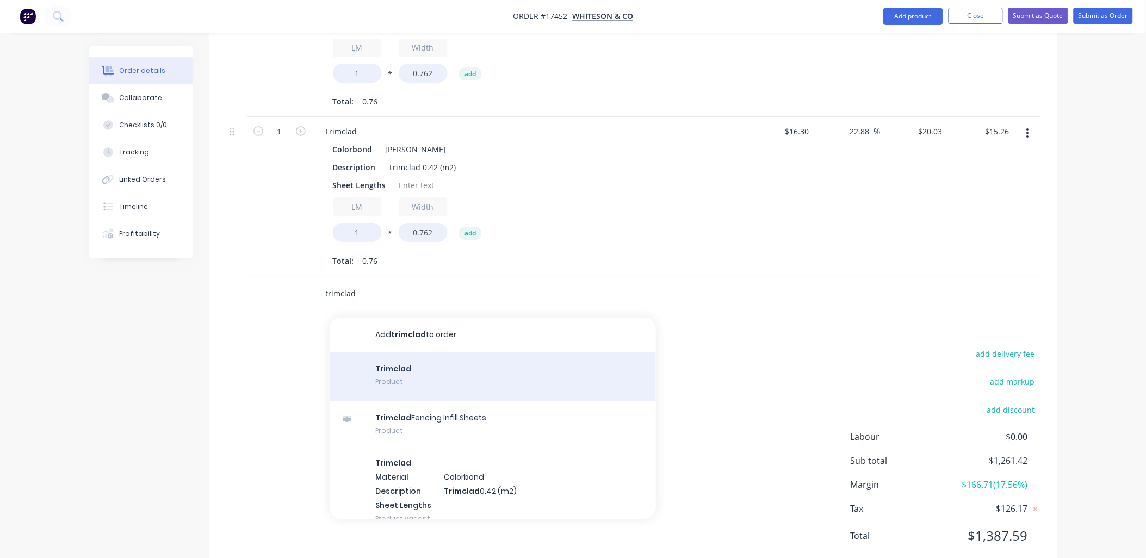
type input "trimclad"
click at [423, 352] on div "Trimclad Product" at bounding box center [493, 376] width 326 height 49
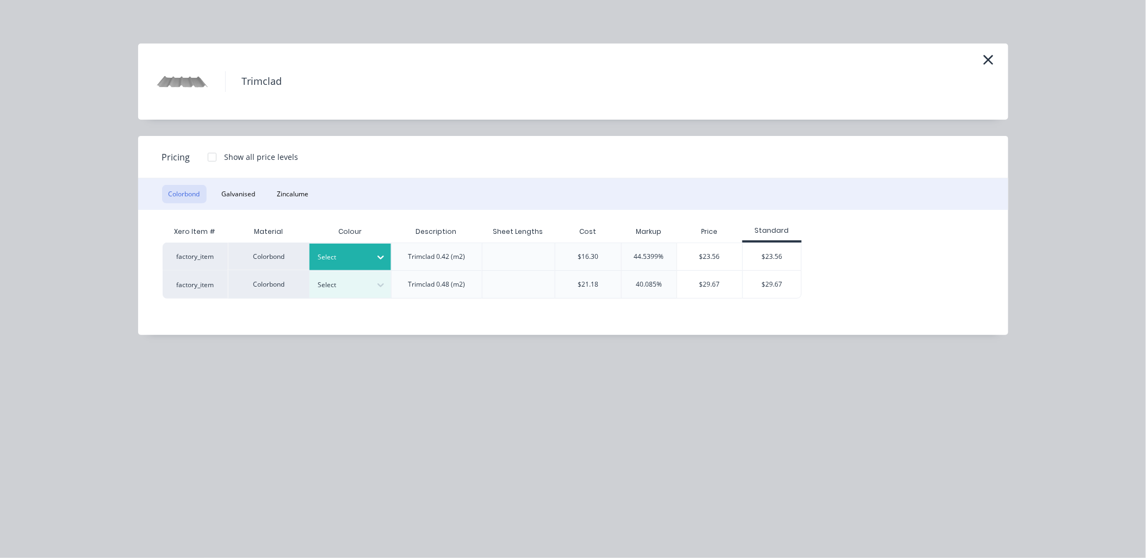
drag, startPoint x: 381, startPoint y: 253, endPoint x: 375, endPoint y: 261, distance: 9.8
click at [381, 253] on icon at bounding box center [380, 257] width 11 height 11
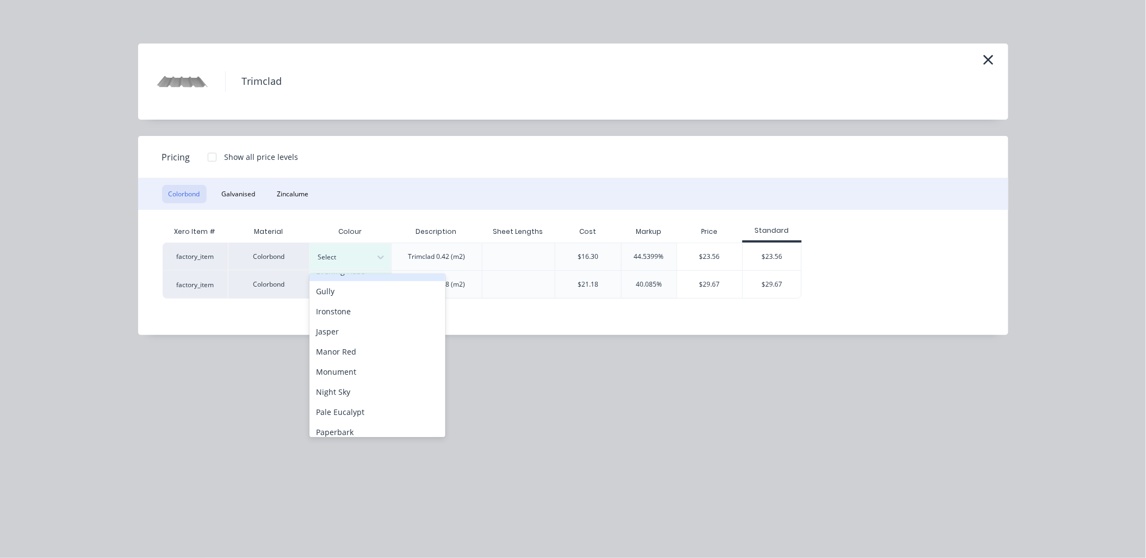
scroll to position [242, 0]
drag, startPoint x: 363, startPoint y: 385, endPoint x: 360, endPoint y: 334, distance: 50.7
click at [363, 384] on div "[PERSON_NAME]" at bounding box center [378, 387] width 136 height 20
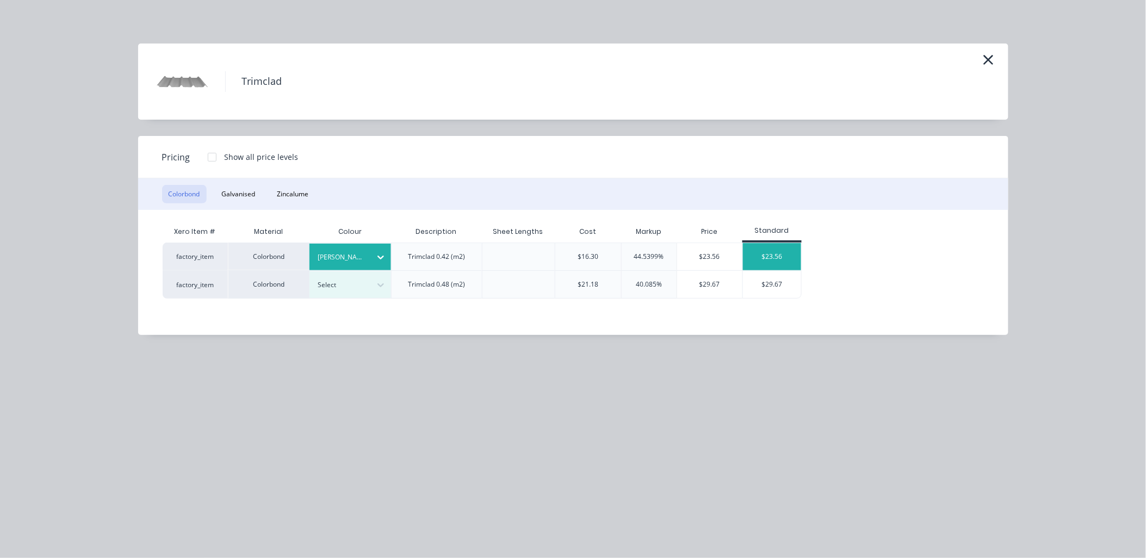
click at [798, 249] on div "$23.56" at bounding box center [772, 256] width 58 height 27
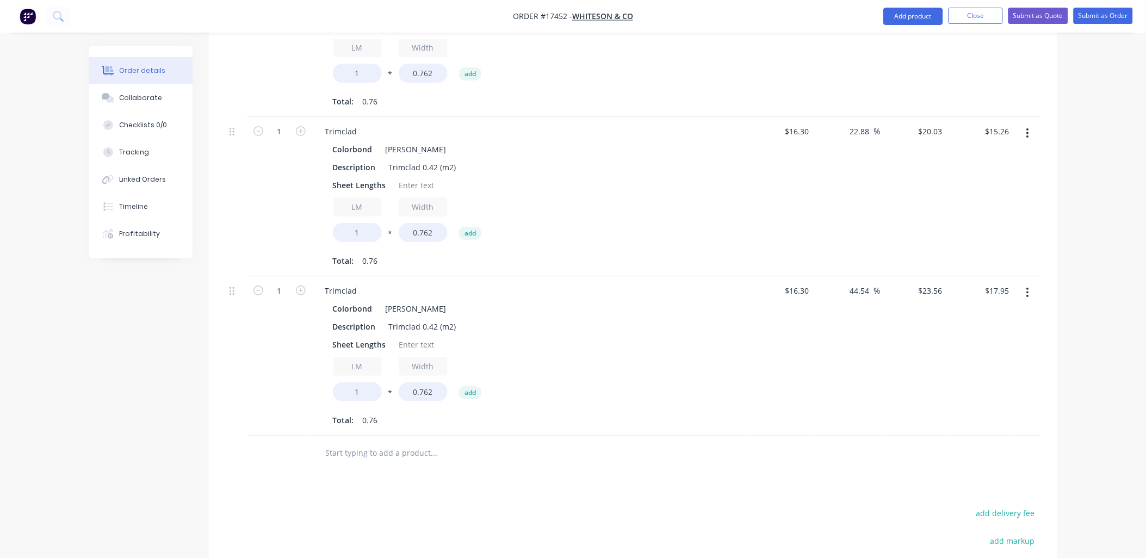
click at [1027, 288] on icon "button" at bounding box center [1028, 293] width 2 height 10
click at [965, 379] on div "Delete" at bounding box center [990, 387] width 84 height 16
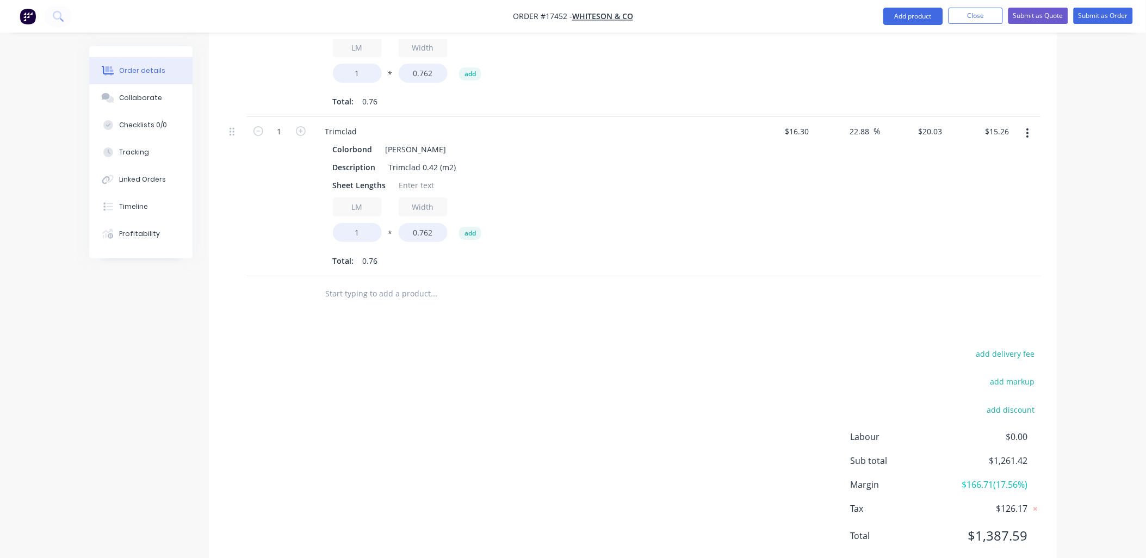
click at [366, 283] on input "text" at bounding box center [434, 294] width 218 height 22
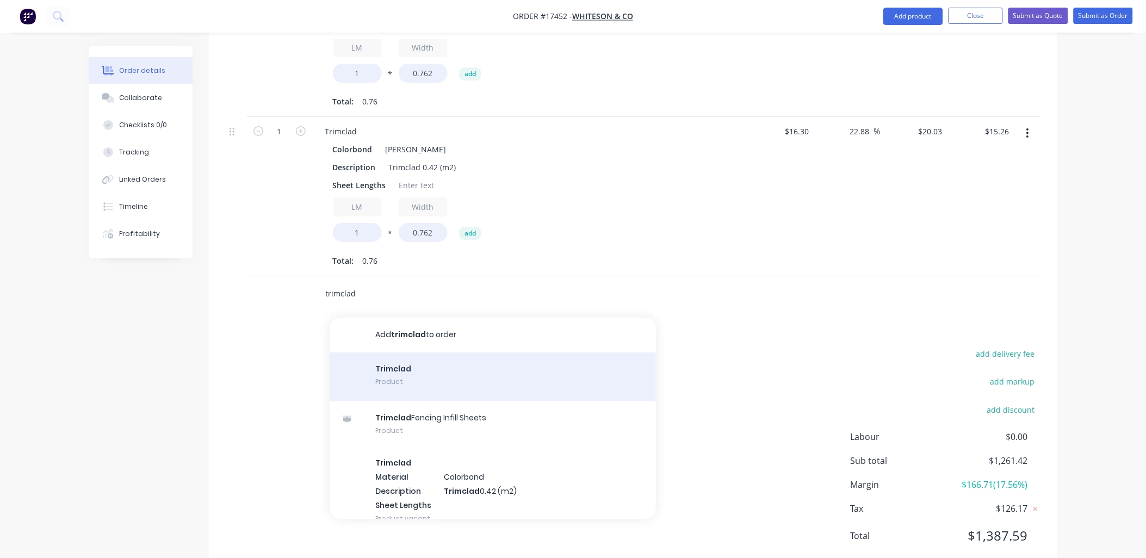
type input "trimclad"
click at [428, 357] on div "Trimclad Product" at bounding box center [493, 376] width 326 height 49
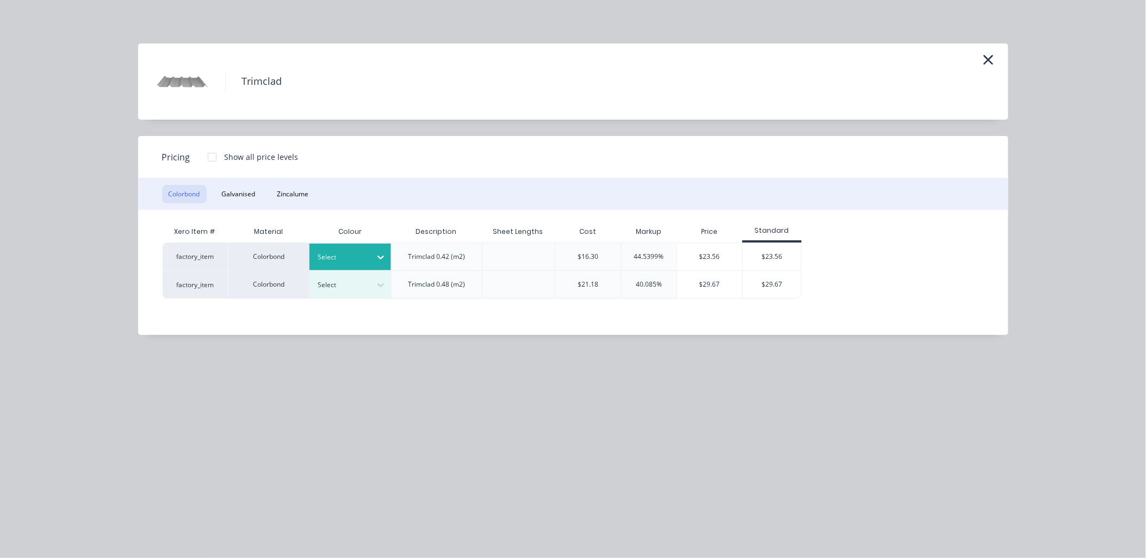
click at [382, 258] on icon at bounding box center [380, 257] width 11 height 11
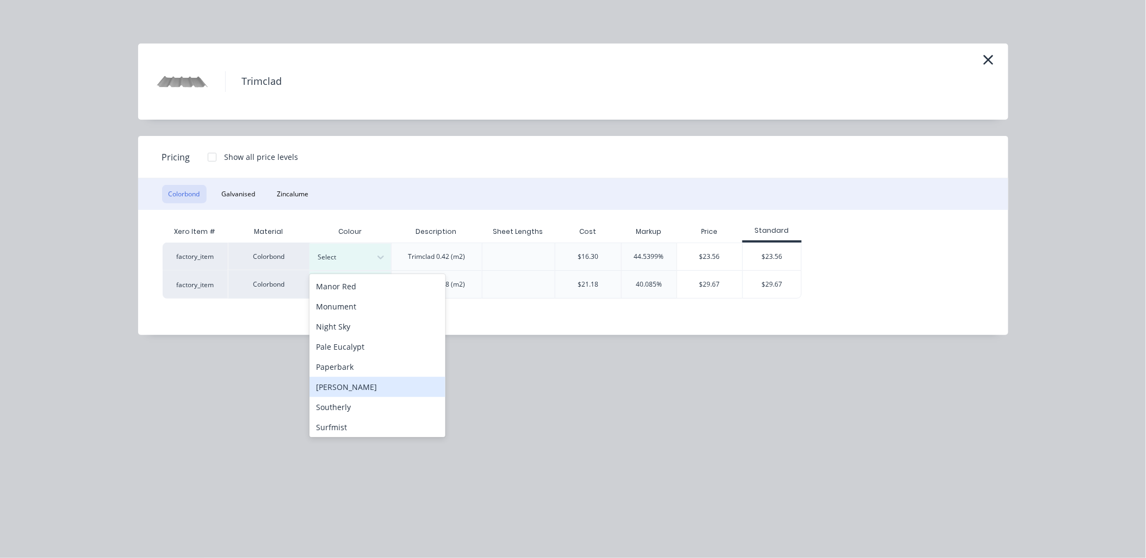
click at [366, 386] on div "[PERSON_NAME]" at bounding box center [378, 387] width 136 height 20
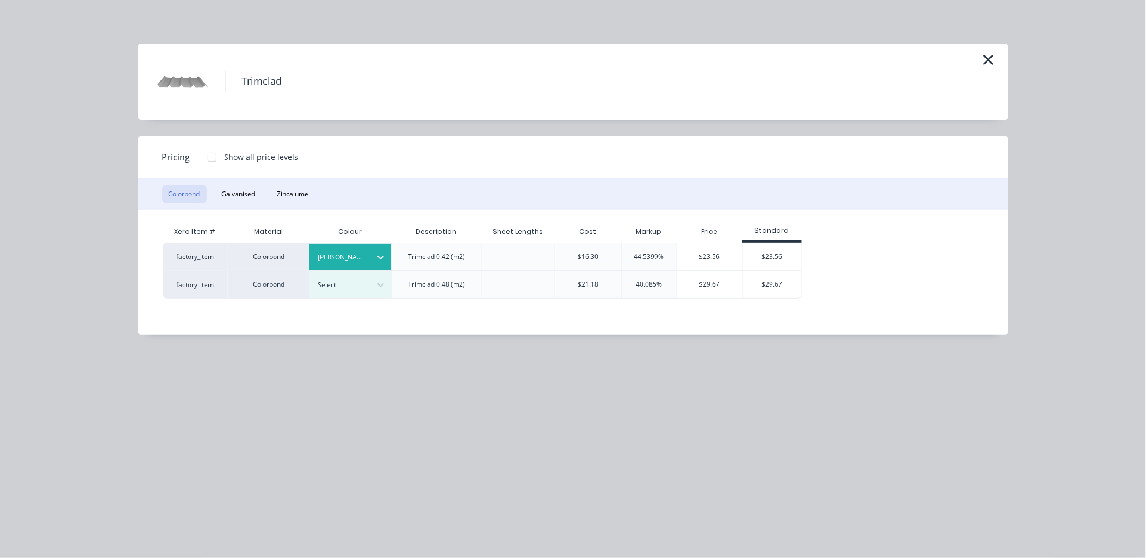
click at [208, 157] on div at bounding box center [212, 157] width 22 height 22
click at [898, 254] on div "$20.03" at bounding box center [887, 256] width 59 height 27
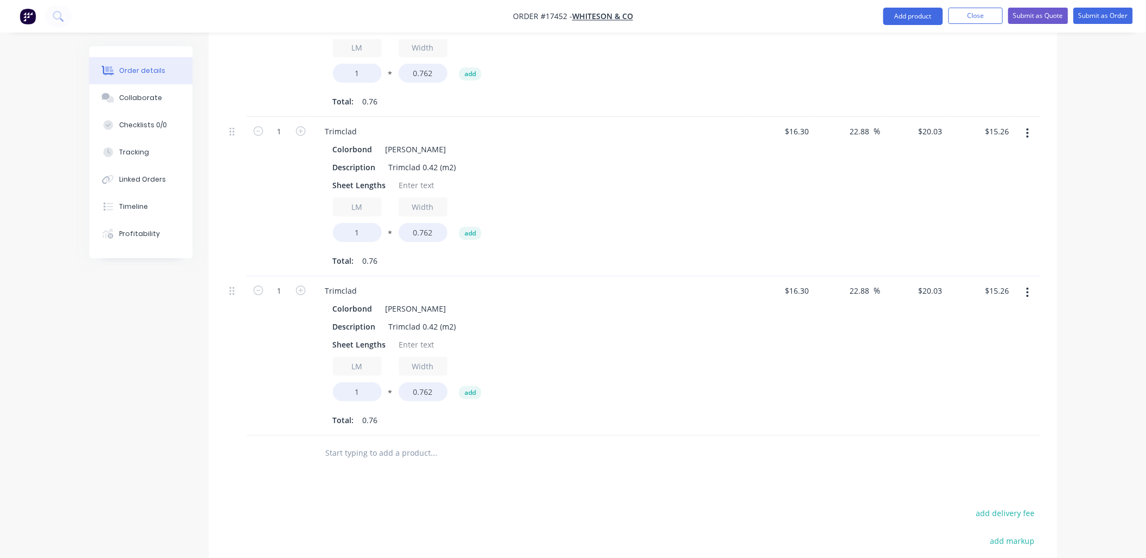
click at [409, 442] on input "text" at bounding box center [434, 453] width 218 height 22
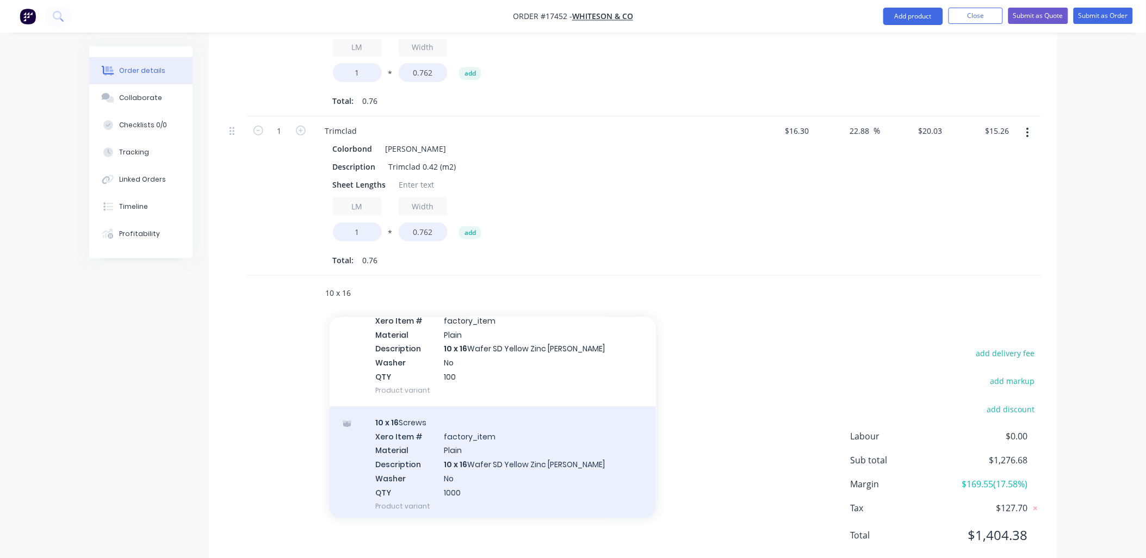
scroll to position [1499, 0]
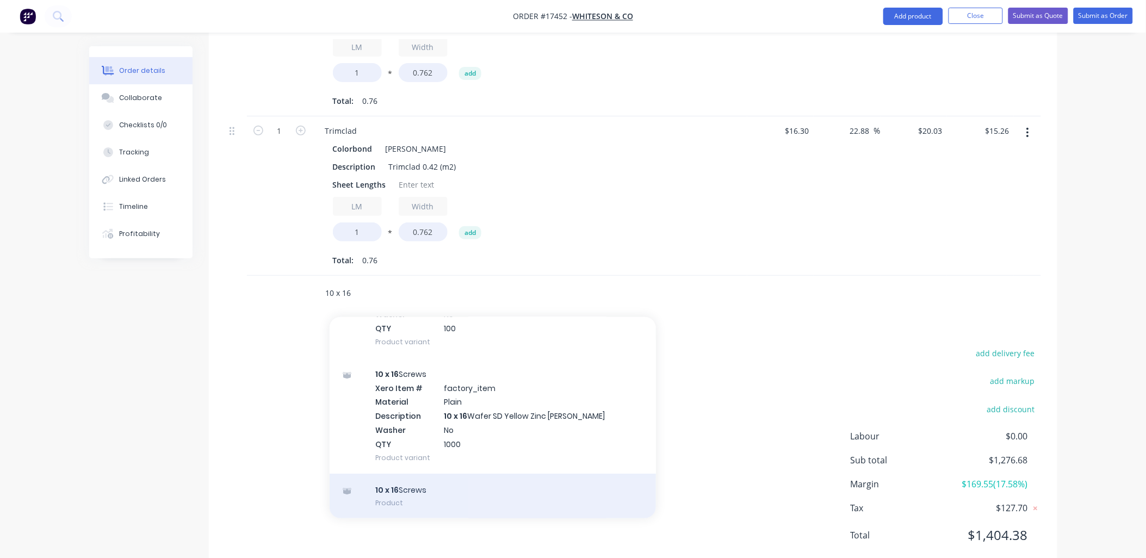
type input "10 x 16"
click at [477, 474] on div "10 x 16 Screws Product" at bounding box center [493, 497] width 326 height 46
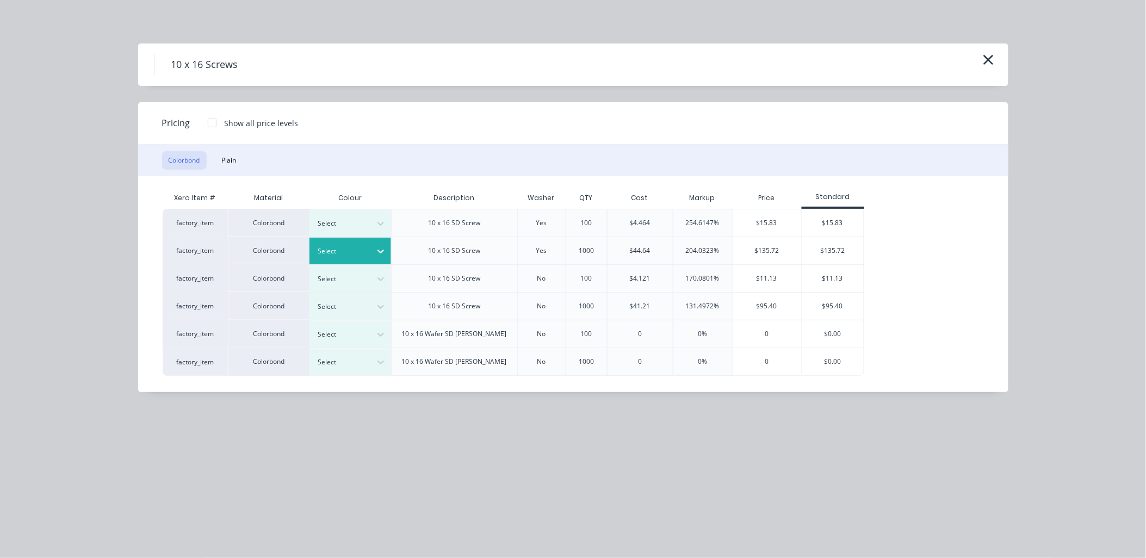
click at [381, 250] on icon at bounding box center [380, 251] width 11 height 11
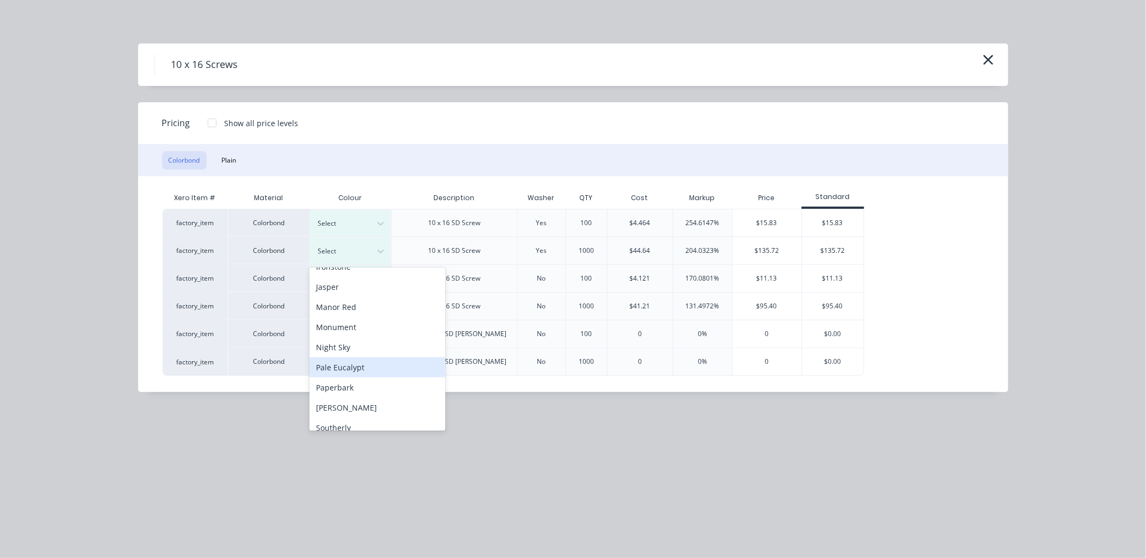
scroll to position [242, 0]
click at [355, 378] on div "[PERSON_NAME]" at bounding box center [378, 380] width 136 height 20
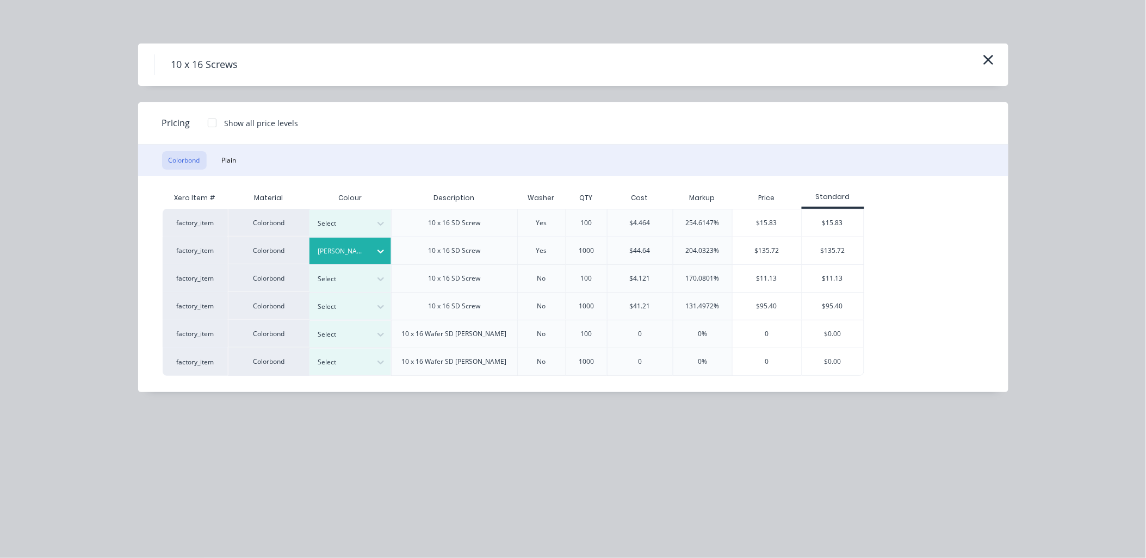
click at [213, 123] on div at bounding box center [212, 123] width 22 height 22
click at [214, 123] on div at bounding box center [212, 123] width 22 height 22
click at [825, 245] on div "$135.72" at bounding box center [832, 250] width 61 height 27
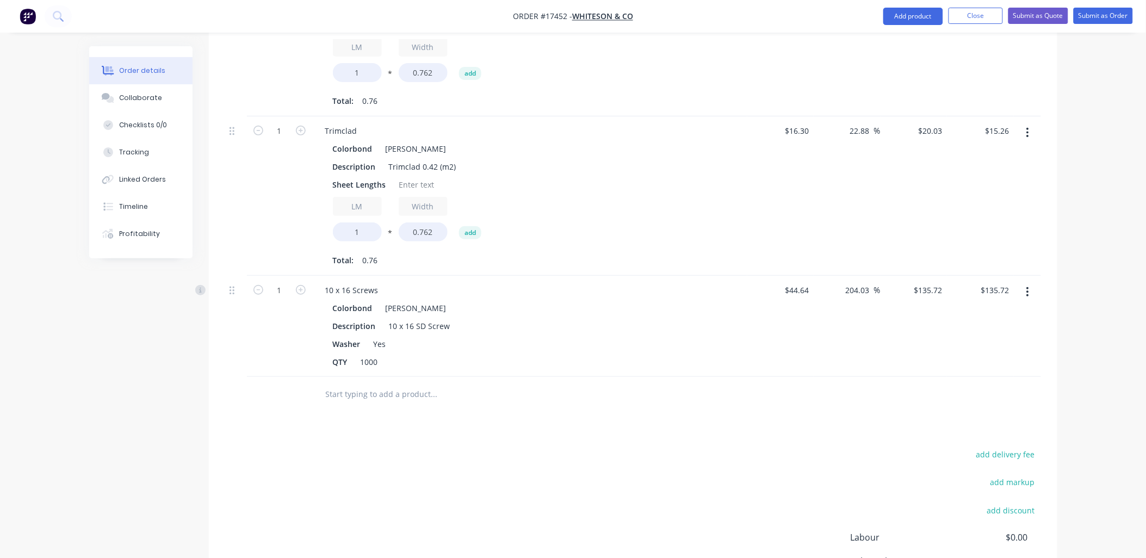
click at [389, 383] on input "text" at bounding box center [434, 394] width 218 height 22
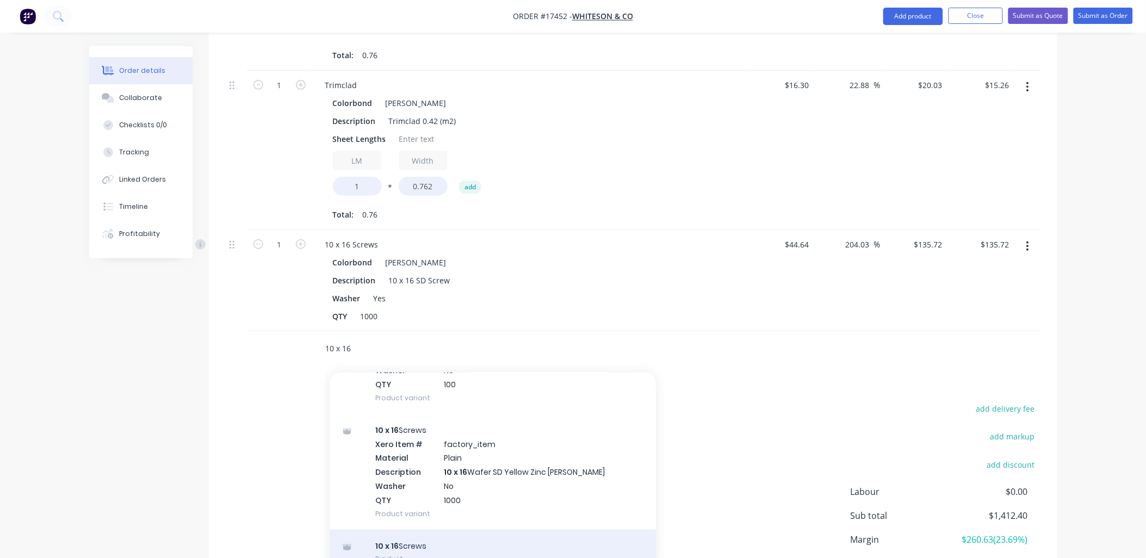
scroll to position [1647, 0]
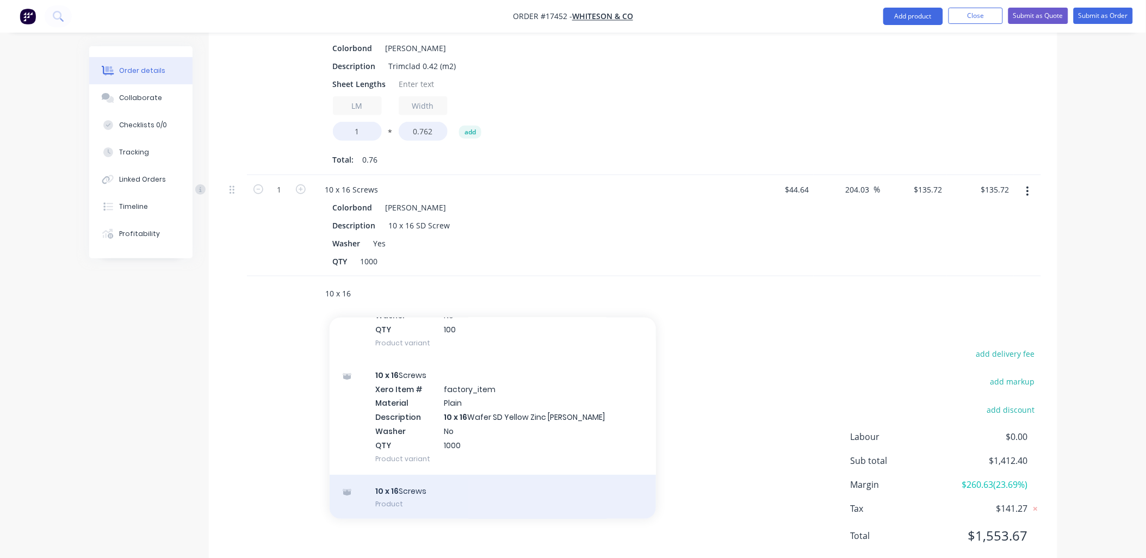
type input "10 x 16"
click at [438, 475] on div "10 x 16 Screws Product" at bounding box center [493, 498] width 326 height 46
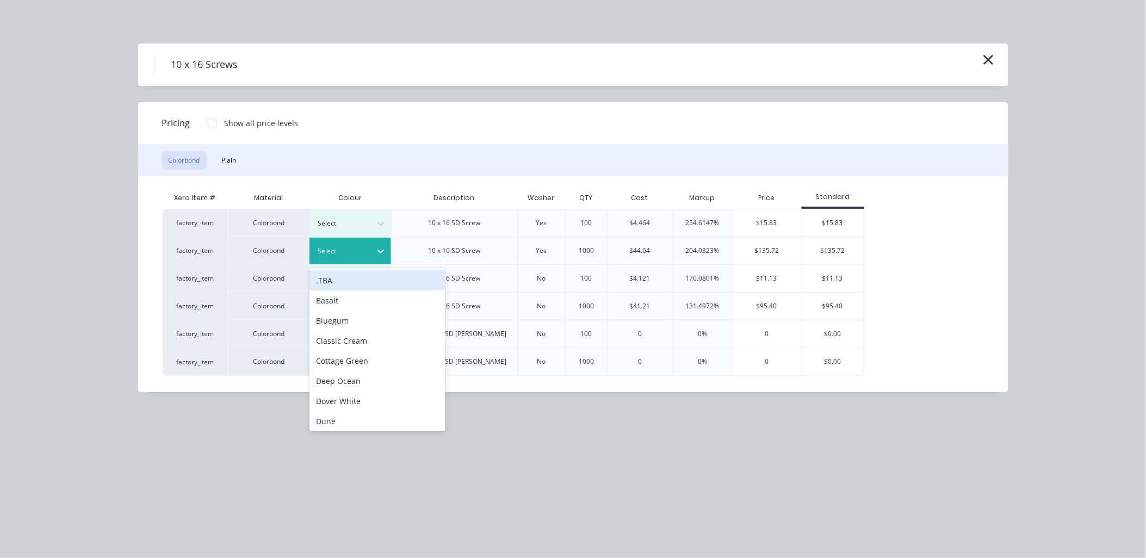
click at [378, 255] on icon at bounding box center [380, 251] width 11 height 11
click at [379, 223] on icon at bounding box center [381, 224] width 7 height 4
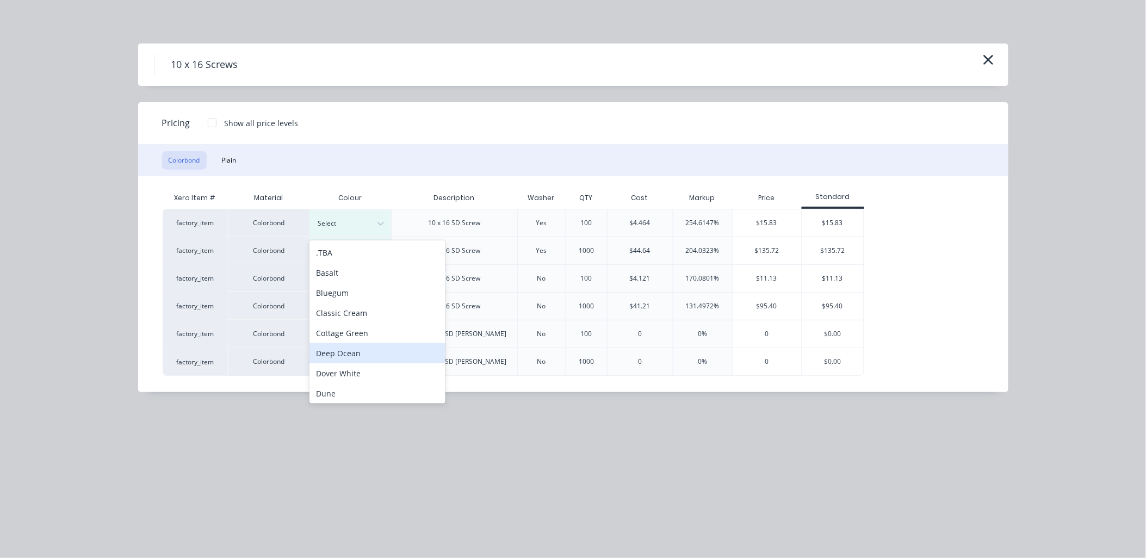
click at [360, 354] on div "Deep Ocean" at bounding box center [378, 353] width 136 height 20
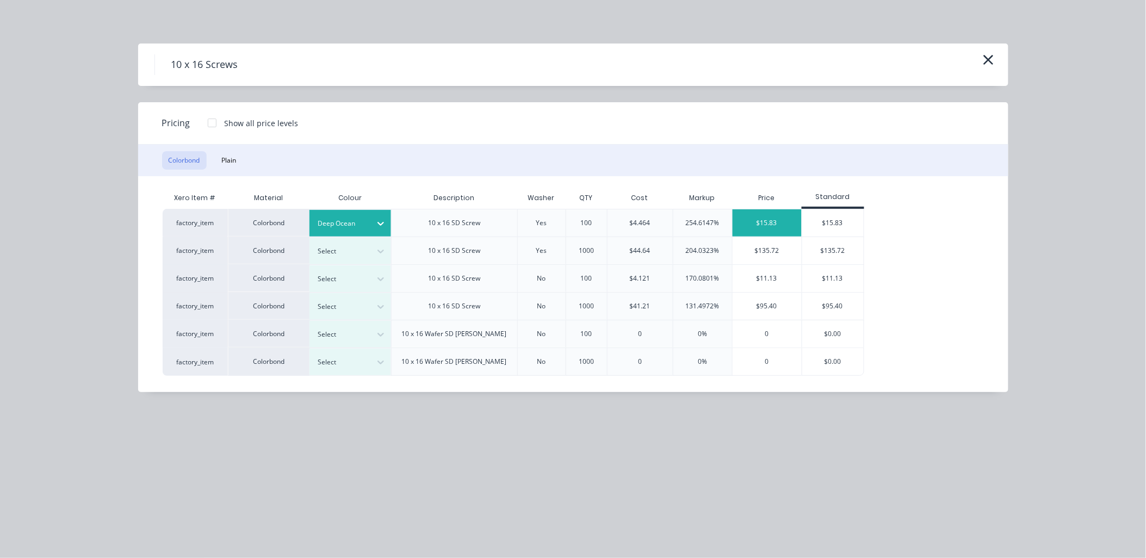
click at [760, 215] on div "$15.83" at bounding box center [767, 222] width 69 height 27
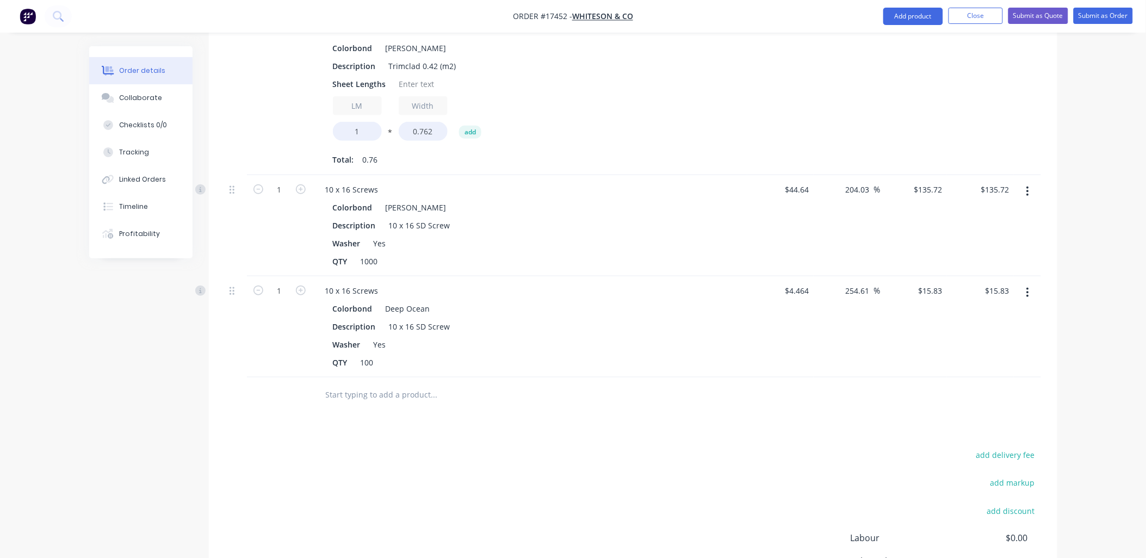
click at [429, 384] on input "text" at bounding box center [434, 395] width 218 height 22
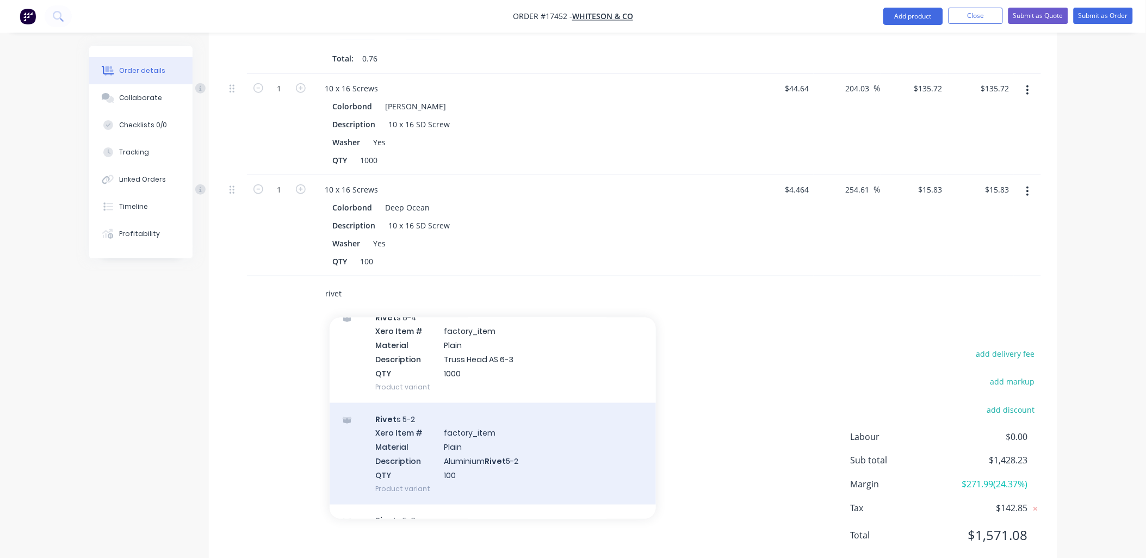
scroll to position [604, 0]
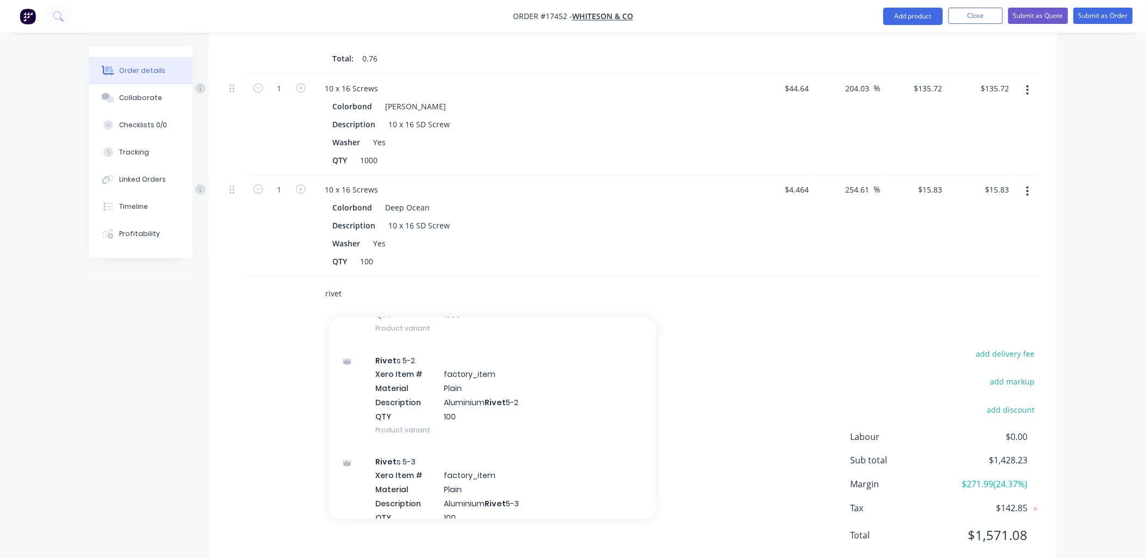
drag, startPoint x: 351, startPoint y: 265, endPoint x: 227, endPoint y: 268, distance: 124.0
click at [227, 276] on div "rivet Add rivet to order Rivet s 4-3 Xero Item # factory_item Material Plain De…" at bounding box center [633, 293] width 816 height 35
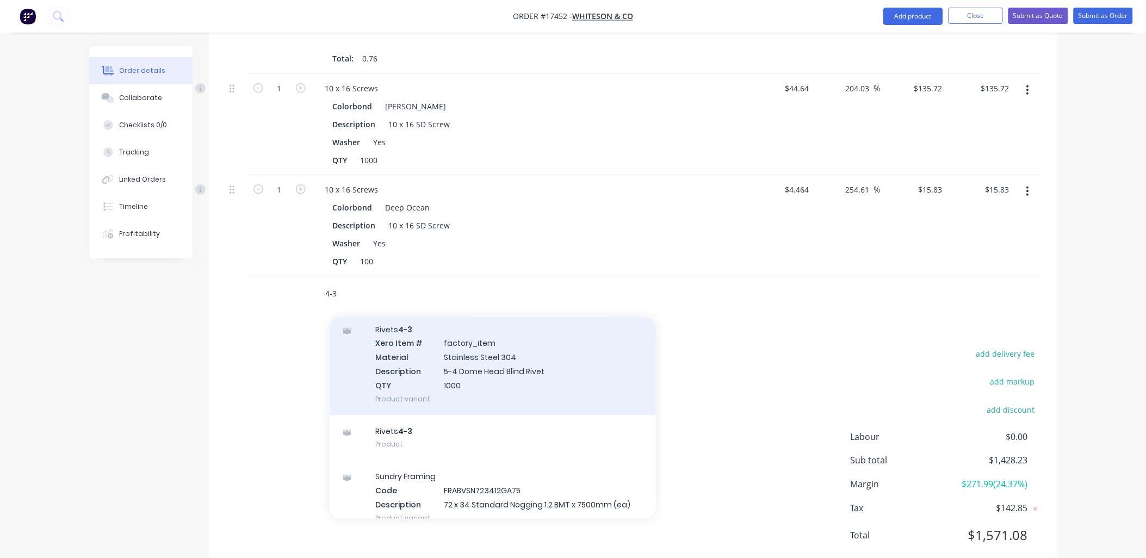
scroll to position [2487, 0]
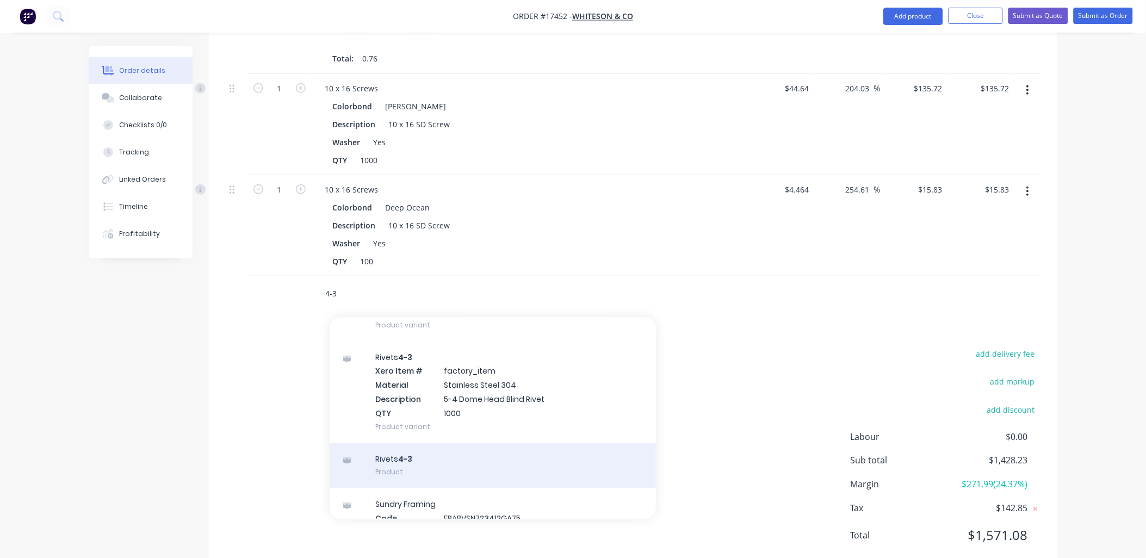
type input "4-3"
click at [437, 443] on div "Rivets 4-3 Product" at bounding box center [493, 466] width 326 height 46
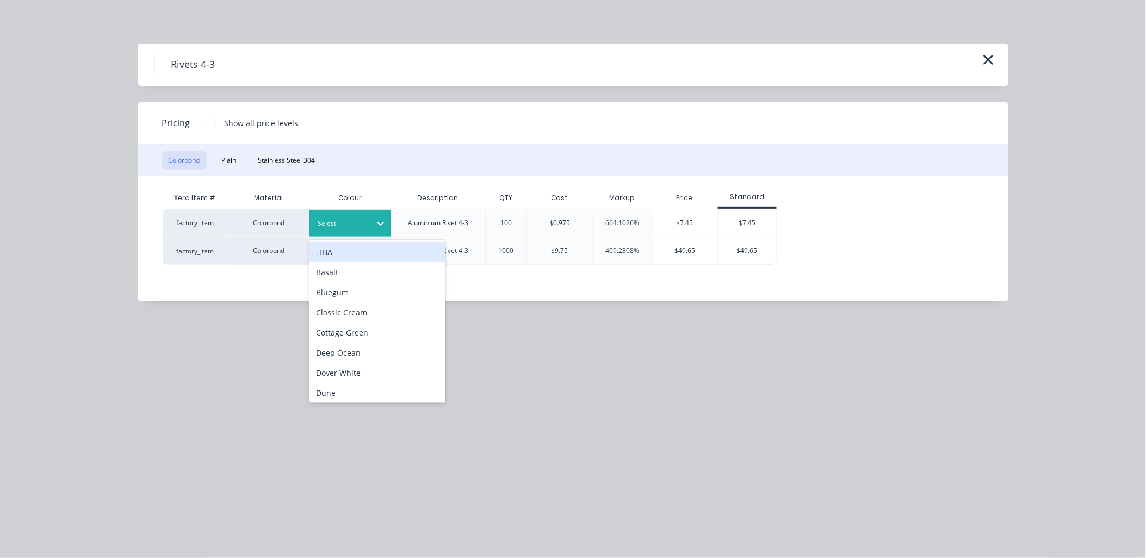
click at [375, 215] on div at bounding box center [381, 223] width 20 height 17
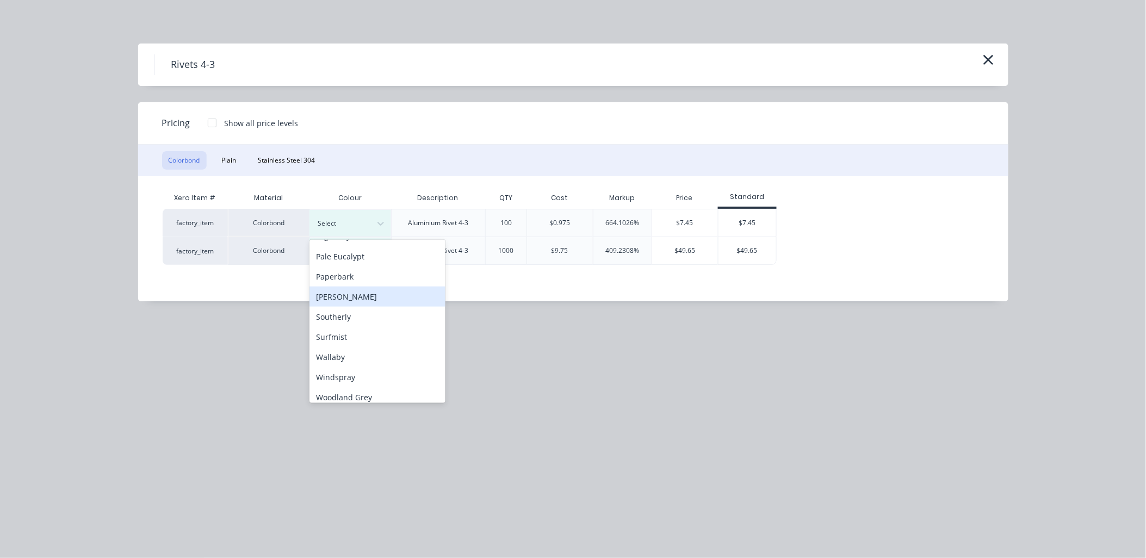
scroll to position [303, 0]
click at [343, 289] on div "[PERSON_NAME]" at bounding box center [378, 291] width 136 height 20
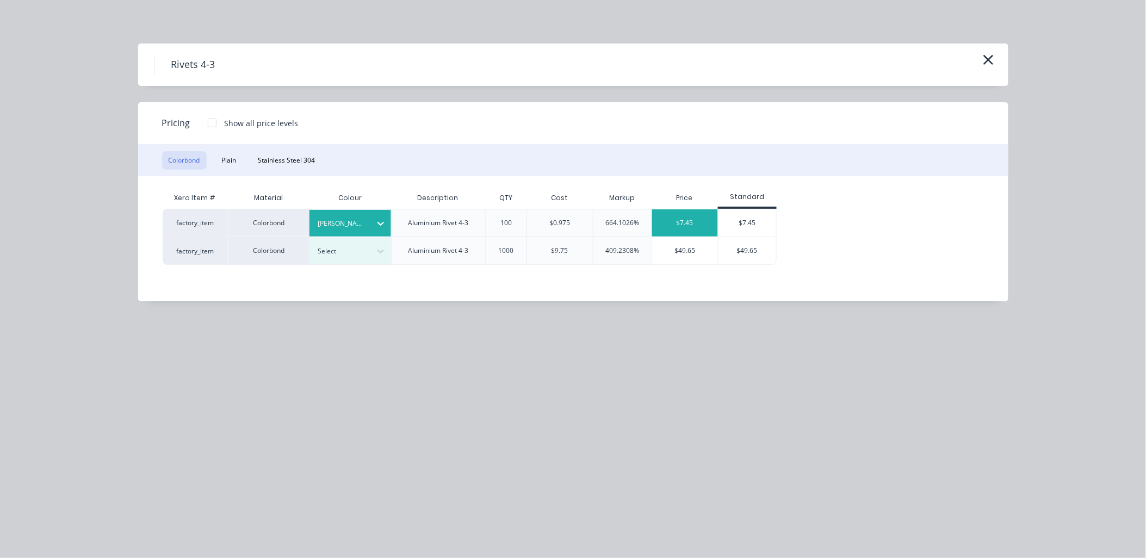
click at [680, 219] on div "$7.45" at bounding box center [685, 222] width 66 height 27
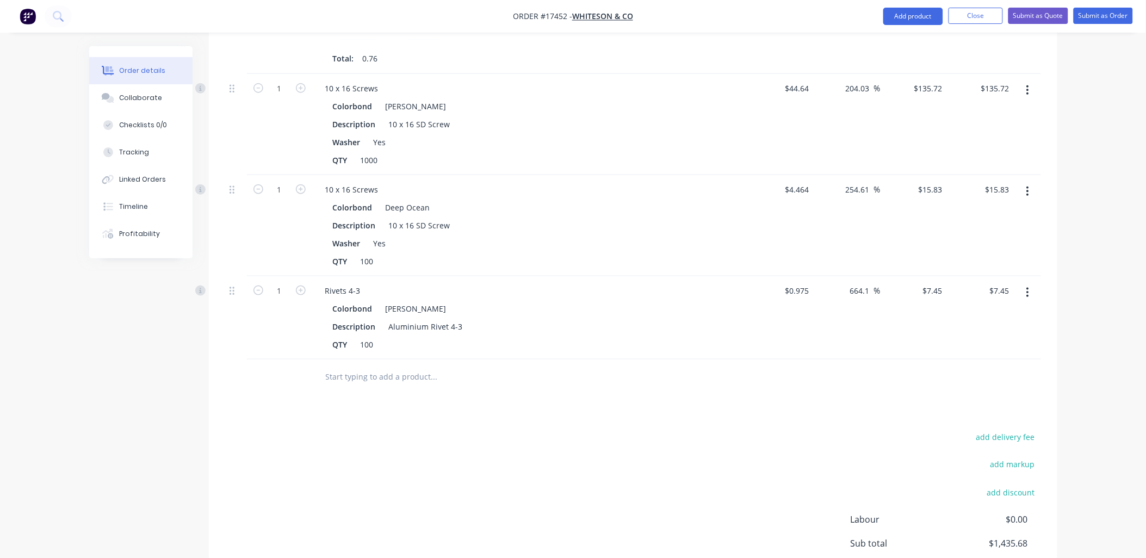
click at [394, 366] on input "text" at bounding box center [434, 377] width 218 height 22
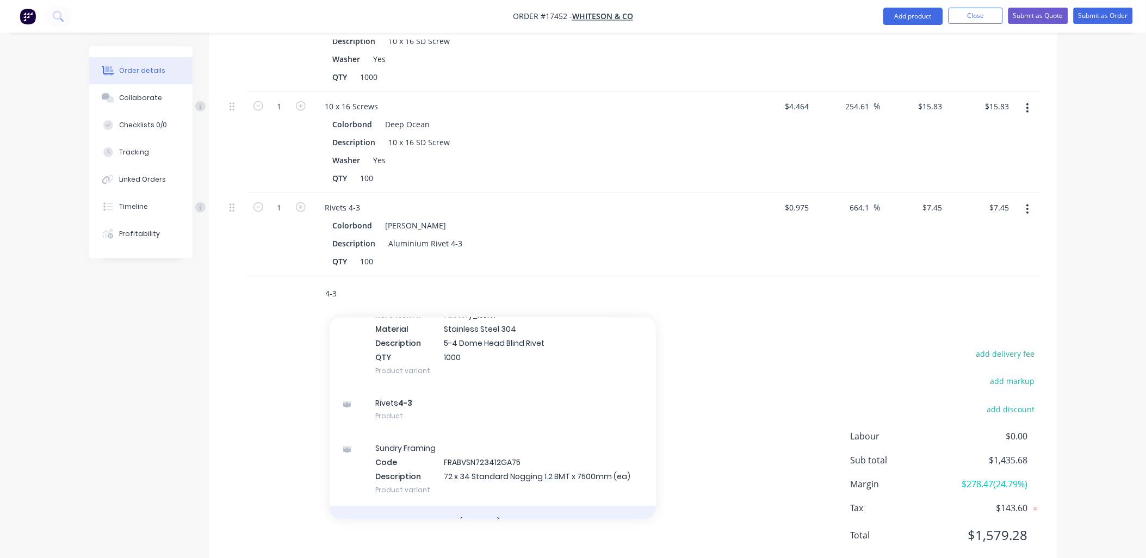
scroll to position [2538, 0]
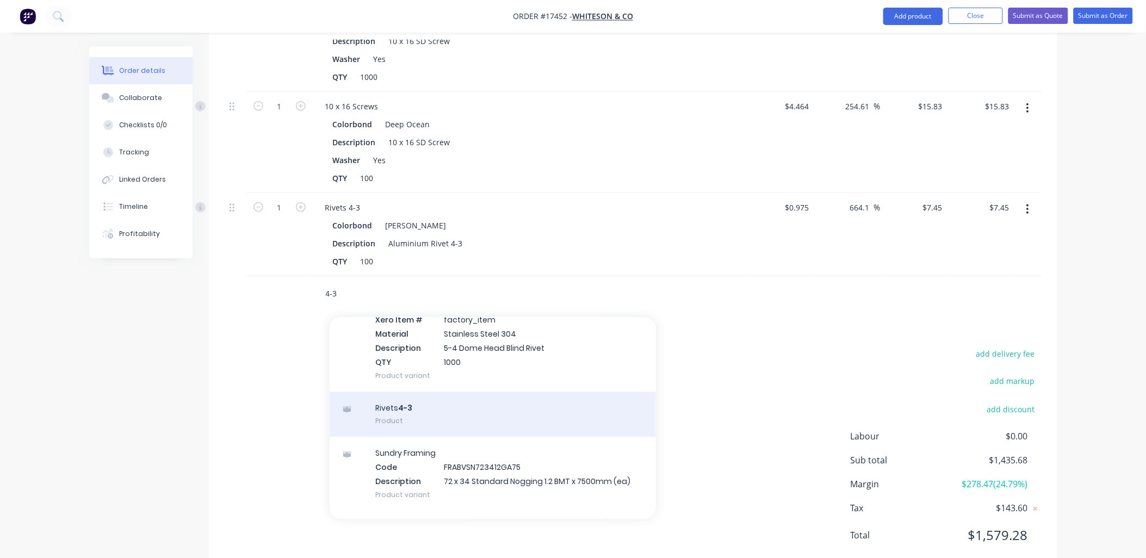
type input "4-3"
click at [398, 392] on div "Rivets 4-3 Product" at bounding box center [493, 415] width 326 height 46
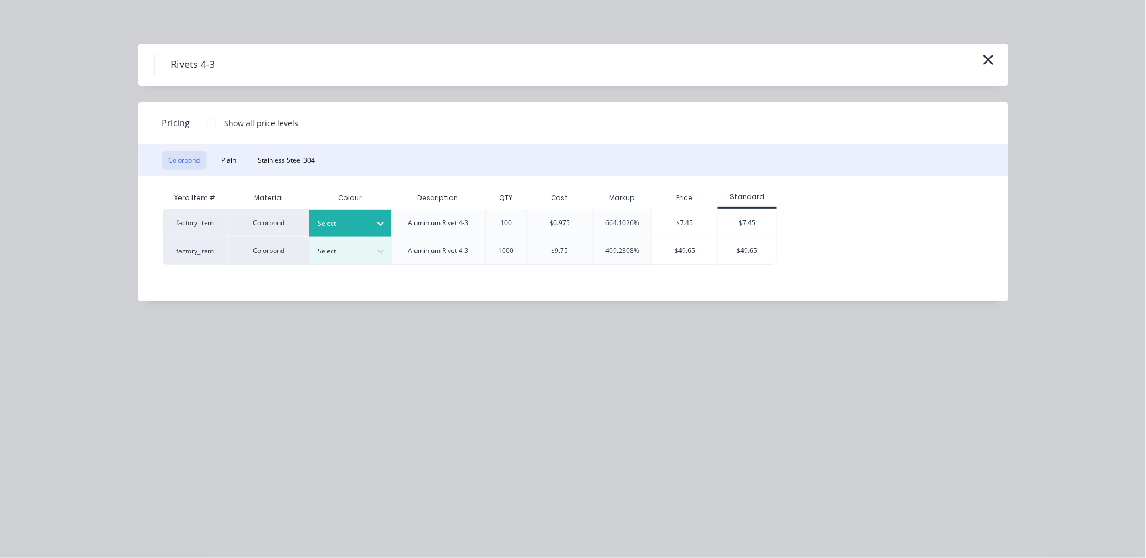
click at [378, 227] on icon at bounding box center [380, 223] width 11 height 11
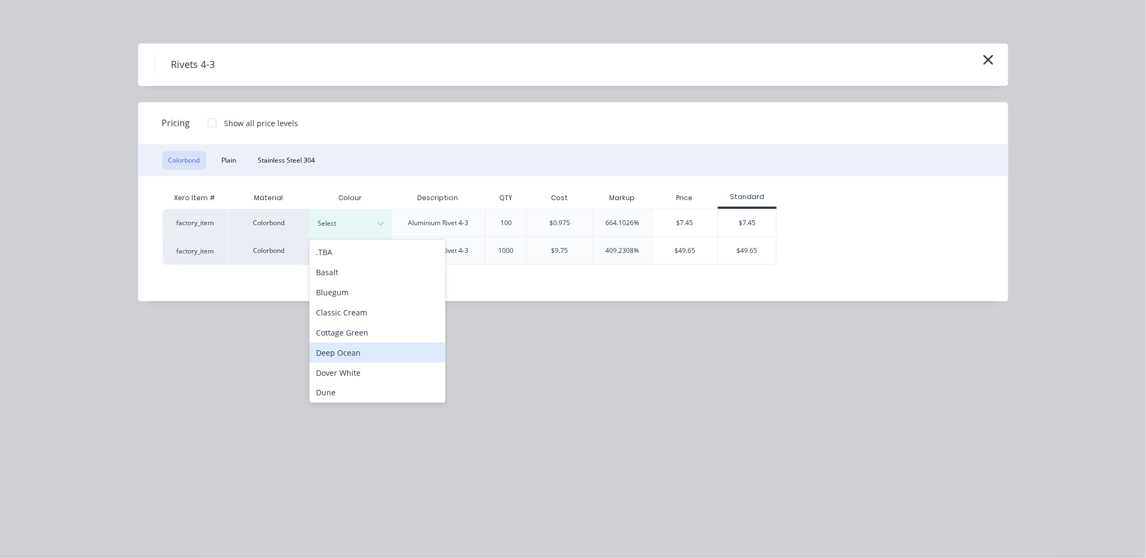
drag, startPoint x: 354, startPoint y: 356, endPoint x: 355, endPoint y: 336, distance: 19.7
click at [352, 355] on div "Deep Ocean" at bounding box center [378, 353] width 136 height 20
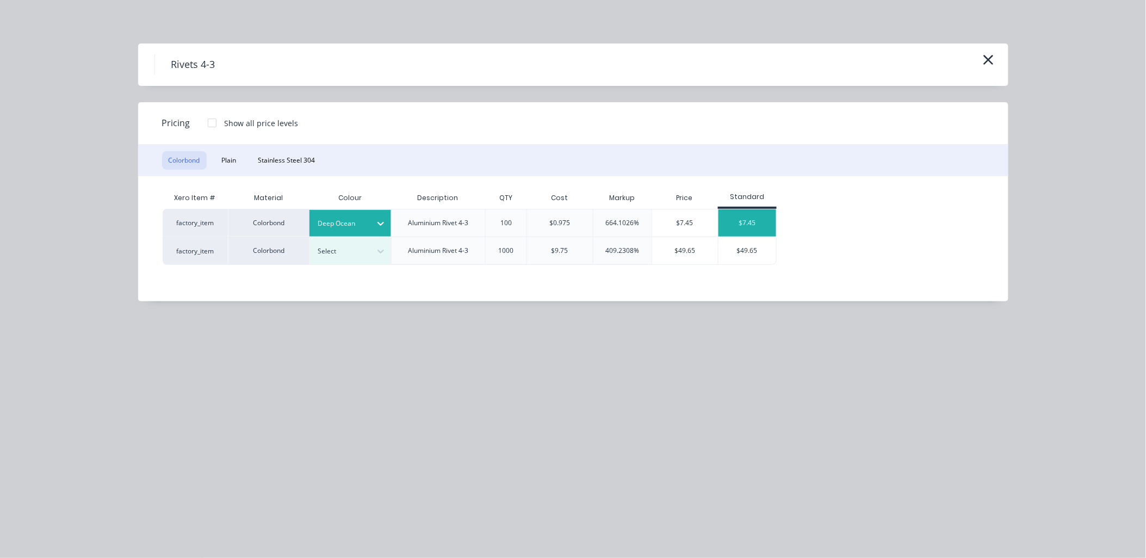
click at [759, 221] on div "$7.45" at bounding box center [748, 222] width 58 height 27
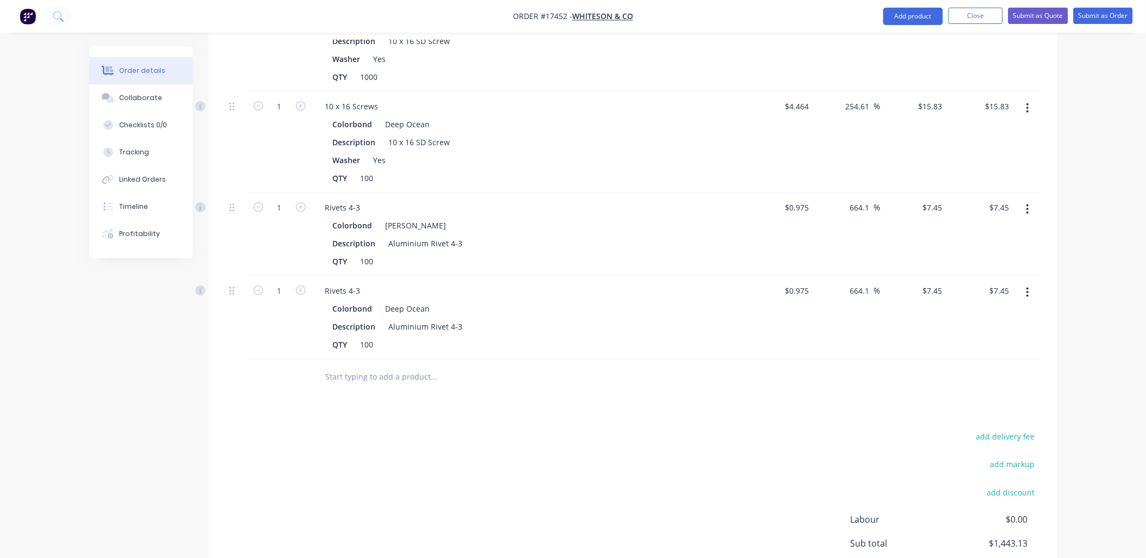
click at [361, 366] on input "text" at bounding box center [434, 377] width 218 height 22
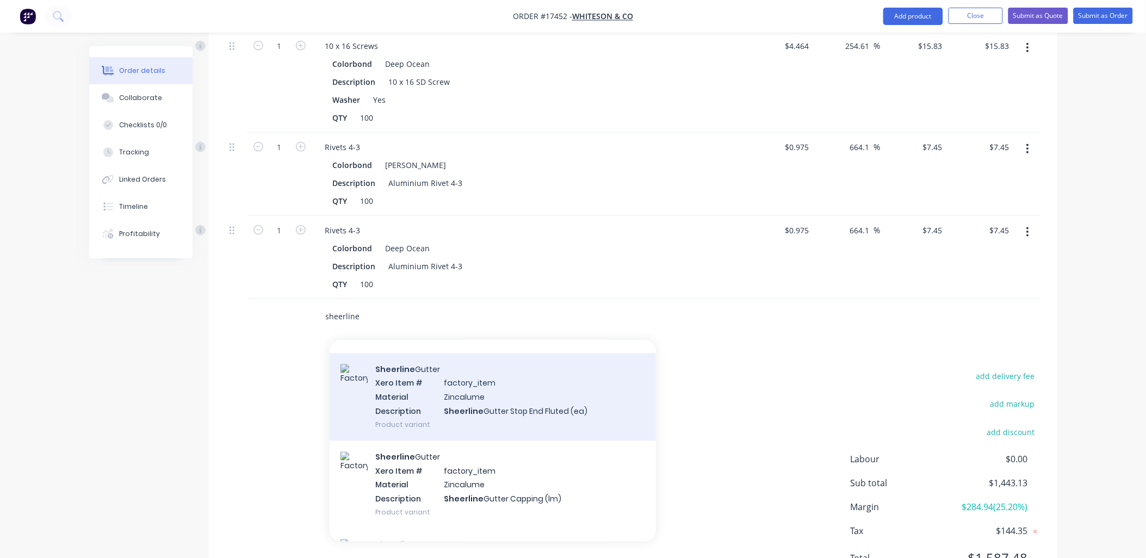
scroll to position [1021, 0]
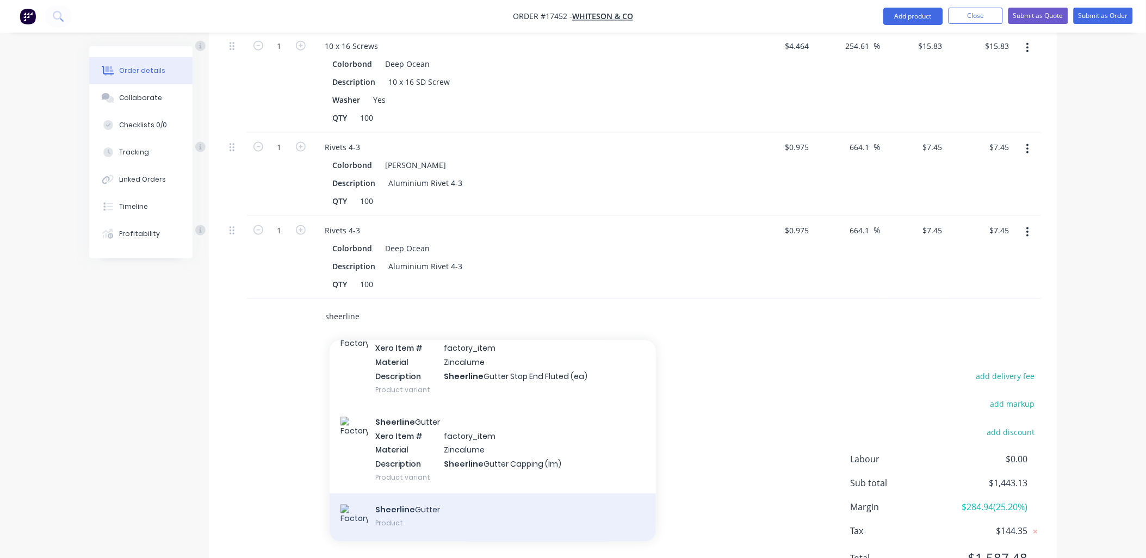
type input "sheerline"
click at [431, 494] on div "[PERSON_NAME] Product" at bounding box center [493, 518] width 326 height 49
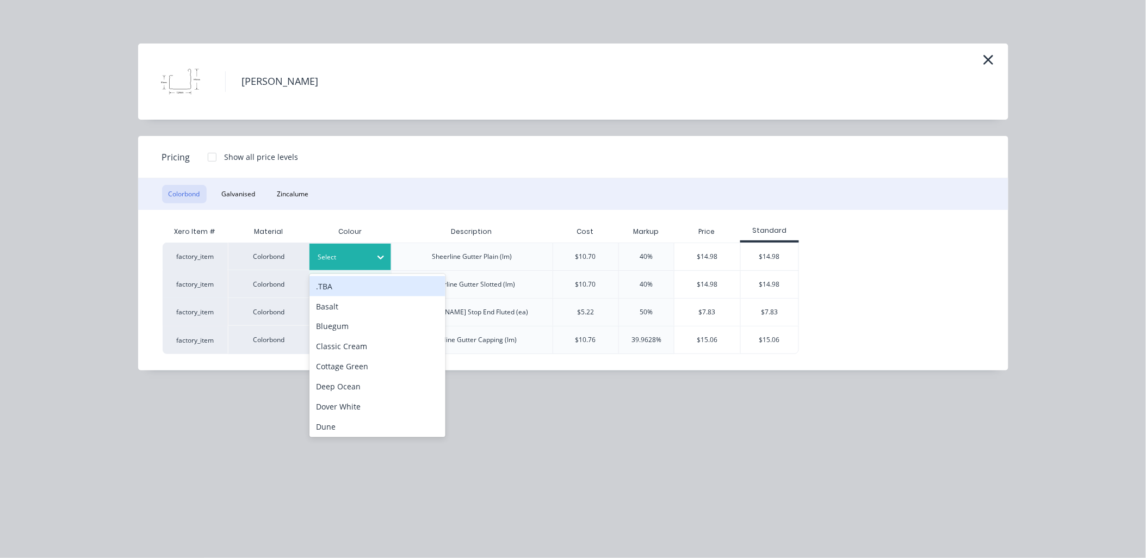
click at [382, 255] on icon at bounding box center [380, 257] width 11 height 11
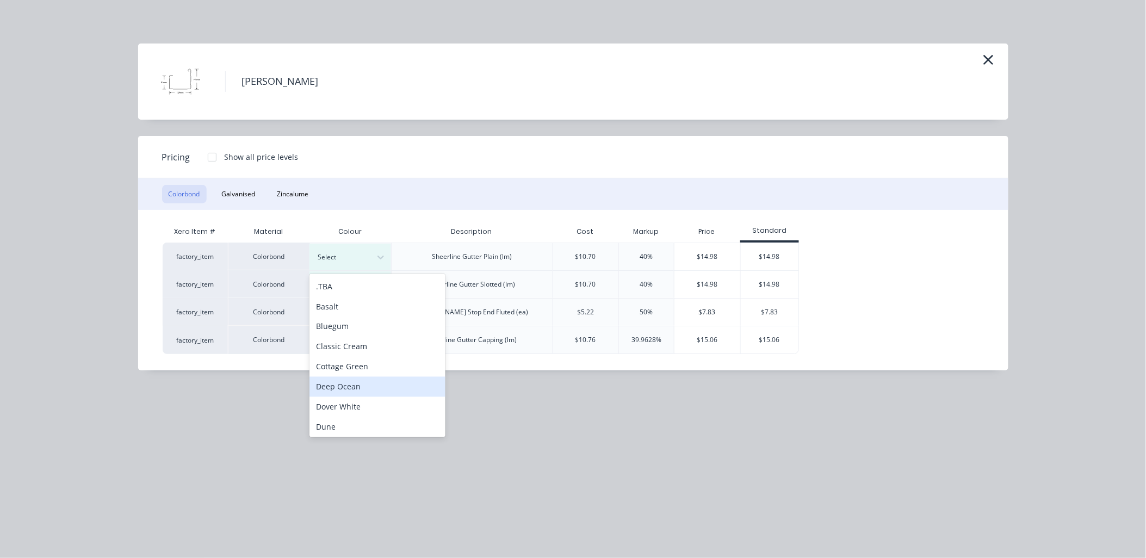
click at [355, 379] on div "Deep Ocean" at bounding box center [378, 387] width 136 height 20
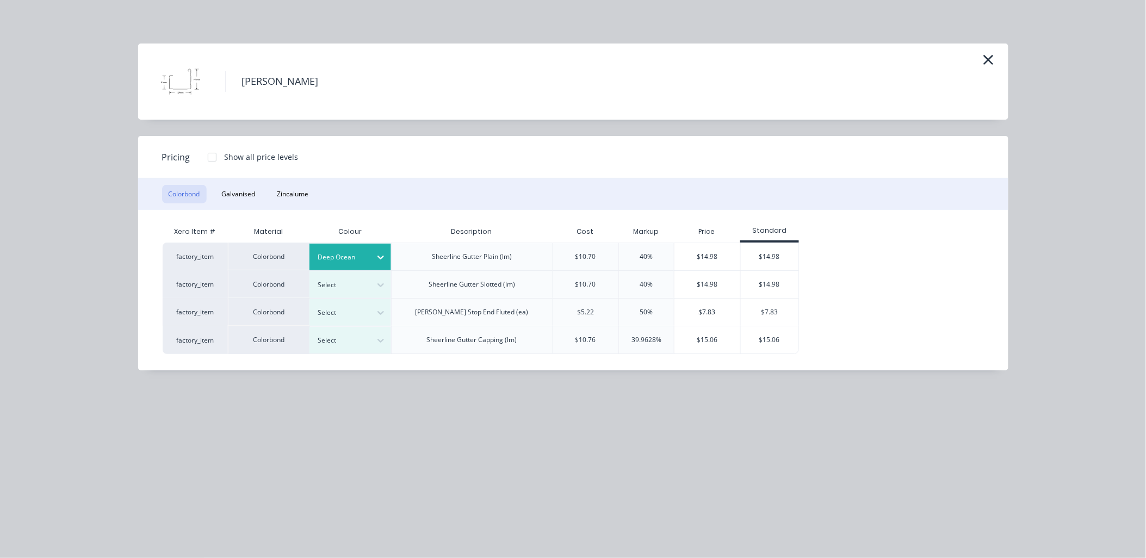
click at [209, 156] on div at bounding box center [212, 157] width 22 height 22
click at [898, 250] on div "$13.48" at bounding box center [888, 256] width 59 height 27
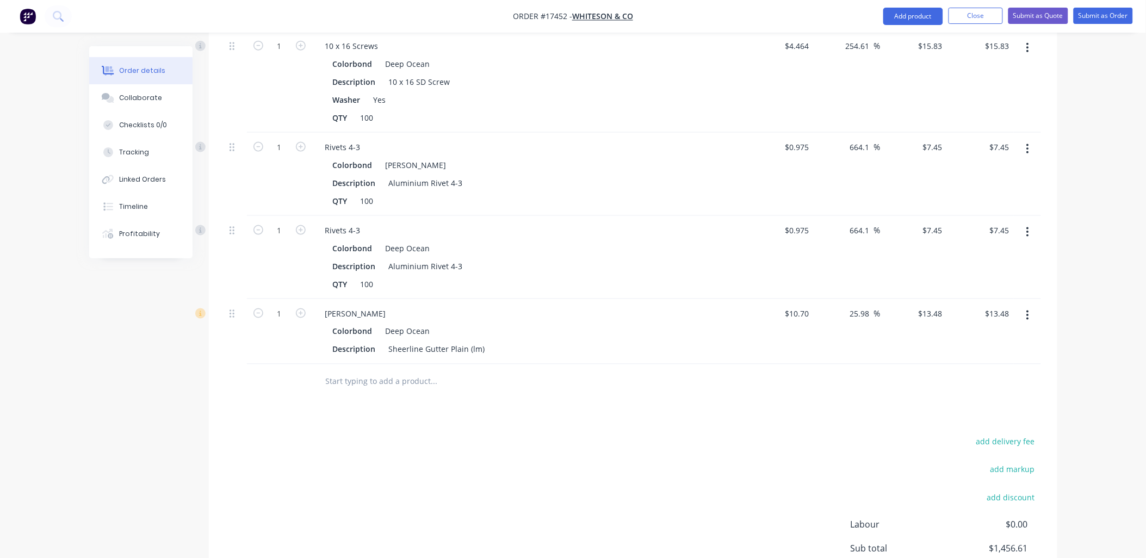
click at [412, 371] on input "text" at bounding box center [434, 382] width 218 height 22
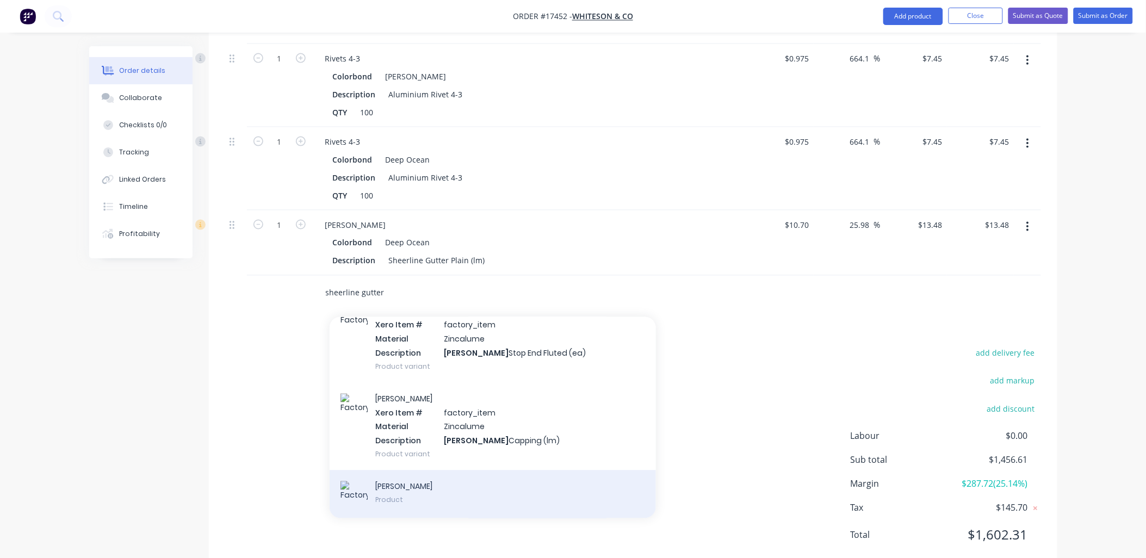
type input "sheerline gutter"
click at [395, 471] on div "[PERSON_NAME] Product" at bounding box center [493, 495] width 326 height 49
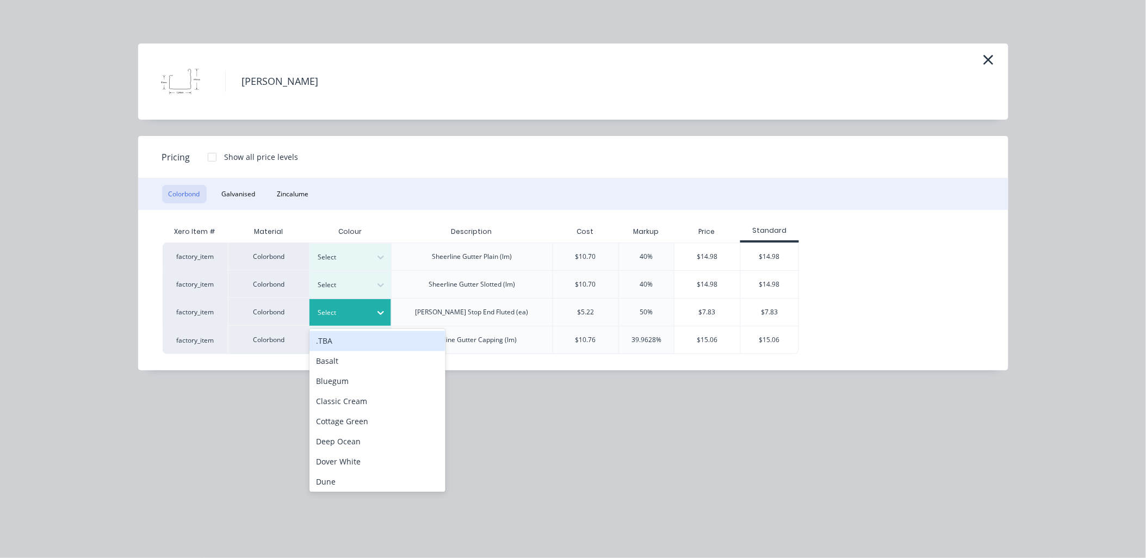
click at [380, 312] on icon at bounding box center [381, 314] width 7 height 4
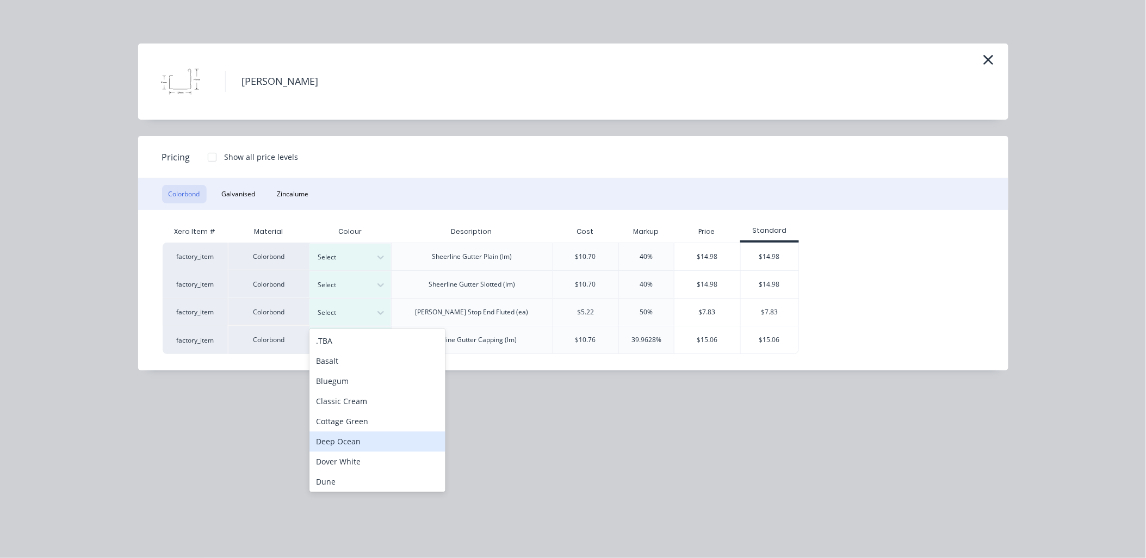
click at [344, 439] on div "Deep Ocean" at bounding box center [378, 442] width 136 height 20
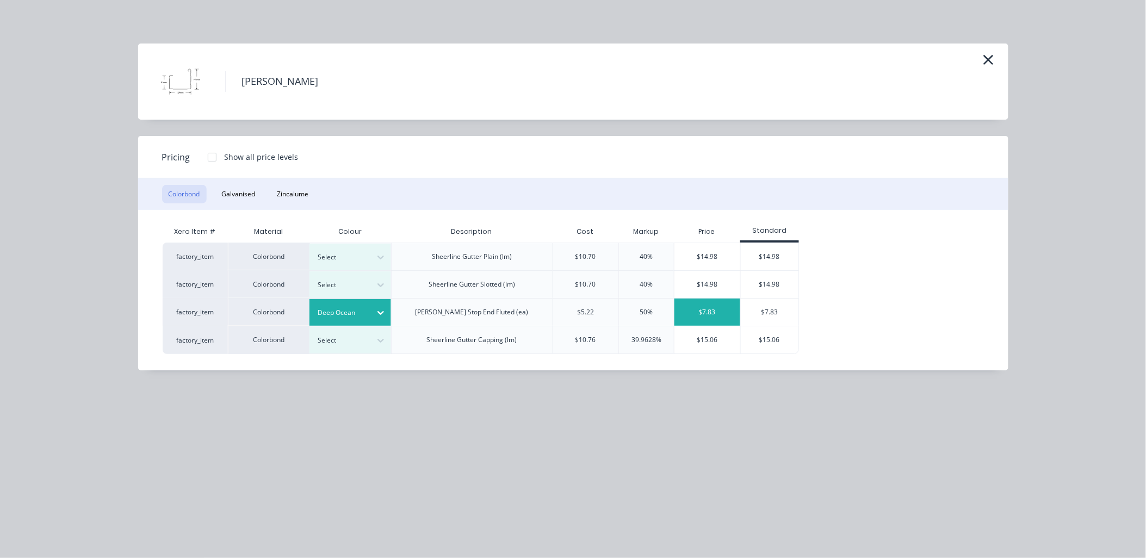
click at [710, 305] on div "$7.83" at bounding box center [708, 312] width 66 height 27
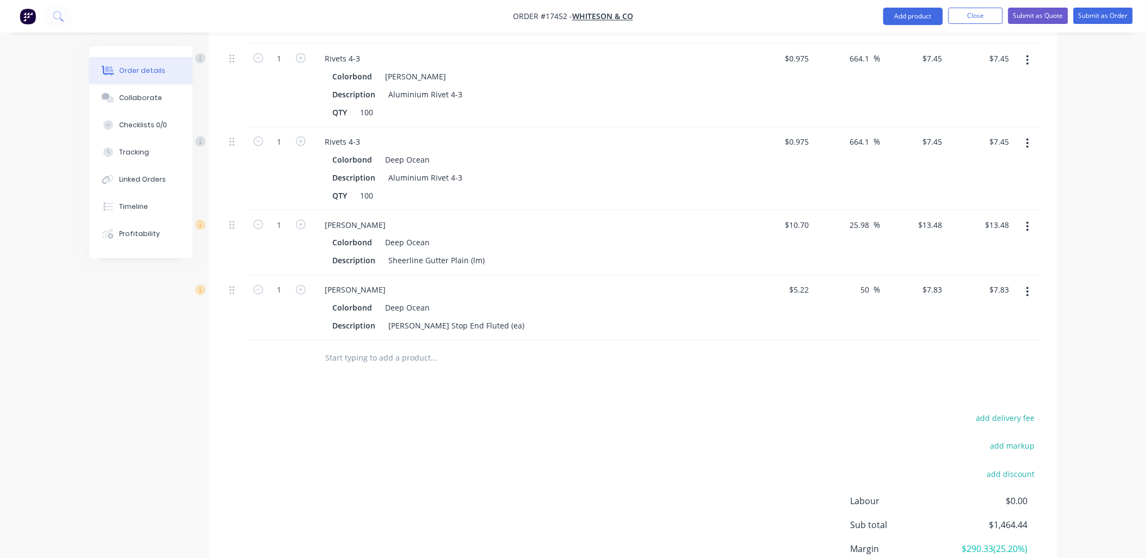
click at [397, 348] on input "text" at bounding box center [434, 359] width 218 height 22
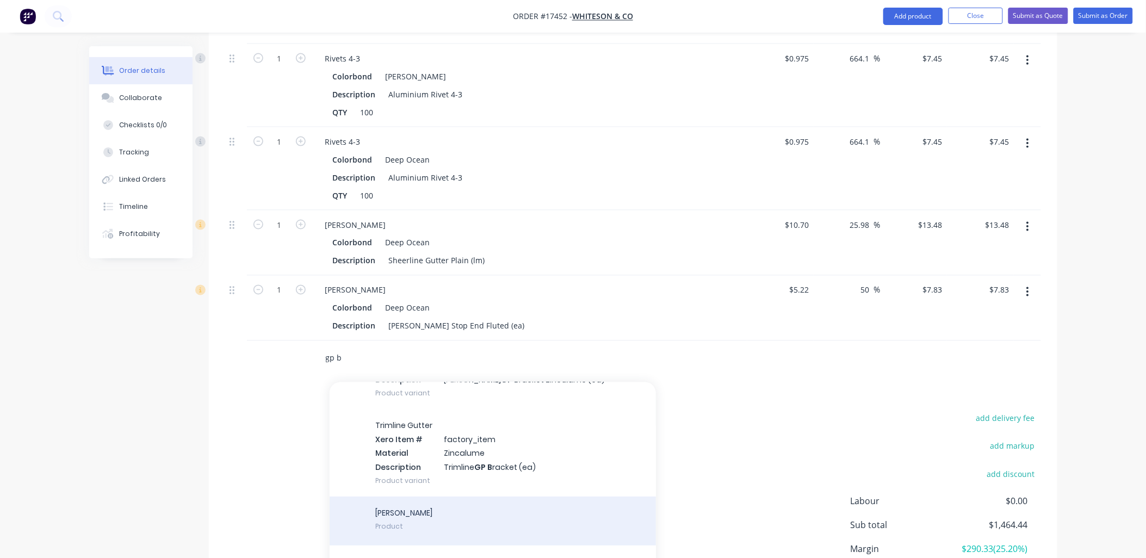
scroll to position [106, 0]
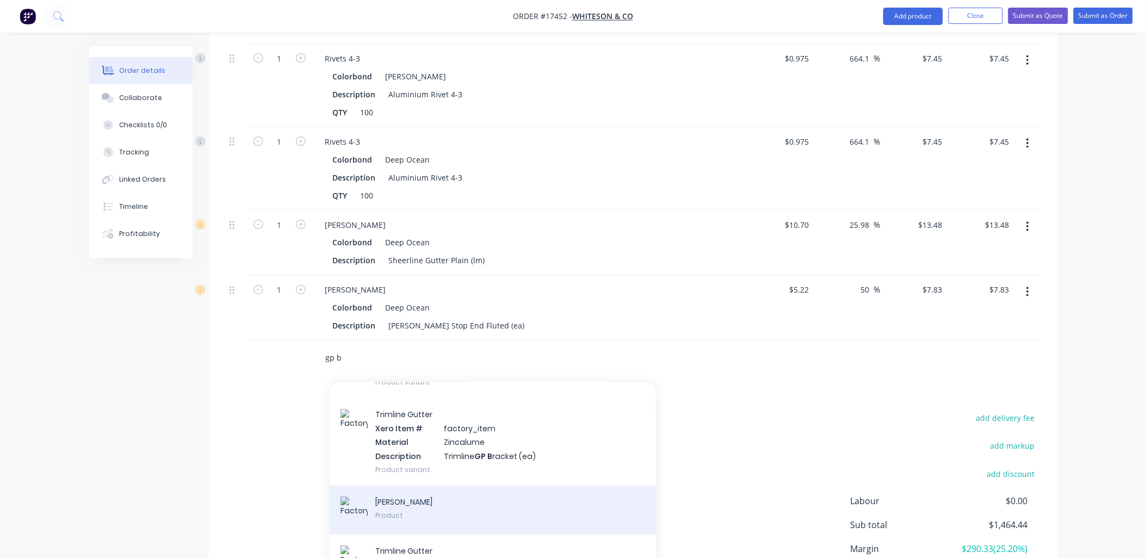
type input "gp b"
click at [465, 486] on div "[PERSON_NAME] Product" at bounding box center [493, 510] width 326 height 49
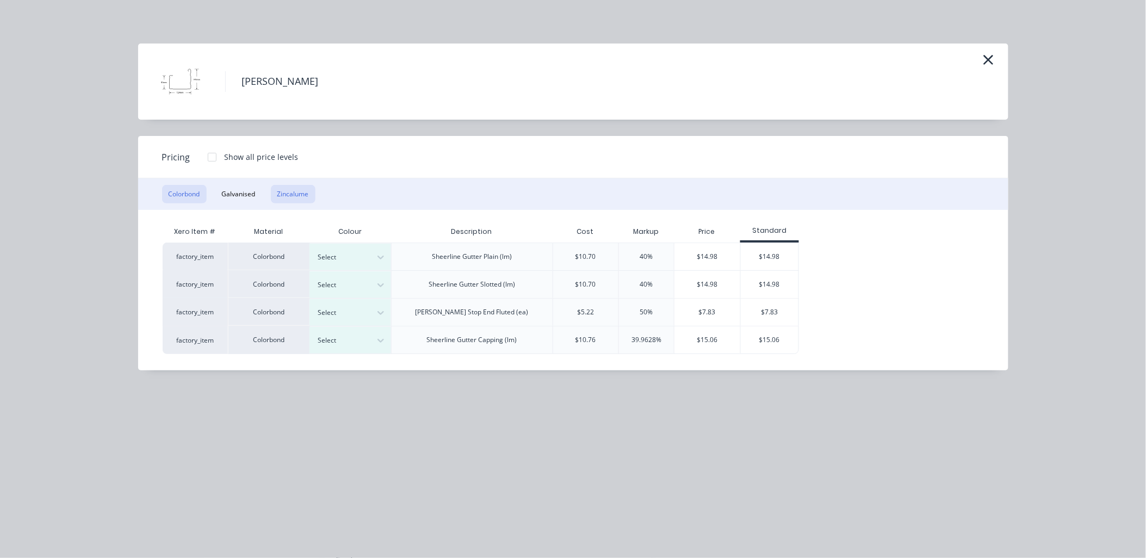
click at [298, 199] on button "Zincalume" at bounding box center [293, 194] width 45 height 18
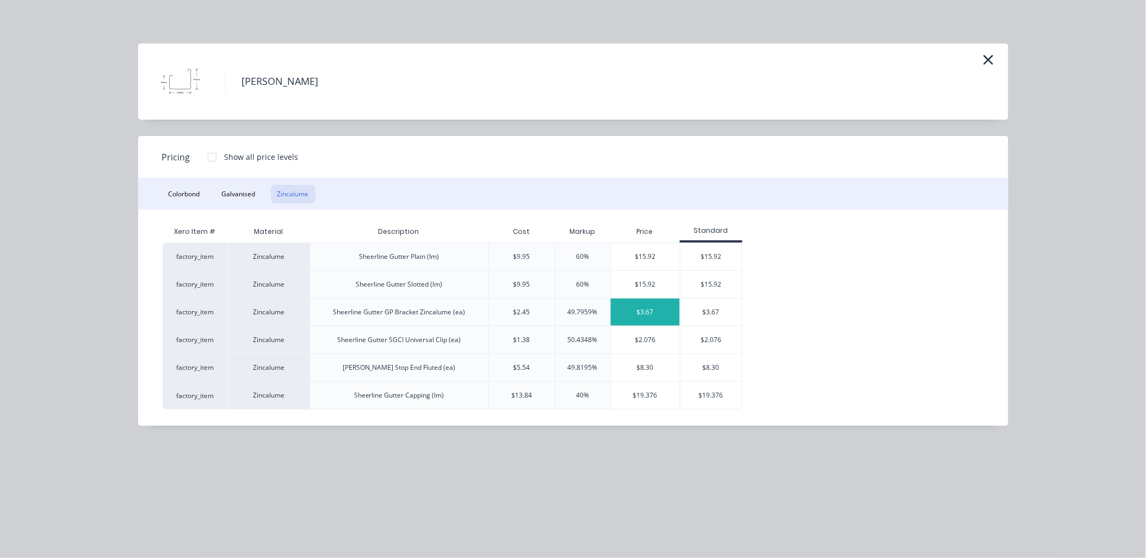
click at [666, 311] on div "$3.67" at bounding box center [645, 312] width 69 height 27
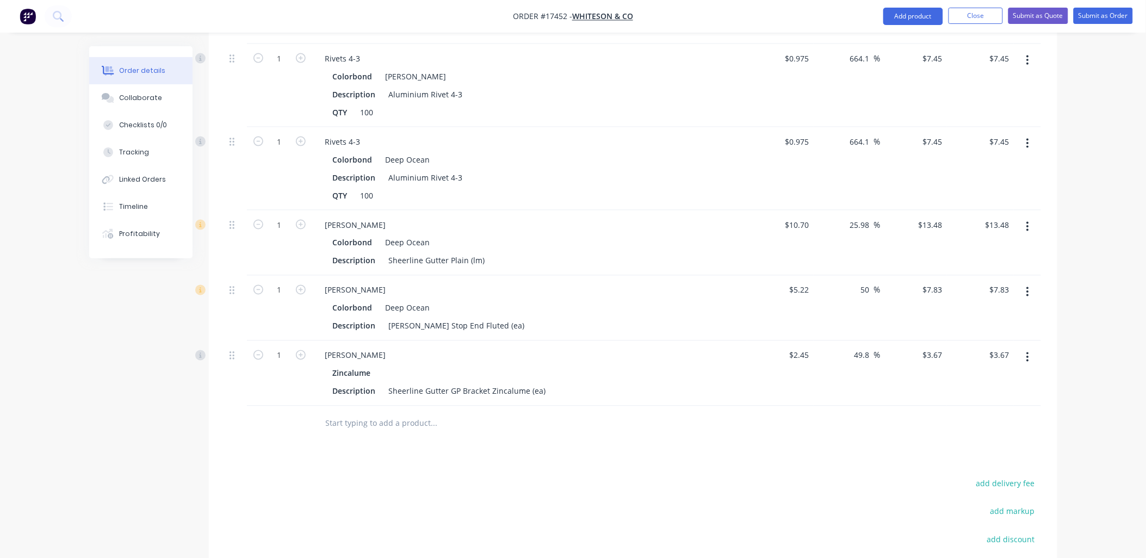
click at [358, 413] on input "text" at bounding box center [434, 424] width 218 height 22
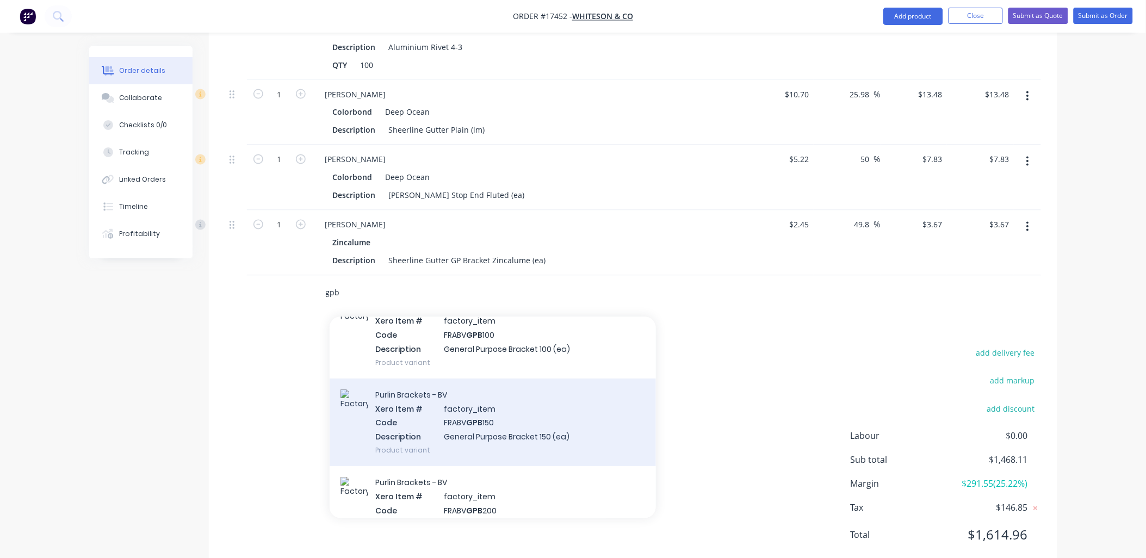
scroll to position [0, 0]
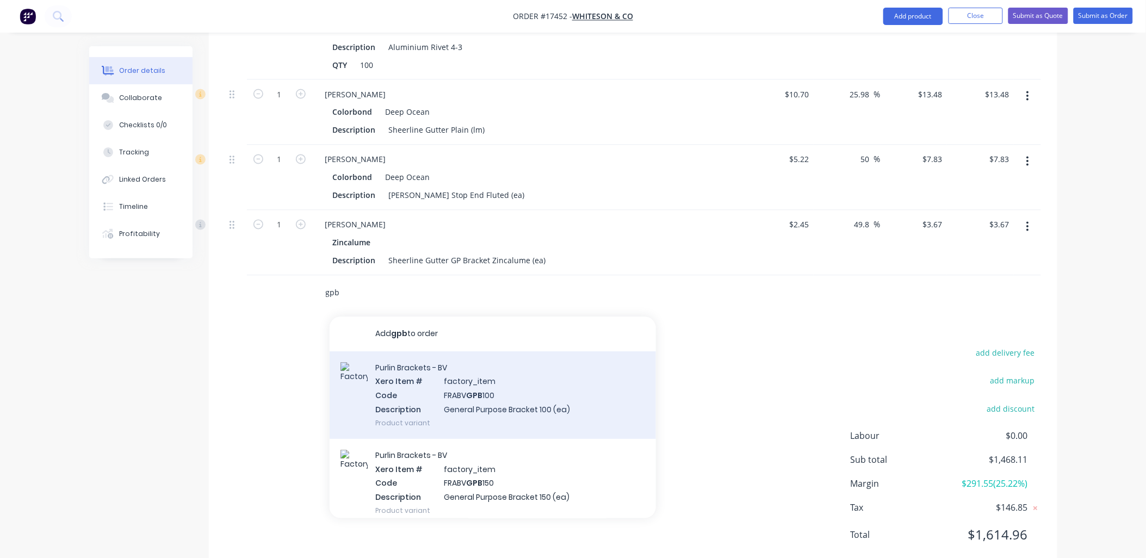
type input "gpb"
click at [470, 365] on div "Purlin Brackets - BV Xero Item # factory_item Code FRABV GPB 100 Description Ge…" at bounding box center [493, 396] width 326 height 88
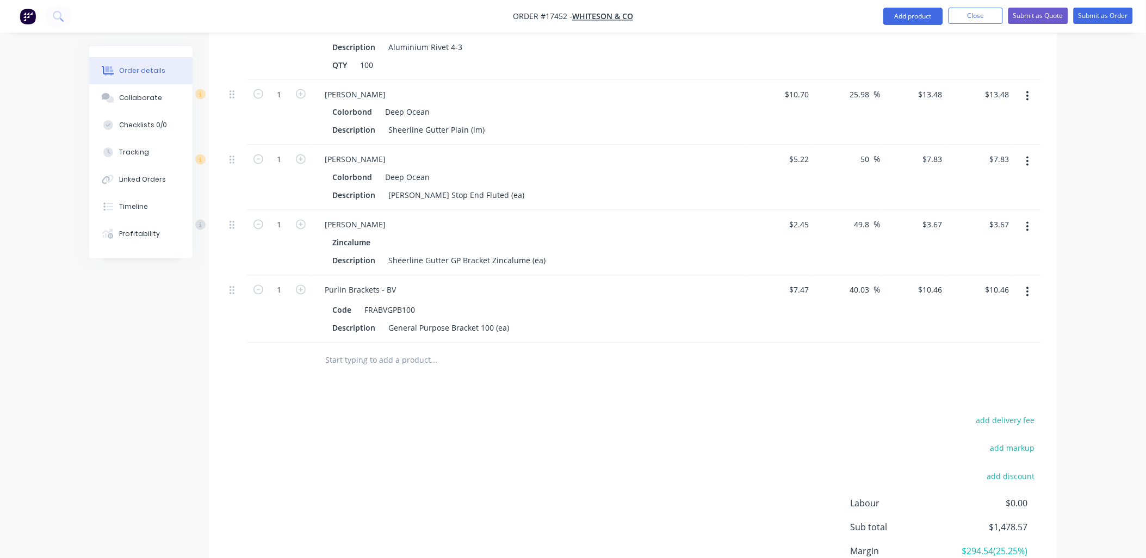
click at [373, 350] on input "text" at bounding box center [434, 361] width 218 height 22
type input "p"
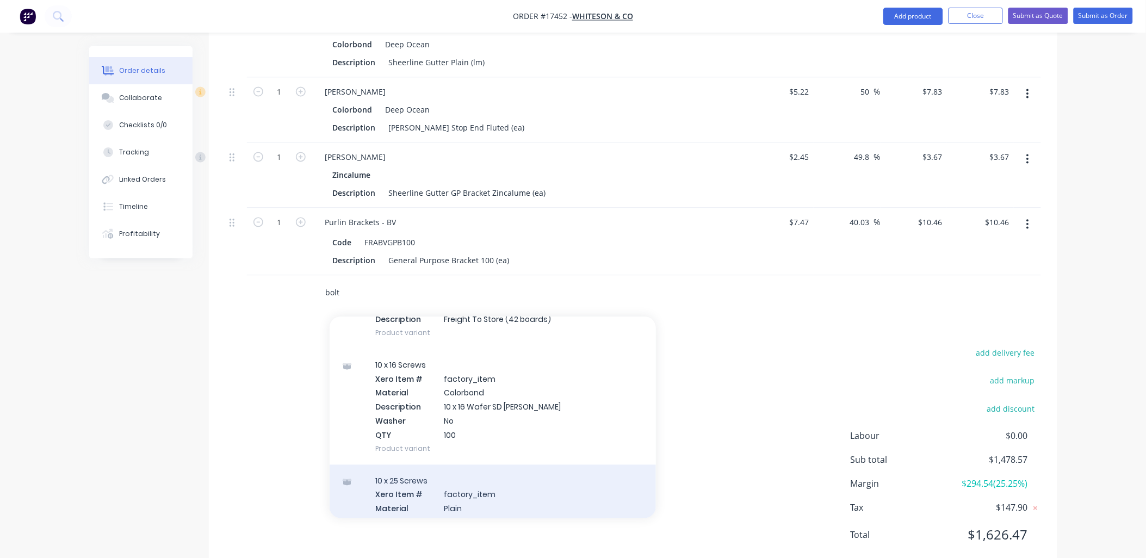
scroll to position [846, 0]
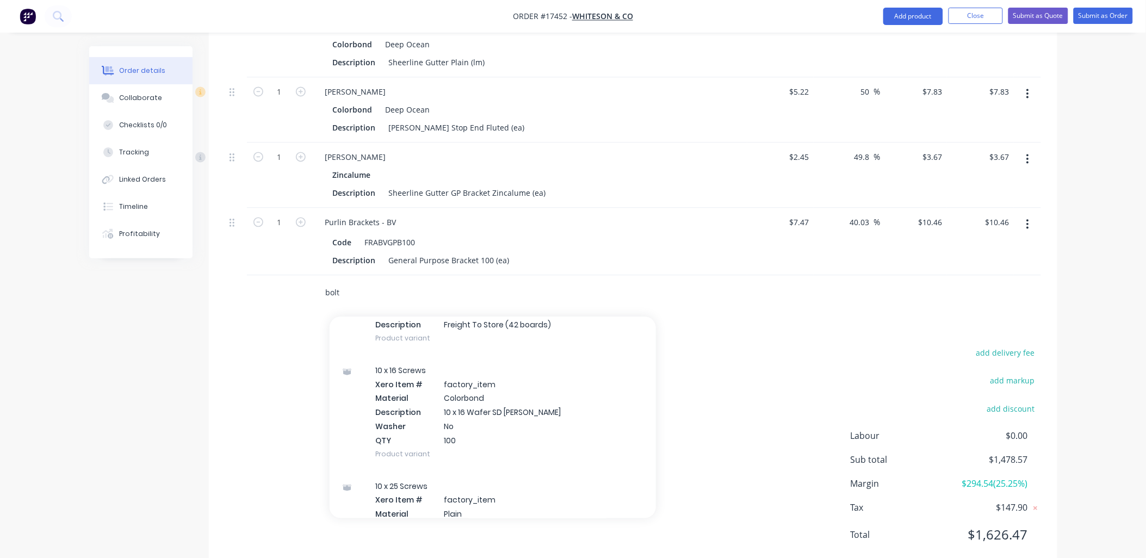
drag, startPoint x: 347, startPoint y: 259, endPoint x: 286, endPoint y: 265, distance: 61.2
click at [286, 276] on div "bolt Add bolt to order 8 X 20 Screws Xero Item # factory_item Material Colorbon…" at bounding box center [633, 293] width 816 height 35
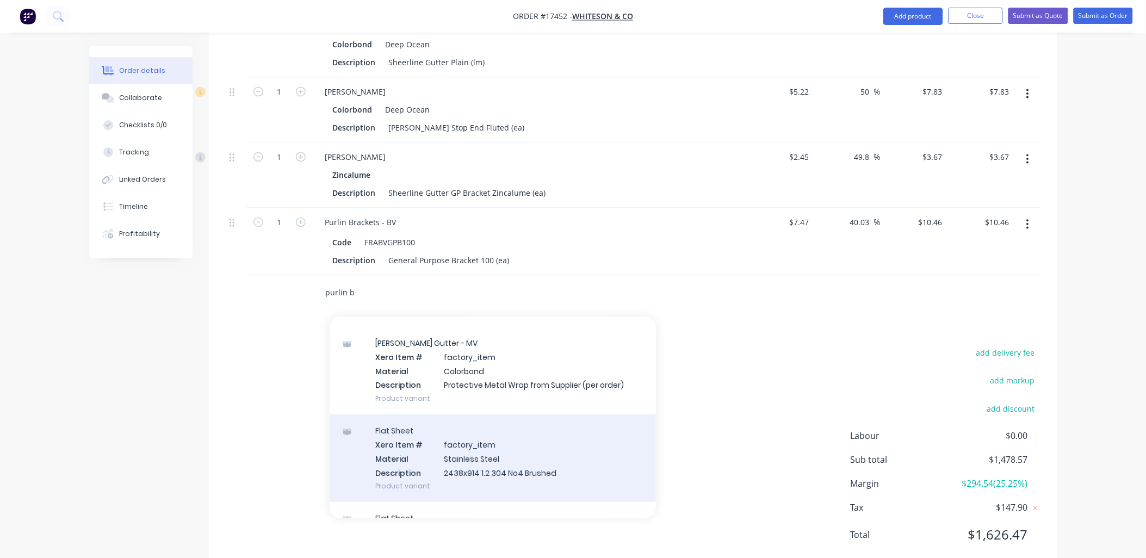
scroll to position [362, 0]
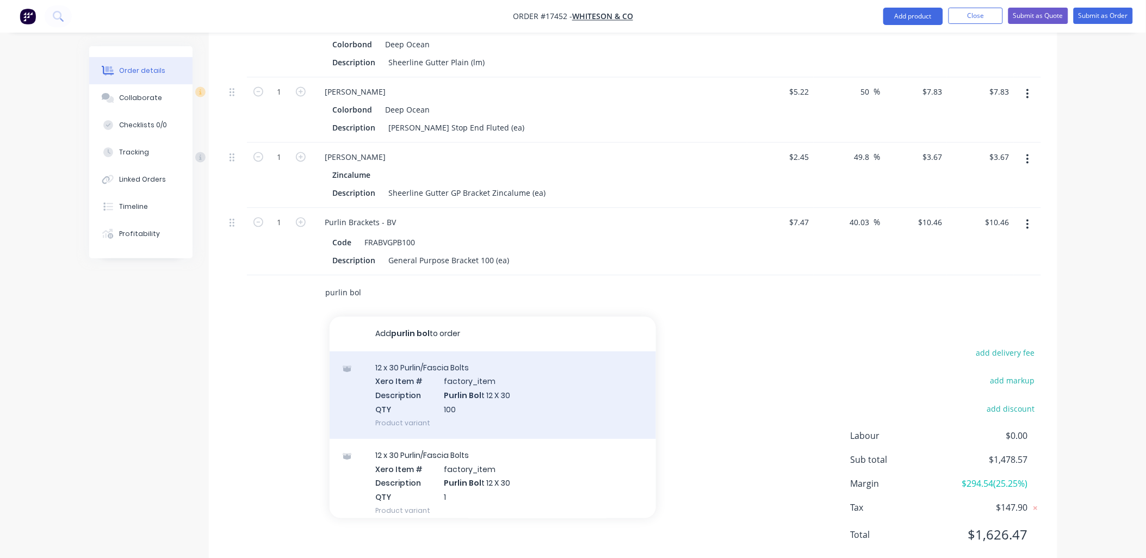
type input "purlin bol"
click at [497, 361] on div "12 x 30 Purlin/Fascia Bolts Xero Item # factory_item Description Purlin Bol t 1…" at bounding box center [493, 396] width 326 height 88
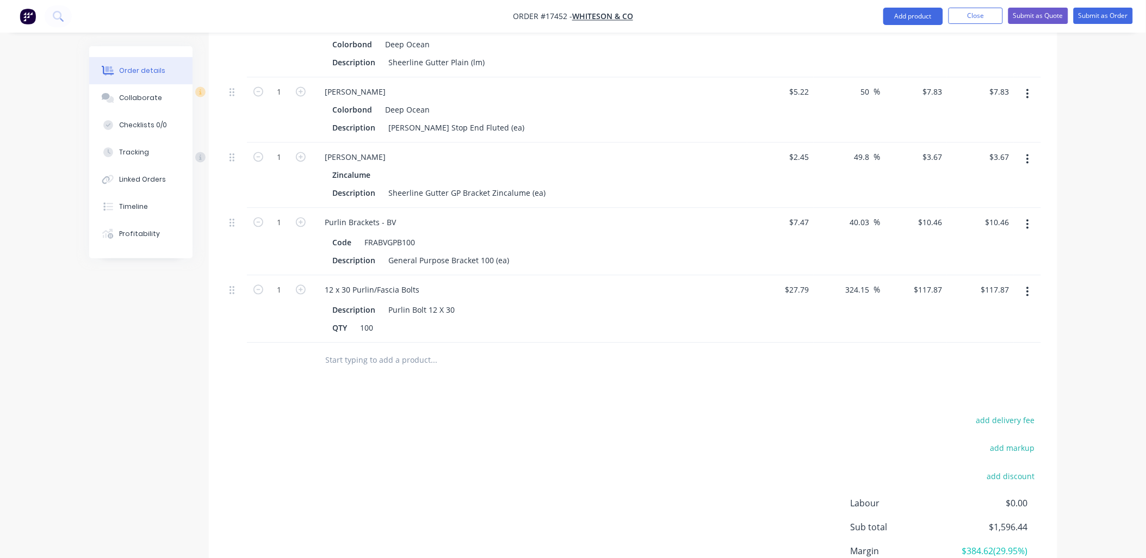
click at [419, 350] on input "text" at bounding box center [434, 361] width 218 height 22
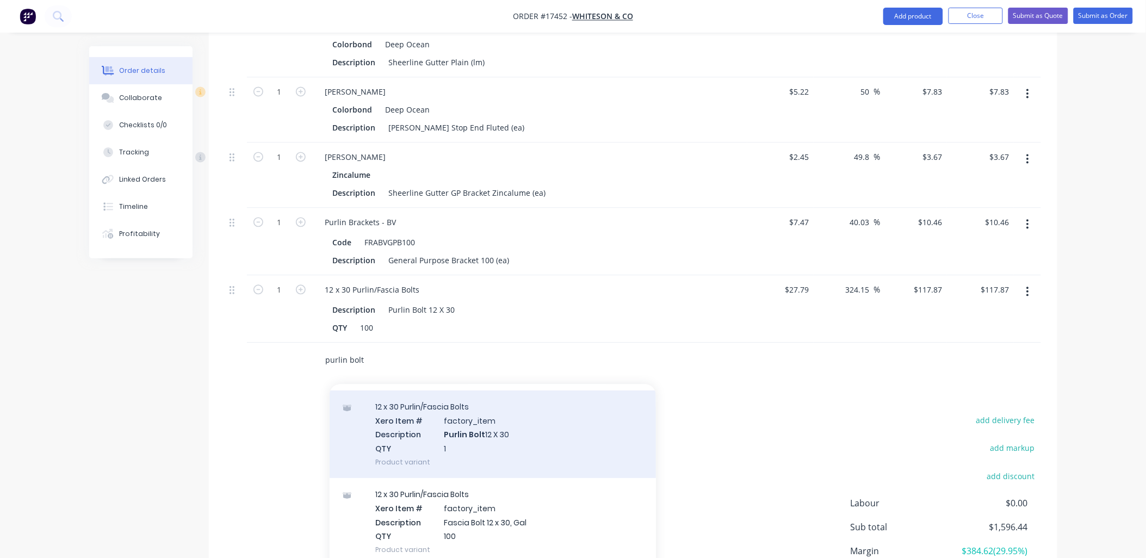
scroll to position [121, 0]
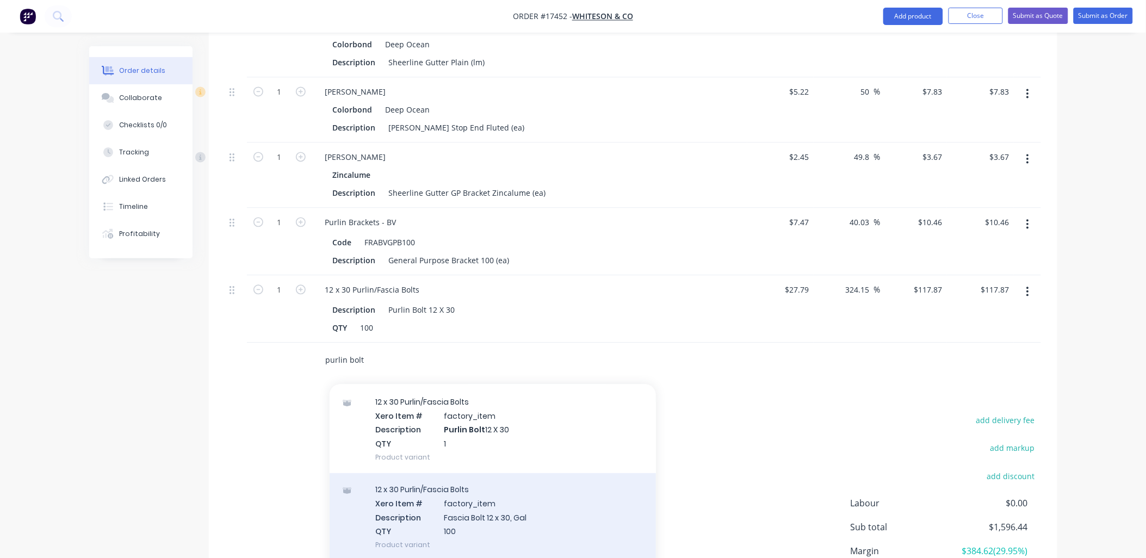
type input "purlin bolt"
click at [472, 478] on div "12 x 30 Purlin/Fascia Bolts Xero Item # factory_item Description Fascia Bolt 12…" at bounding box center [493, 518] width 326 height 88
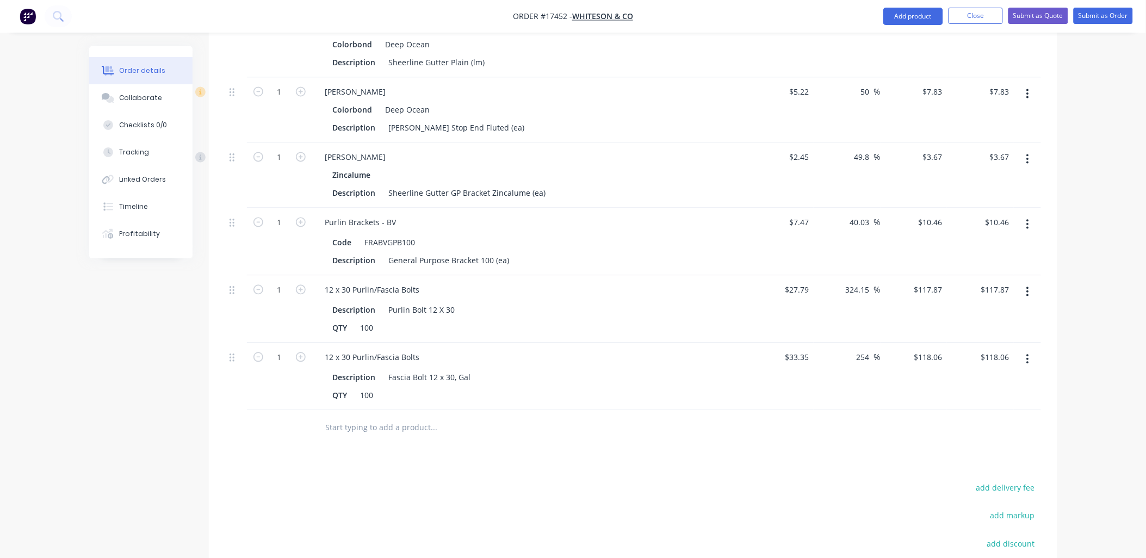
click at [412, 417] on input "text" at bounding box center [434, 428] width 218 height 22
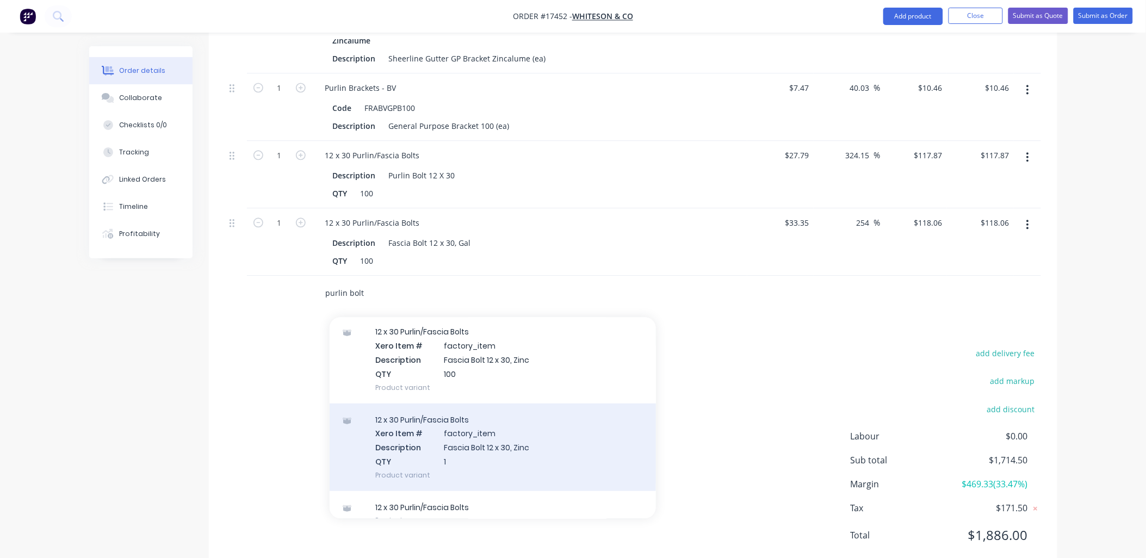
scroll to position [405, 0]
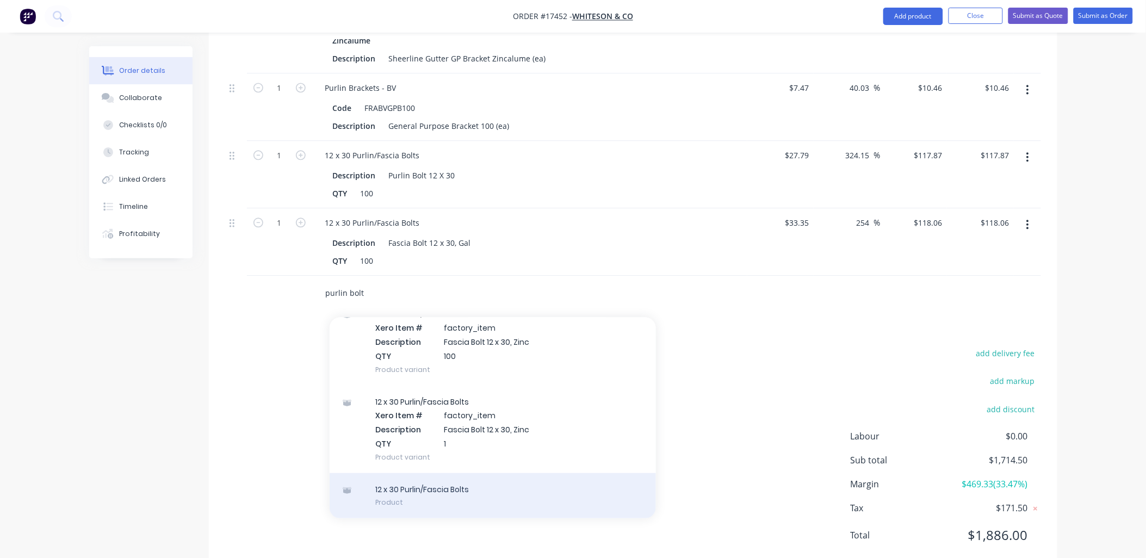
type input "purlin bolt"
click at [471, 473] on div "12 x 30 Purlin/Fascia Bolts Product" at bounding box center [493, 496] width 326 height 46
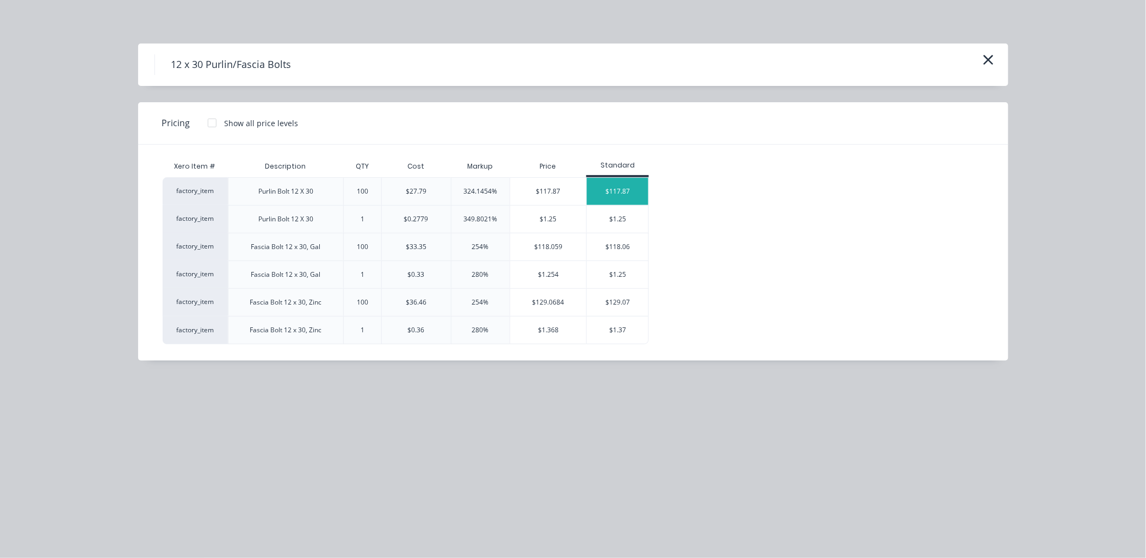
click at [608, 191] on div "$117.87" at bounding box center [617, 191] width 61 height 27
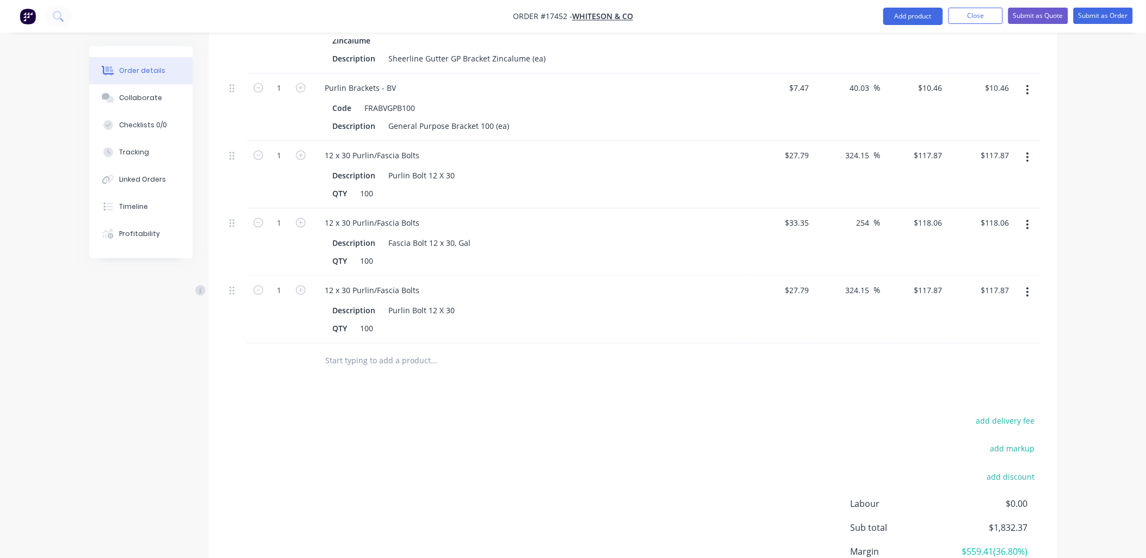
click at [1029, 286] on icon "button" at bounding box center [1027, 292] width 3 height 12
click at [961, 378] on div "Delete" at bounding box center [990, 386] width 84 height 16
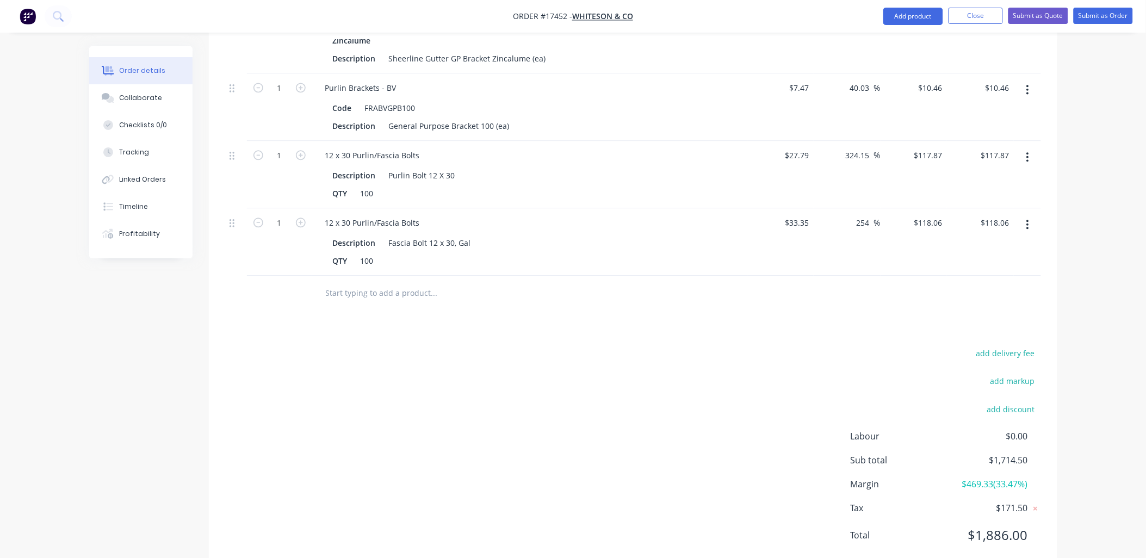
click at [404, 282] on input "text" at bounding box center [434, 293] width 218 height 22
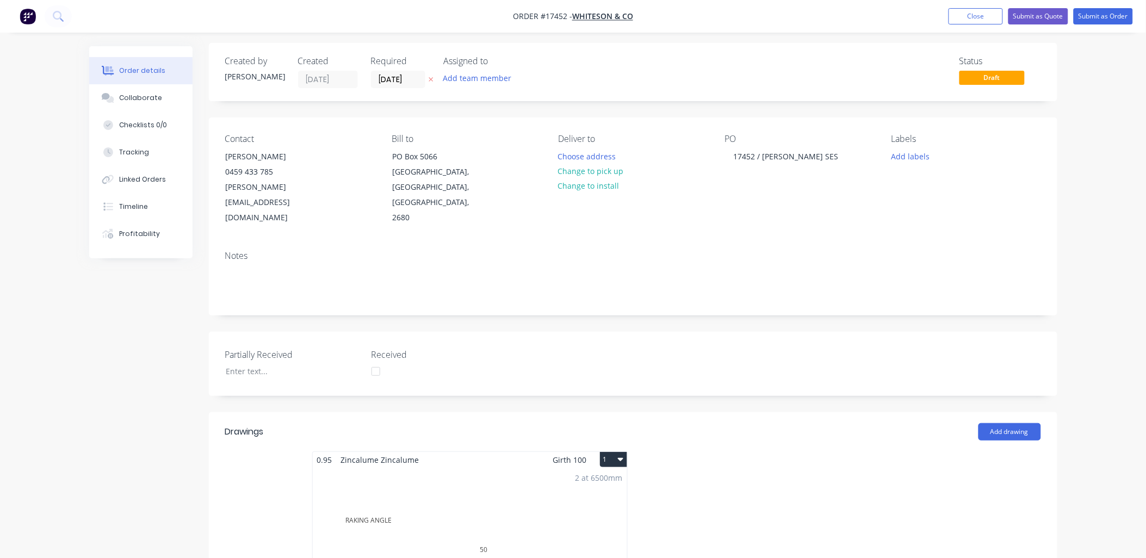
scroll to position [0, 0]
click at [495, 471] on div "2 at 6500mm Total lm $/M Total 13m $9.39 $122.07" at bounding box center [470, 554] width 314 height 166
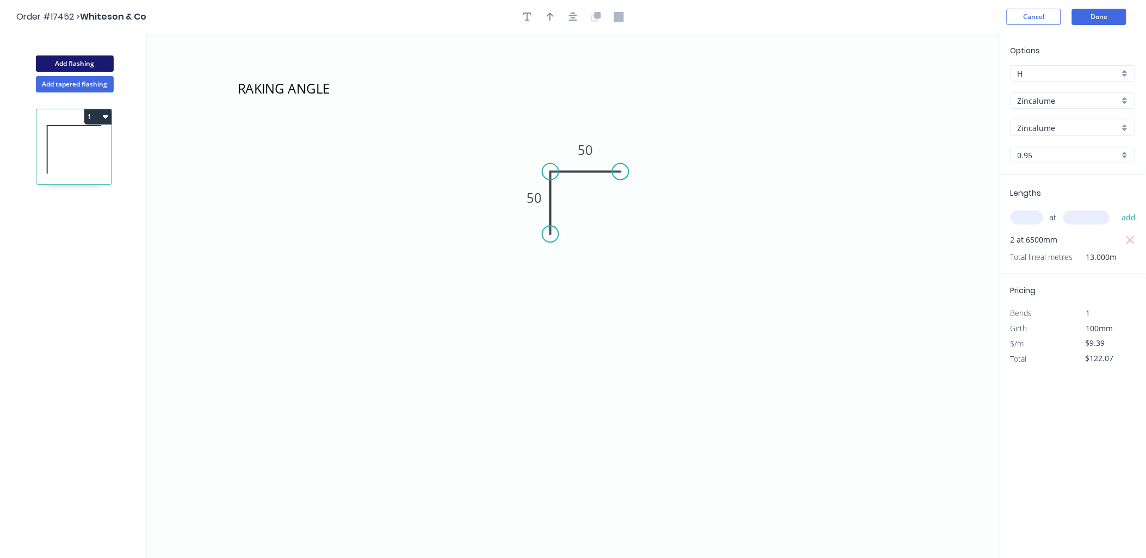
click at [91, 60] on button "Add flashing" at bounding box center [75, 63] width 78 height 16
type input "E"
type input "$0.00"
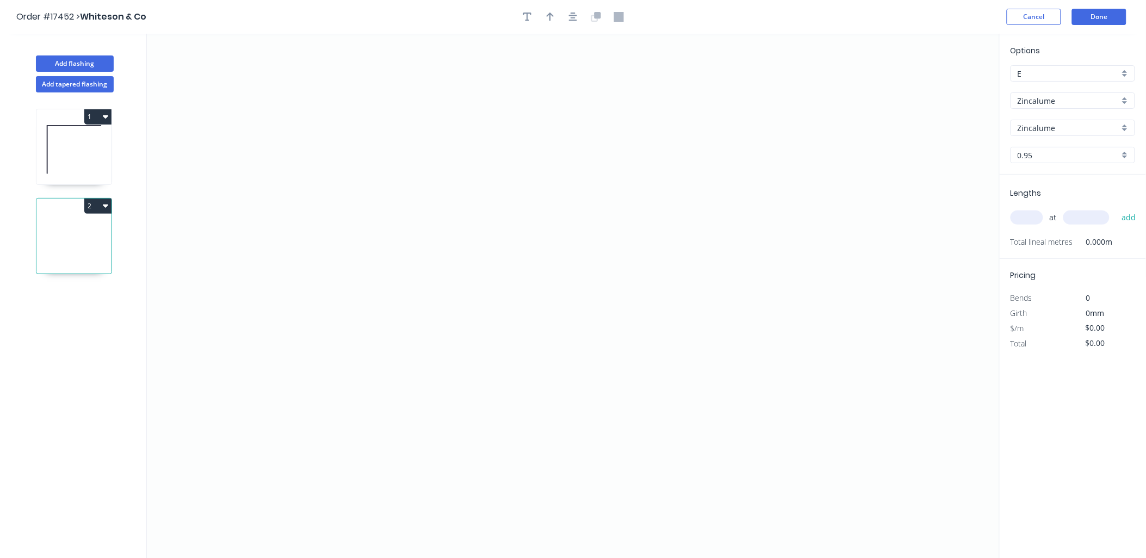
click at [1124, 96] on div "Zincalume" at bounding box center [1073, 100] width 125 height 16
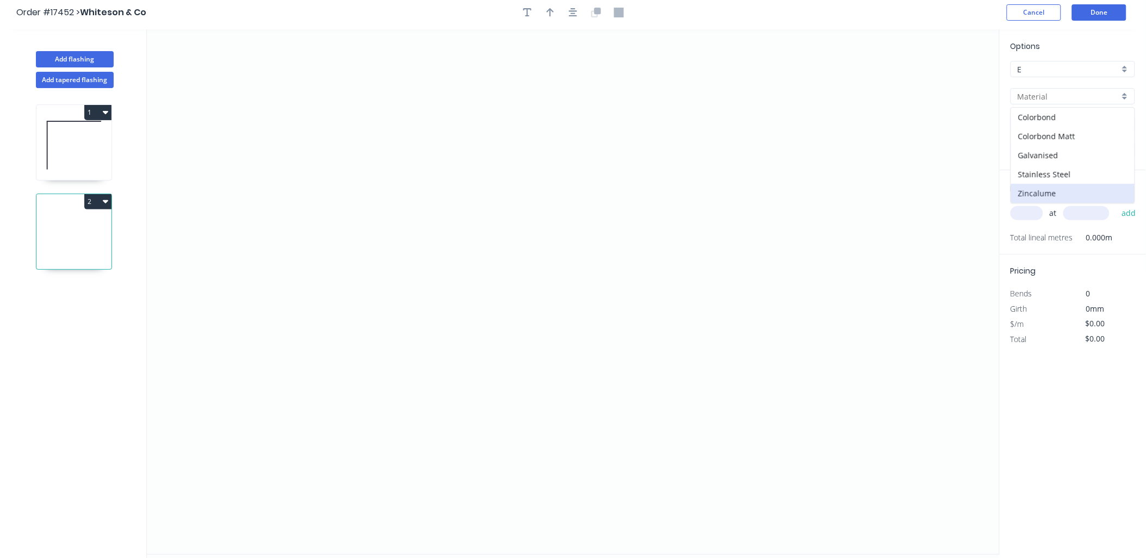
scroll to position [20, 0]
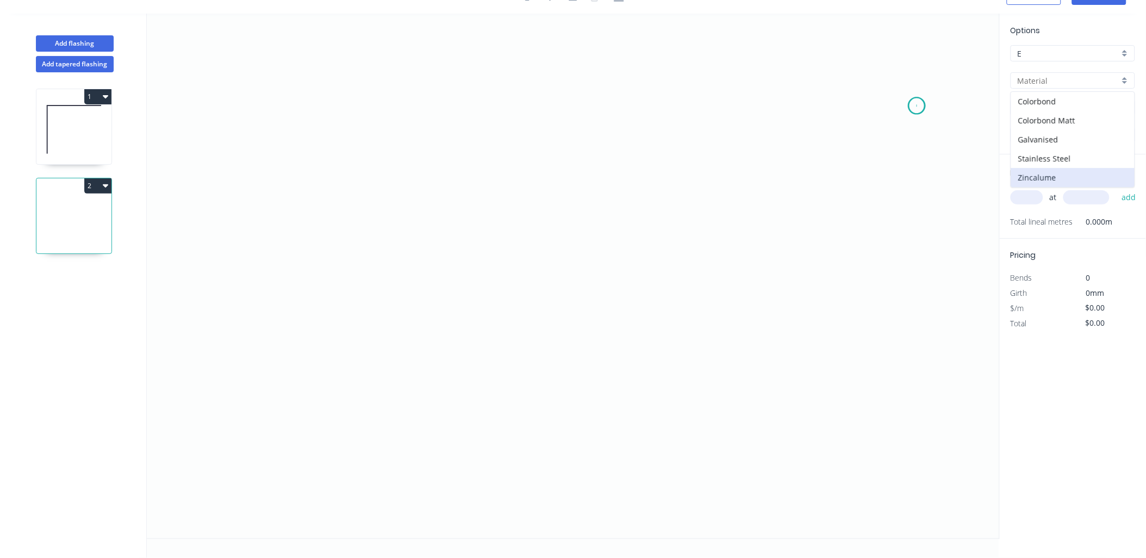
drag, startPoint x: 917, startPoint y: 106, endPoint x: 937, endPoint y: 101, distance: 20.7
click at [920, 104] on icon "0" at bounding box center [573, 276] width 853 height 525
type input "Zincalume"
click at [1125, 82] on div "Zincalume" at bounding box center [1073, 80] width 125 height 16
click at [1063, 99] on div "Colorbond" at bounding box center [1072, 101] width 123 height 19
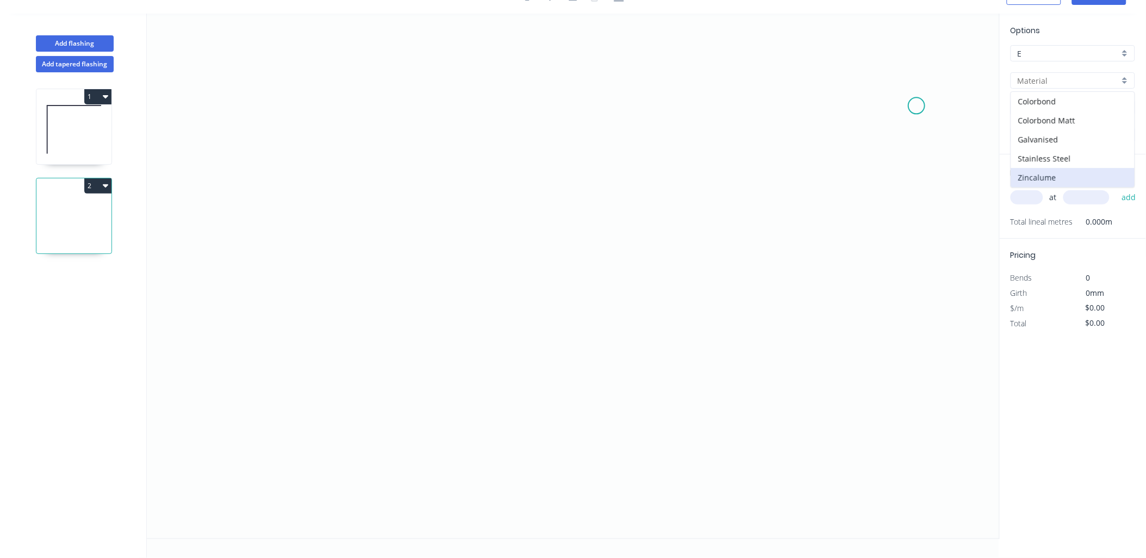
type input "Colorbond"
type input ".TBA"
type input "0.55"
click at [1124, 107] on div ".TBA" at bounding box center [1073, 108] width 125 height 16
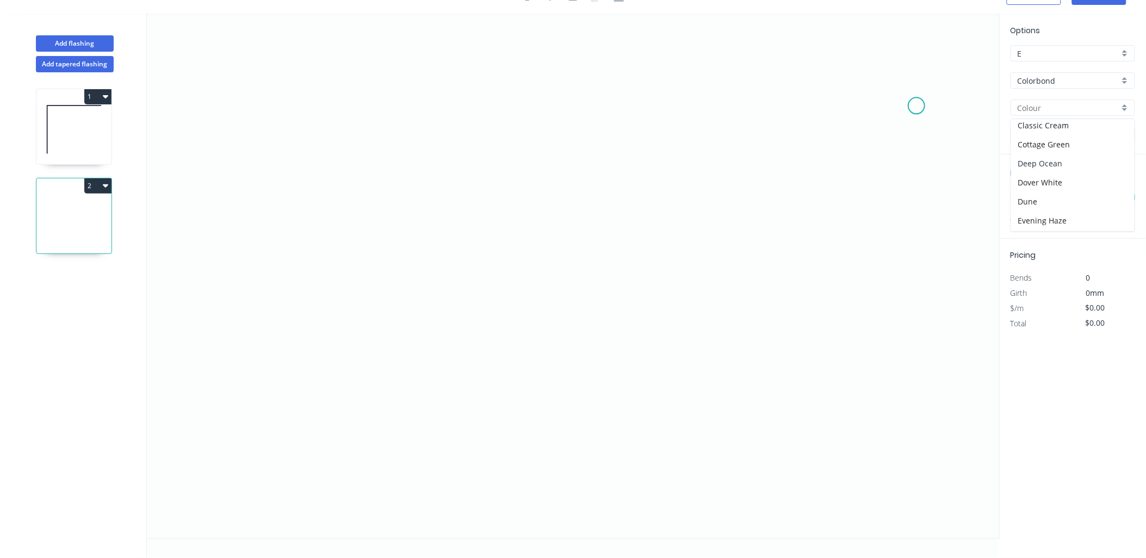
click at [1050, 163] on div "Deep Ocean" at bounding box center [1072, 163] width 123 height 19
type input "Deep Ocean"
click at [912, 104] on circle at bounding box center [916, 105] width 16 height 16
click at [940, 120] on div "Delete point" at bounding box center [972, 119] width 109 height 22
click at [498, 106] on icon "0" at bounding box center [573, 276] width 853 height 525
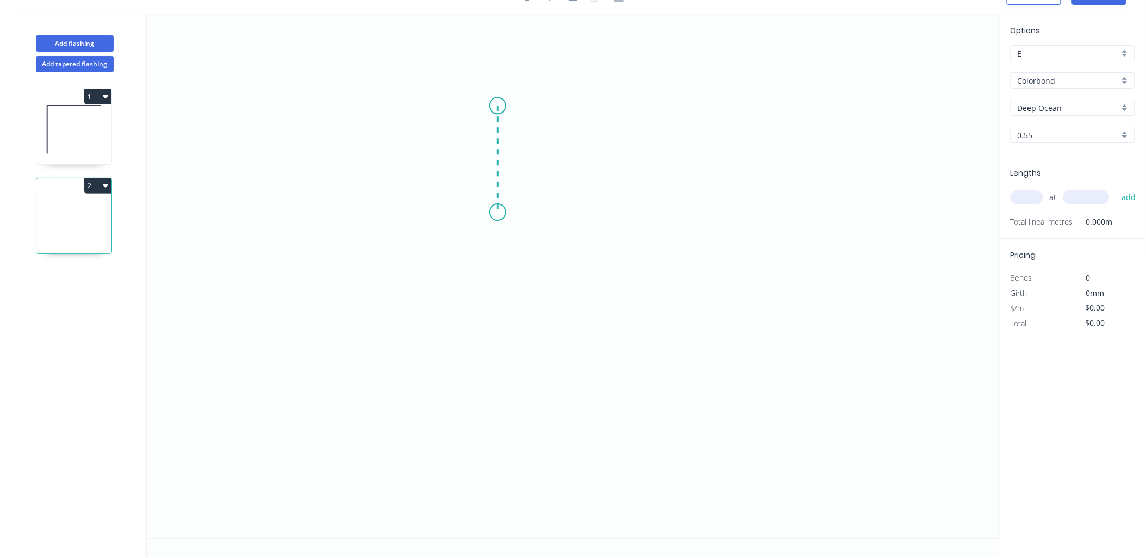
click at [495, 212] on icon "0" at bounding box center [573, 276] width 853 height 525
click at [558, 219] on icon "0 ?" at bounding box center [573, 276] width 853 height 525
click at [573, 236] on icon "0 ? ? ? º" at bounding box center [573, 276] width 853 height 525
click at [551, 222] on div "Hide angle" at bounding box center [571, 224] width 109 height 22
click at [570, 273] on div "Hide angle" at bounding box center [595, 276] width 109 height 22
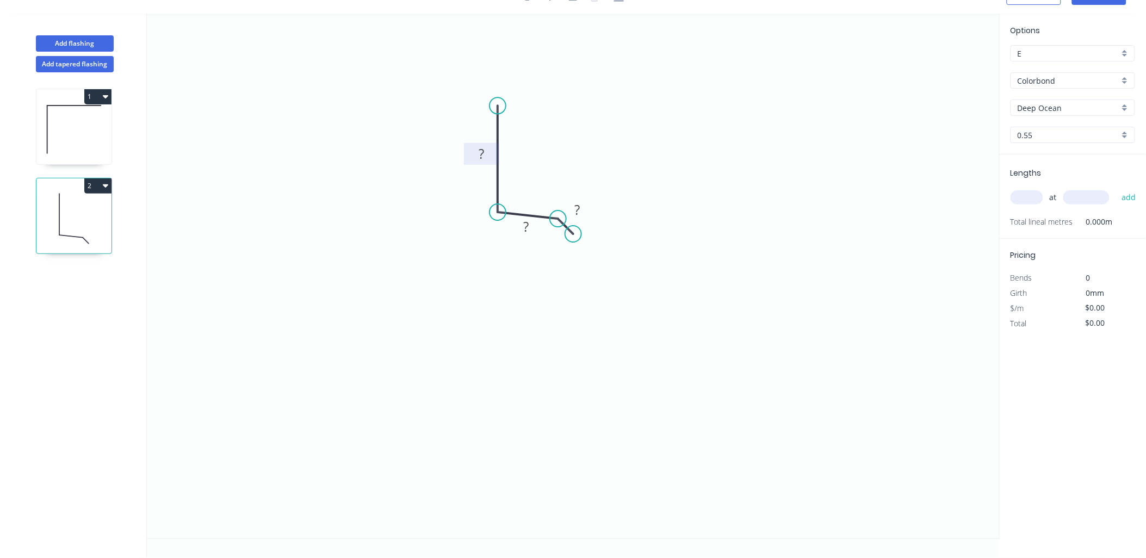
drag, startPoint x: 484, startPoint y: 154, endPoint x: 481, endPoint y: 159, distance: 6.1
click at [484, 154] on tspan "?" at bounding box center [481, 154] width 5 height 18
click at [1026, 197] on input "text" at bounding box center [1027, 197] width 33 height 14
type input "3"
type input "3300"
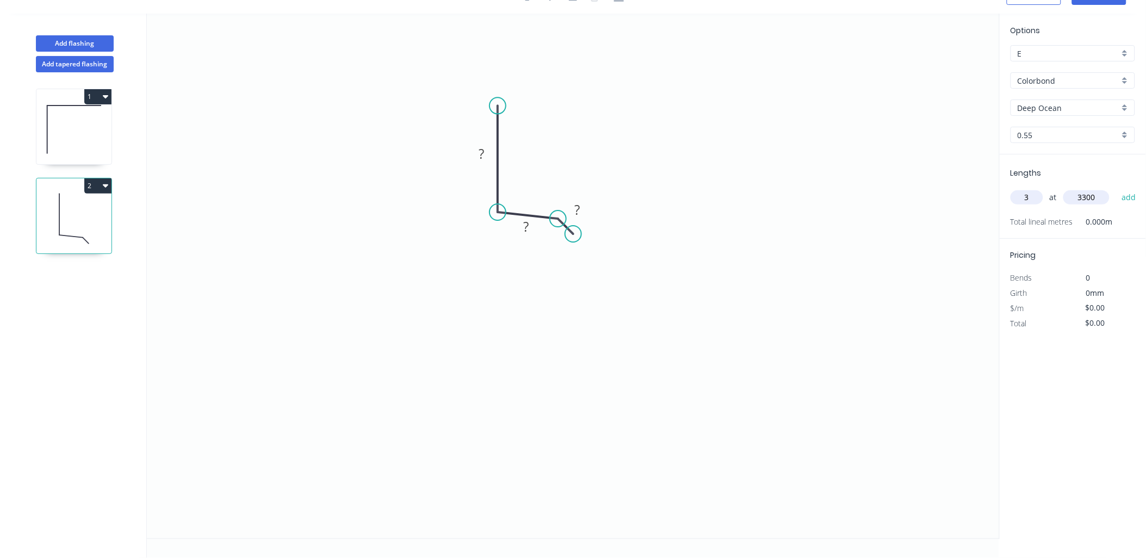
click at [1116, 188] on button "add" at bounding box center [1129, 197] width 26 height 18
type input "2"
type input "1200"
click at [1116, 188] on button "add" at bounding box center [1129, 197] width 26 height 18
click at [486, 149] on rect at bounding box center [482, 154] width 22 height 15
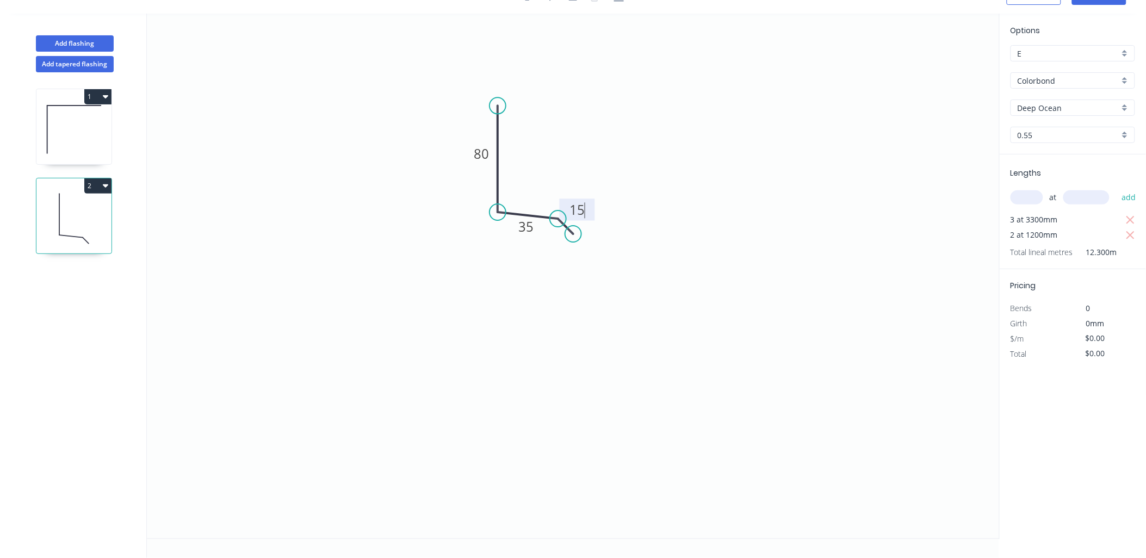
scroll to position [0, 0]
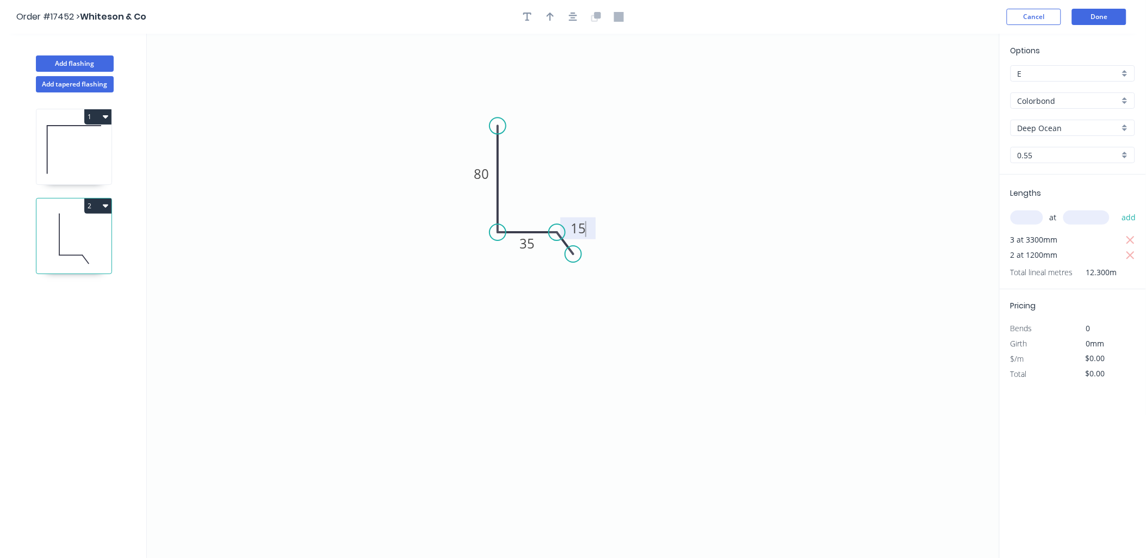
click at [557, 236] on circle at bounding box center [557, 232] width 16 height 16
type input "$11.70"
click at [576, 248] on circle at bounding box center [575, 247] width 16 height 16
click at [531, 238] on tspan "35" at bounding box center [527, 243] width 15 height 18
click at [814, 213] on icon "0 80 40 15" at bounding box center [573, 296] width 853 height 525
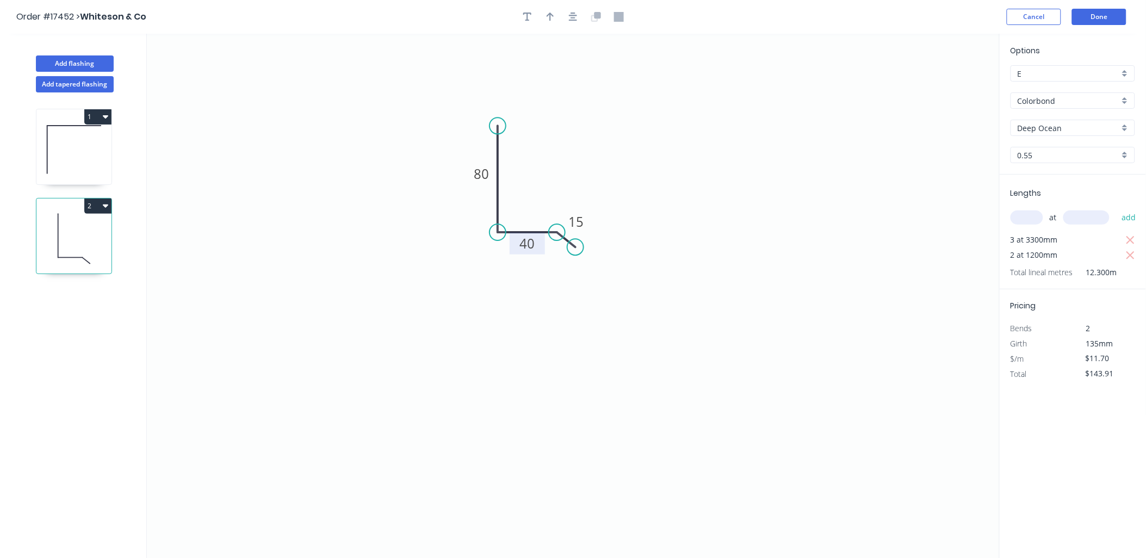
click at [1129, 251] on icon "button" at bounding box center [1131, 255] width 10 height 13
type input "$115.83"
click at [546, 14] on button "button" at bounding box center [550, 17] width 16 height 16
click at [944, 85] on icon at bounding box center [945, 75] width 10 height 35
drag, startPoint x: 944, startPoint y: 85, endPoint x: 547, endPoint y: 302, distance: 453.3
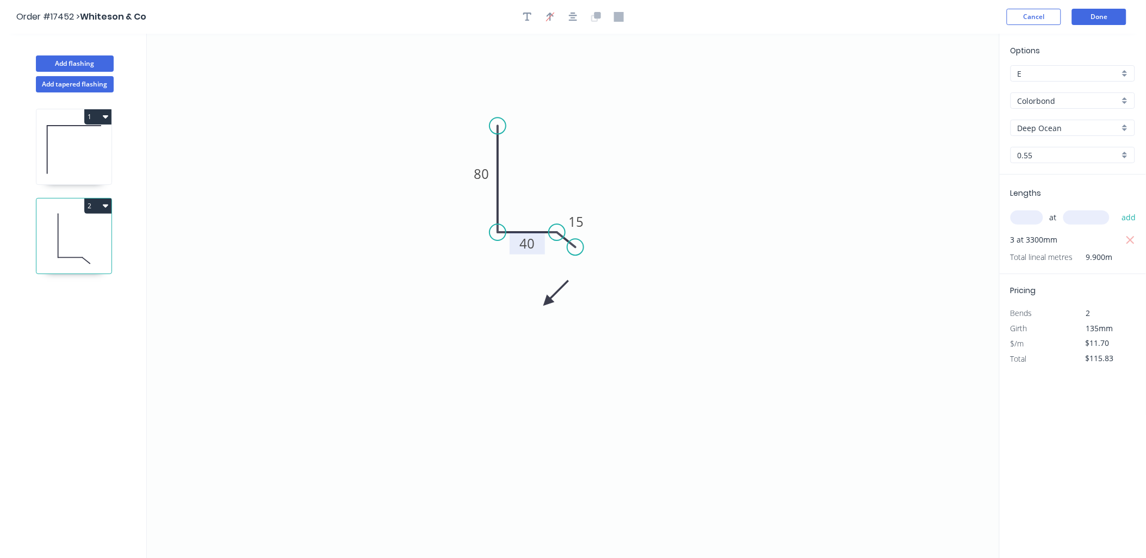
click at [547, 302] on icon at bounding box center [556, 293] width 32 height 32
click at [546, 302] on icon at bounding box center [556, 293] width 32 height 32
click at [545, 299] on icon at bounding box center [556, 293] width 32 height 32
click at [546, 299] on icon "0 80 40 15" at bounding box center [573, 296] width 853 height 525
click at [547, 301] on icon at bounding box center [559, 302] width 35 height 10
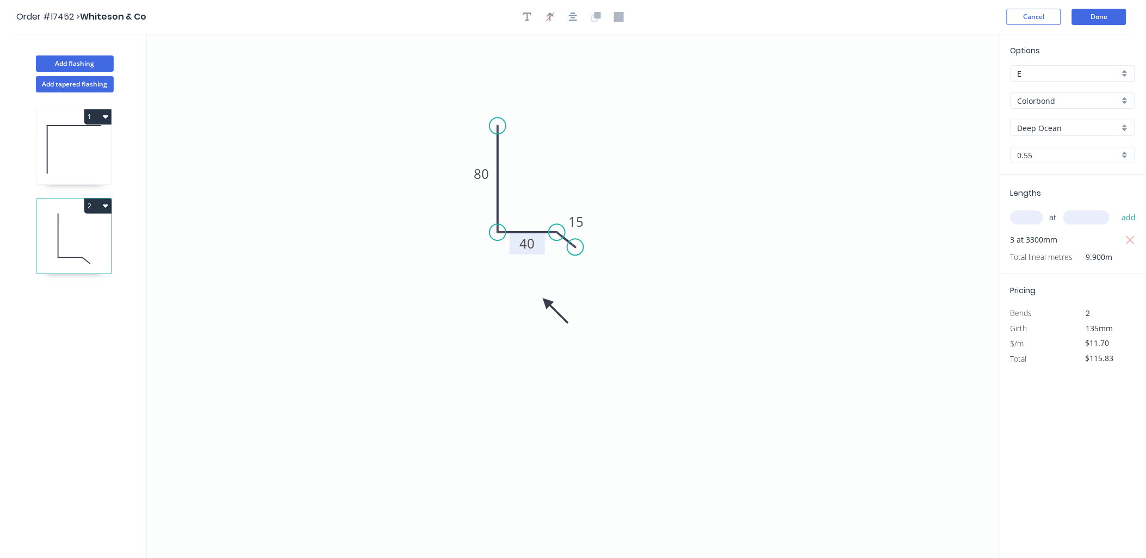
click at [547, 301] on icon at bounding box center [556, 311] width 32 height 32
click at [608, 279] on div "Crush & Fold" at bounding box center [631, 283] width 109 height 22
type input "$15.70"
type input "$155.43"
click at [561, 256] on tspan "10" at bounding box center [556, 251] width 15 height 18
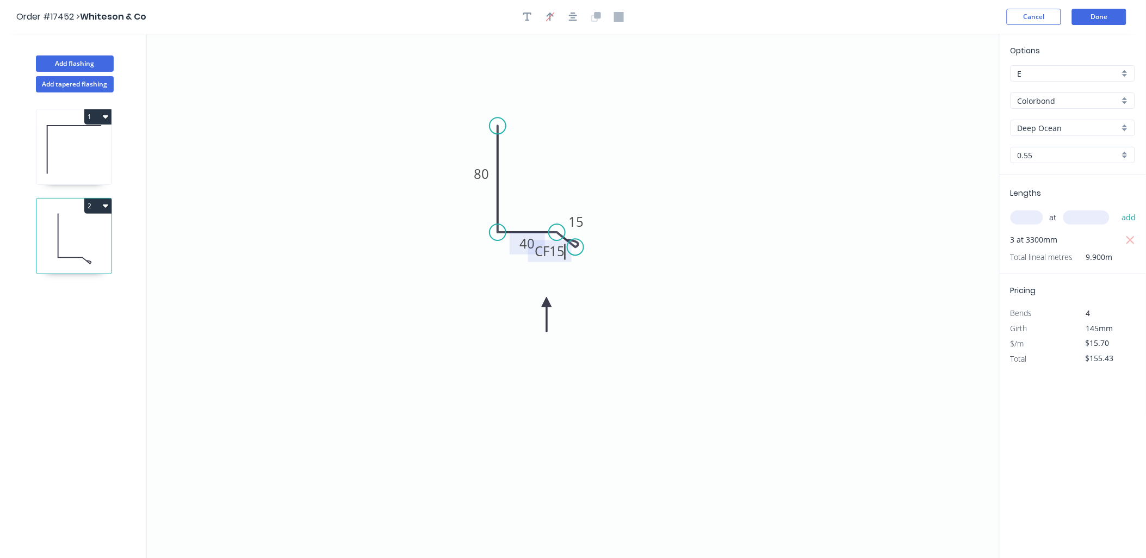
drag, startPoint x: 655, startPoint y: 271, endPoint x: 611, endPoint y: 270, distance: 44.1
click at [651, 270] on icon "0 80 40 CF 15 15" at bounding box center [573, 296] width 853 height 525
click at [548, 259] on tspan "CF" at bounding box center [542, 251] width 15 height 18
drag, startPoint x: 559, startPoint y: 260, endPoint x: 640, endPoint y: 260, distance: 81.0
click at [640, 260] on rect at bounding box center [632, 253] width 44 height 22
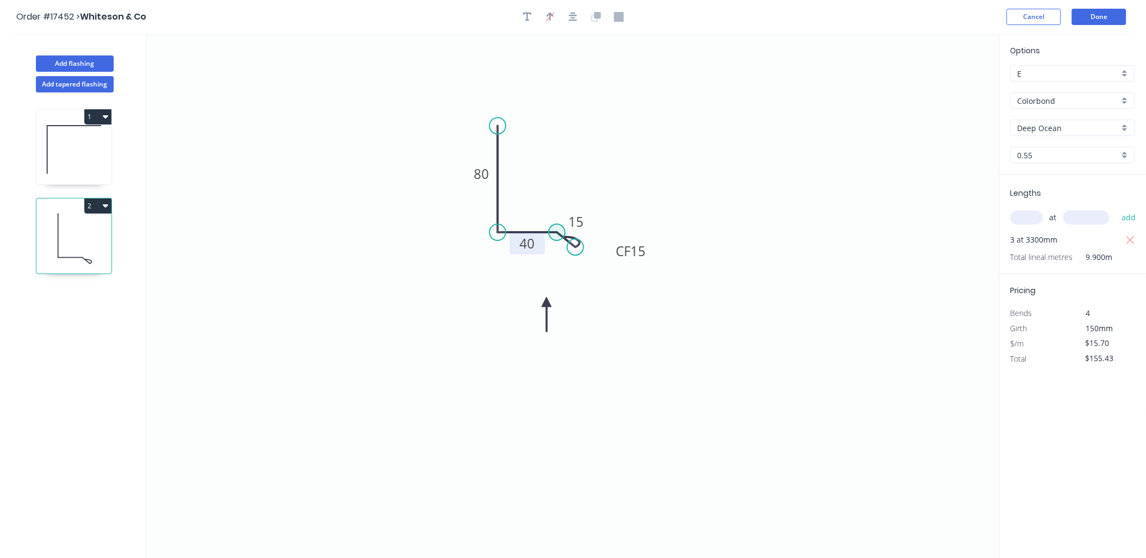
drag, startPoint x: 566, startPoint y: 235, endPoint x: 687, endPoint y: 34, distance: 234.7
click at [563, 231] on icon "0 80 40 CF 15 15" at bounding box center [573, 296] width 853 height 525
click at [1032, 206] on div "at add" at bounding box center [1074, 217] width 127 height 29
click at [1030, 219] on input "text" at bounding box center [1027, 218] width 33 height 14
type input "2"
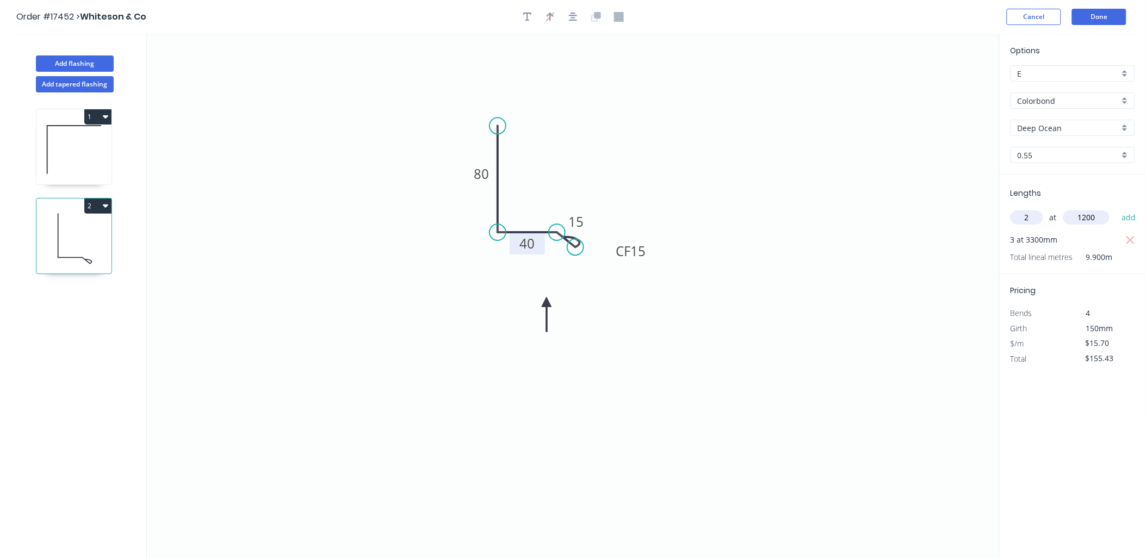
type input "1200"
click at [1116, 208] on button "add" at bounding box center [1129, 217] width 26 height 18
type input "$193.11"
click at [78, 61] on button "Add flashing" at bounding box center [75, 63] width 78 height 16
type input "$0.00"
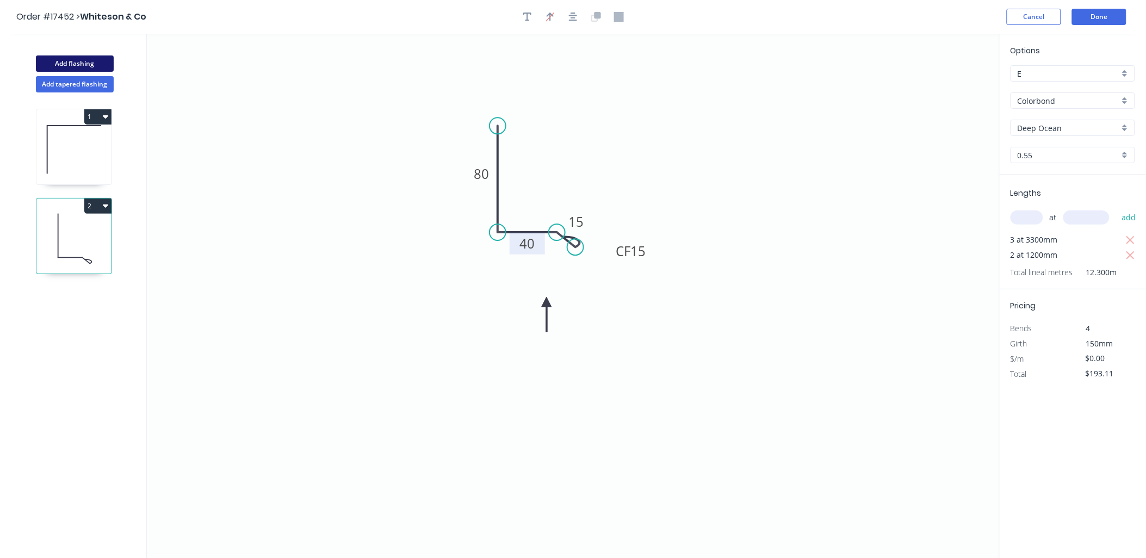
type input "$0.00"
